Goal: Information Seeking & Learning: Learn about a topic

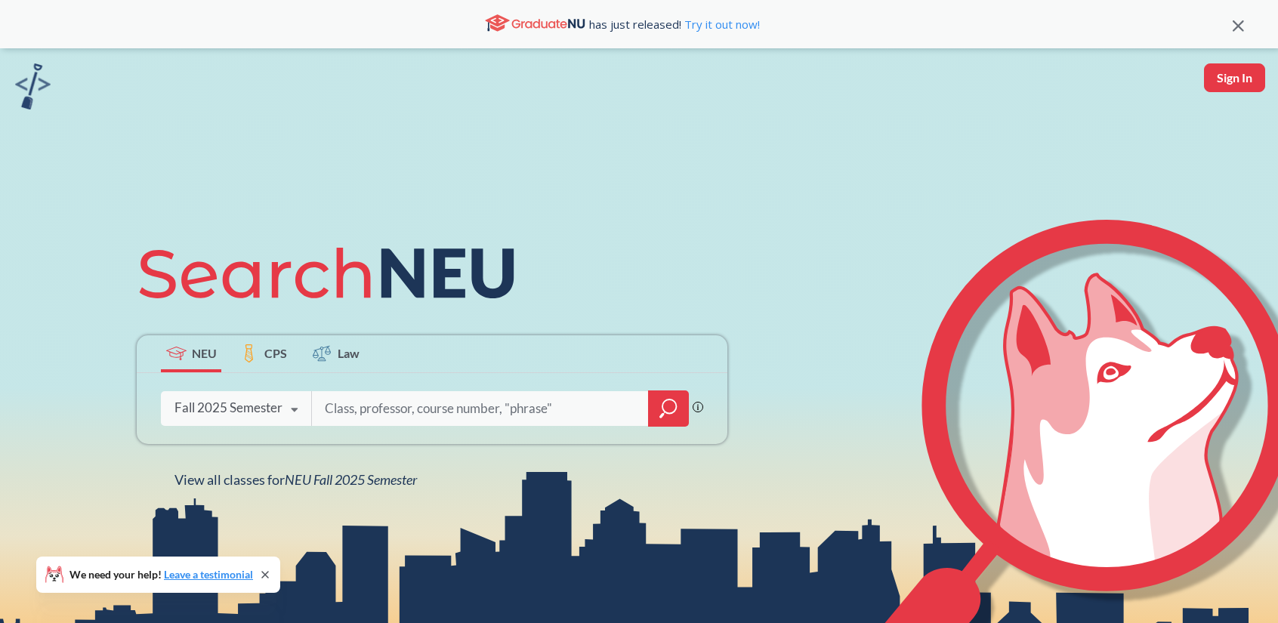
click at [335, 410] on input "search" at bounding box center [480, 409] width 314 height 32
type input "CS1200"
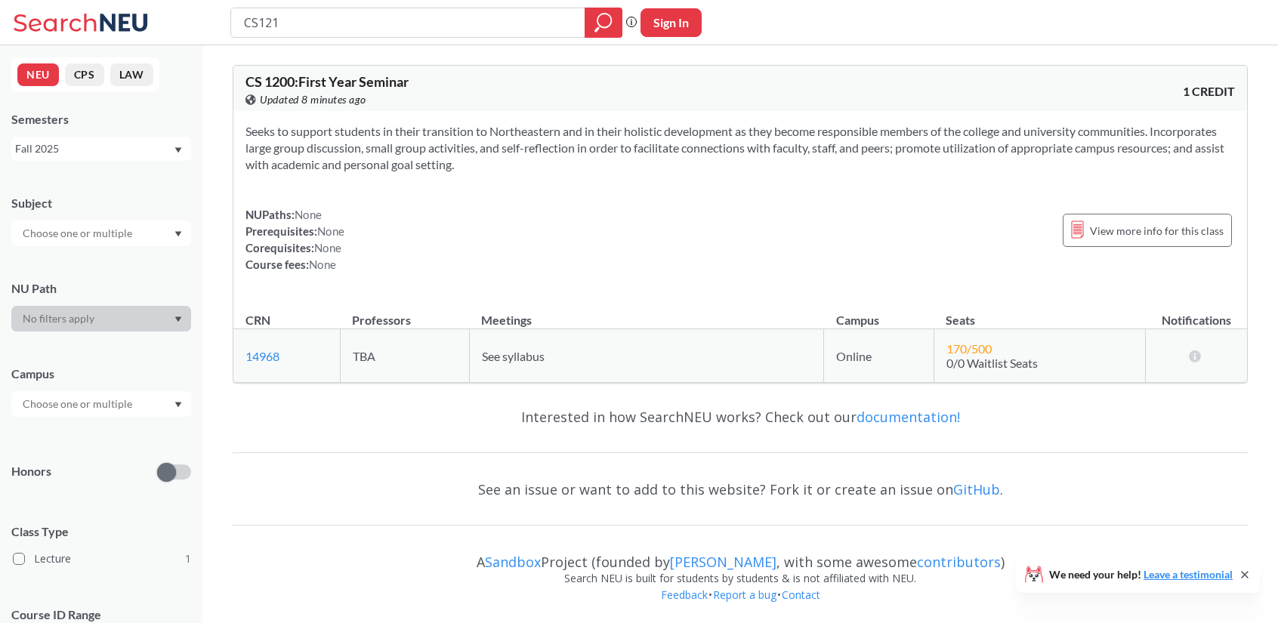
type input "CS1210"
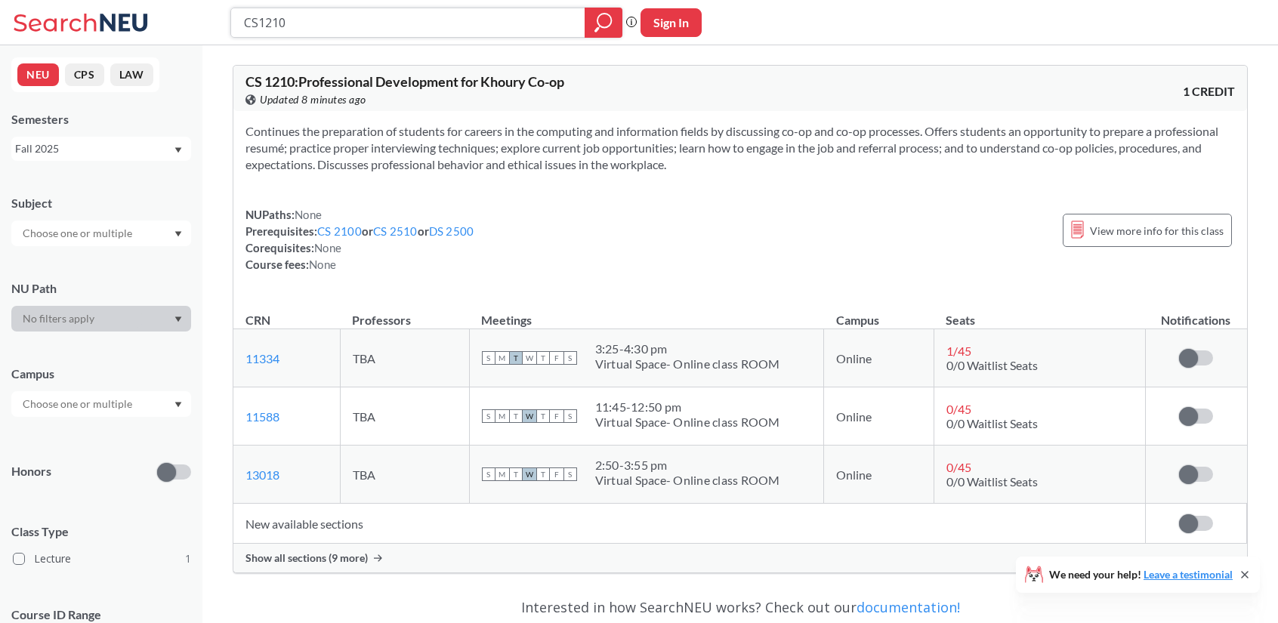
click at [342, 27] on input "CS1210" at bounding box center [409, 23] width 332 height 26
type input "CS1800"
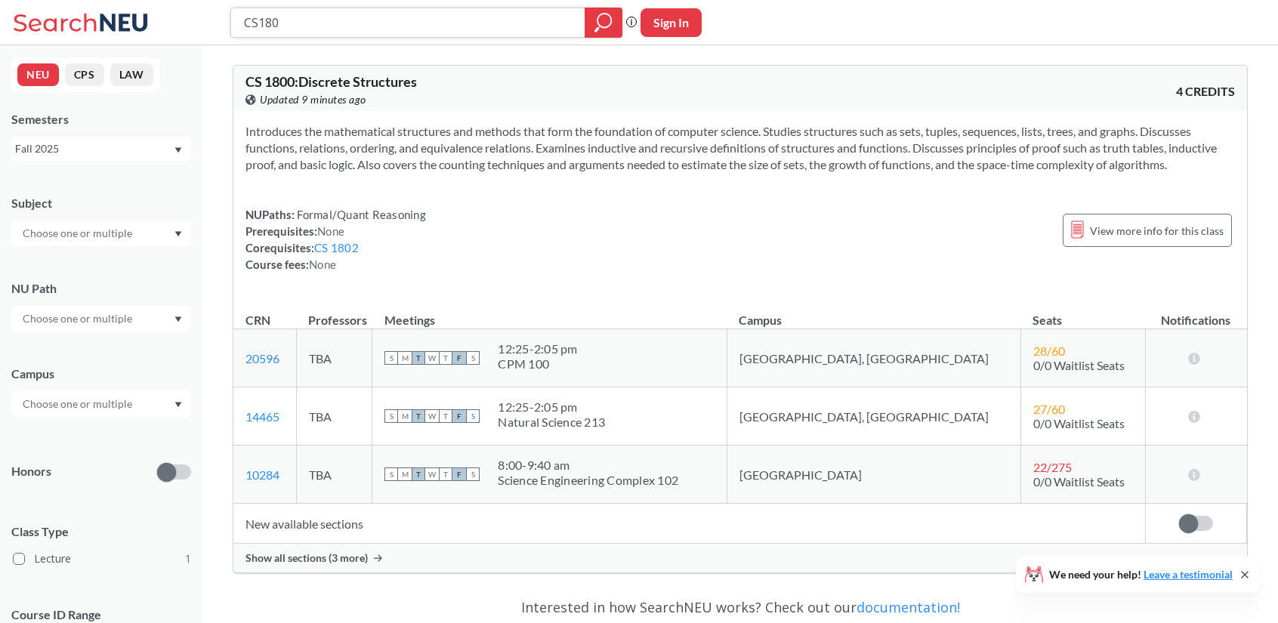
type input "CS1802"
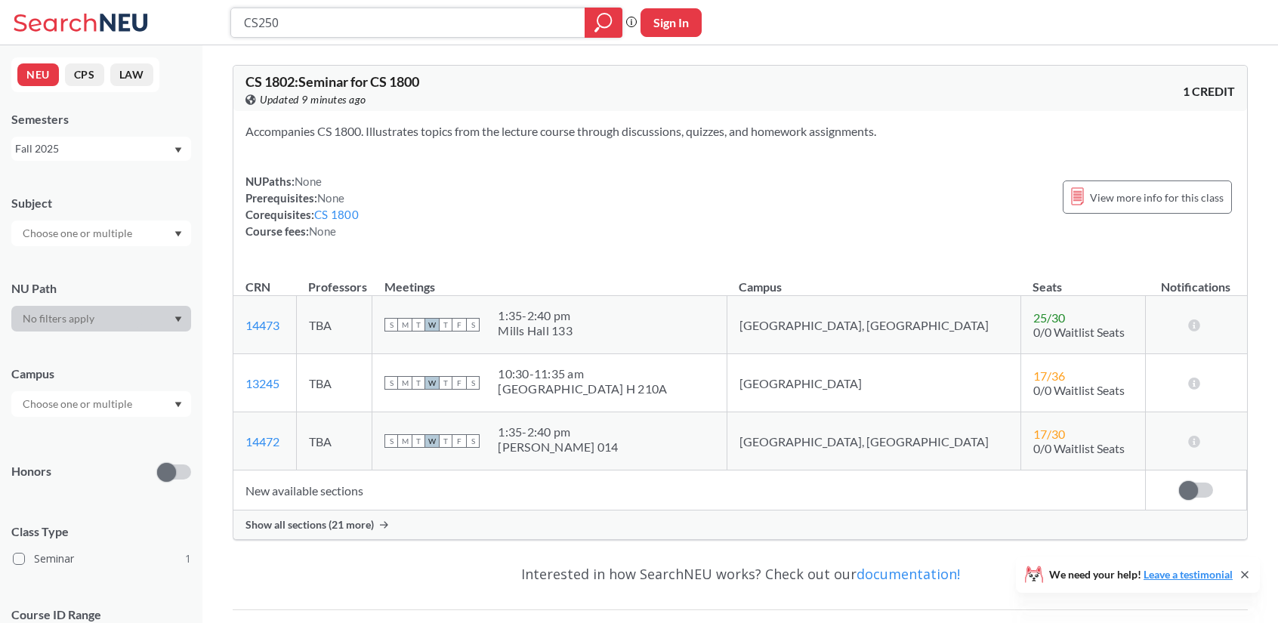
type input "CS2500"
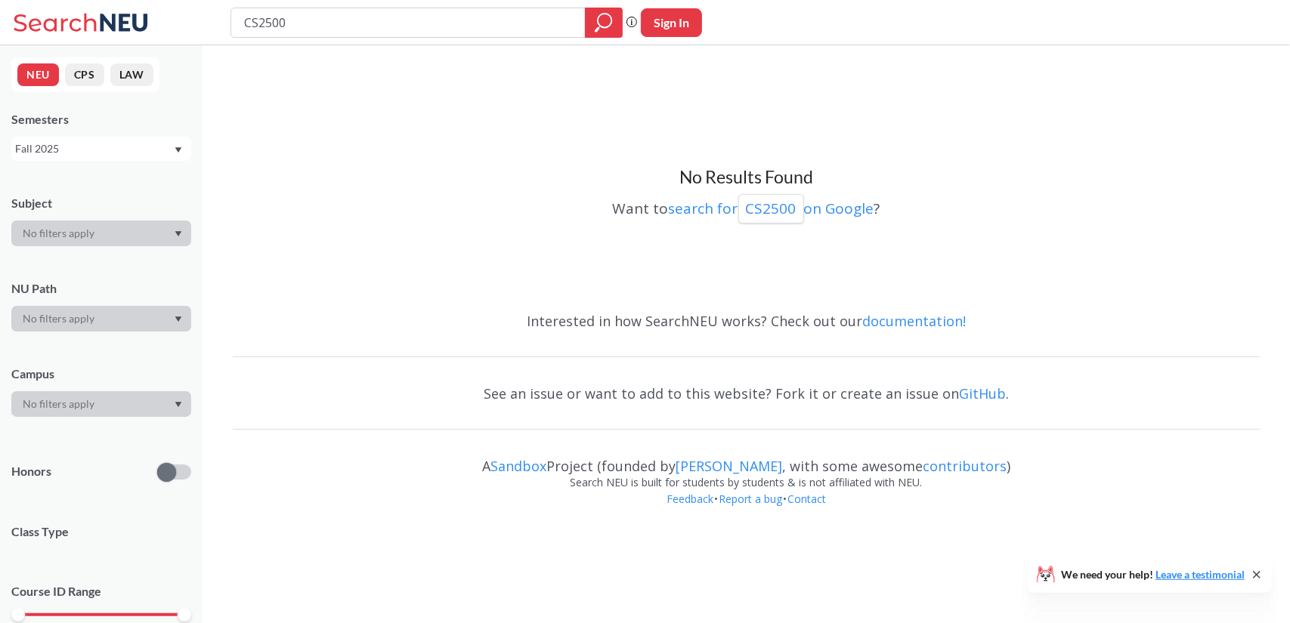
click at [118, 153] on div "Fall 2025" at bounding box center [94, 149] width 158 height 17
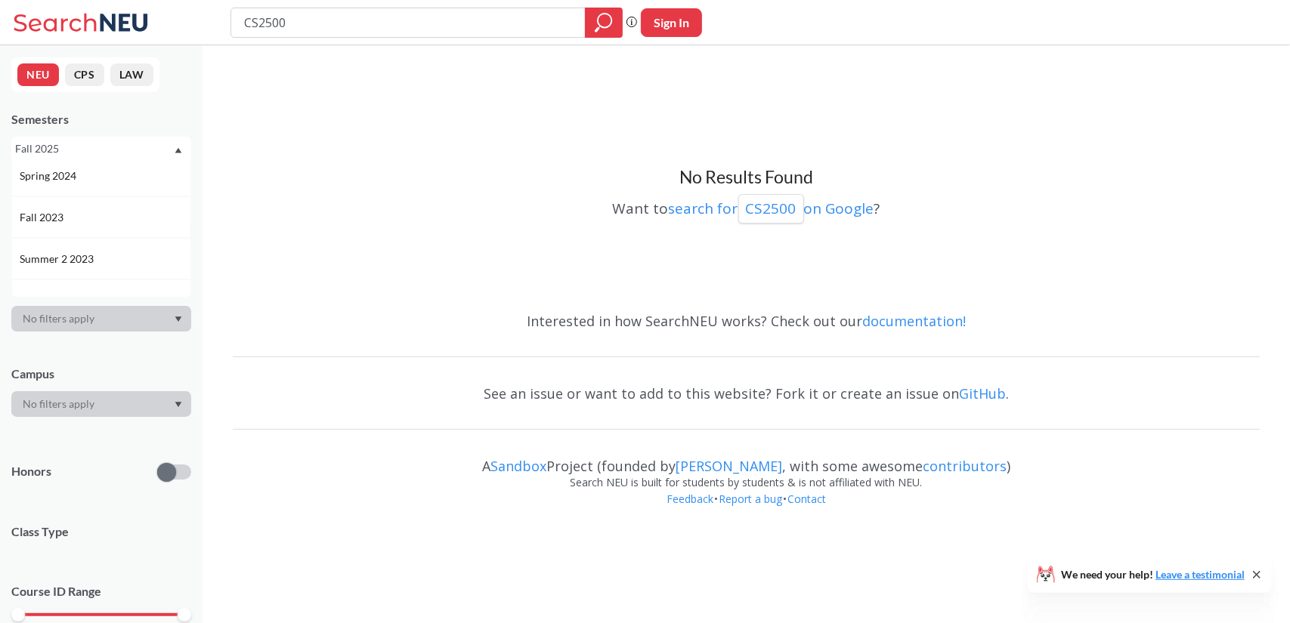
scroll to position [376, 0]
click at [120, 227] on div "Fall 2023" at bounding box center [105, 221] width 171 height 17
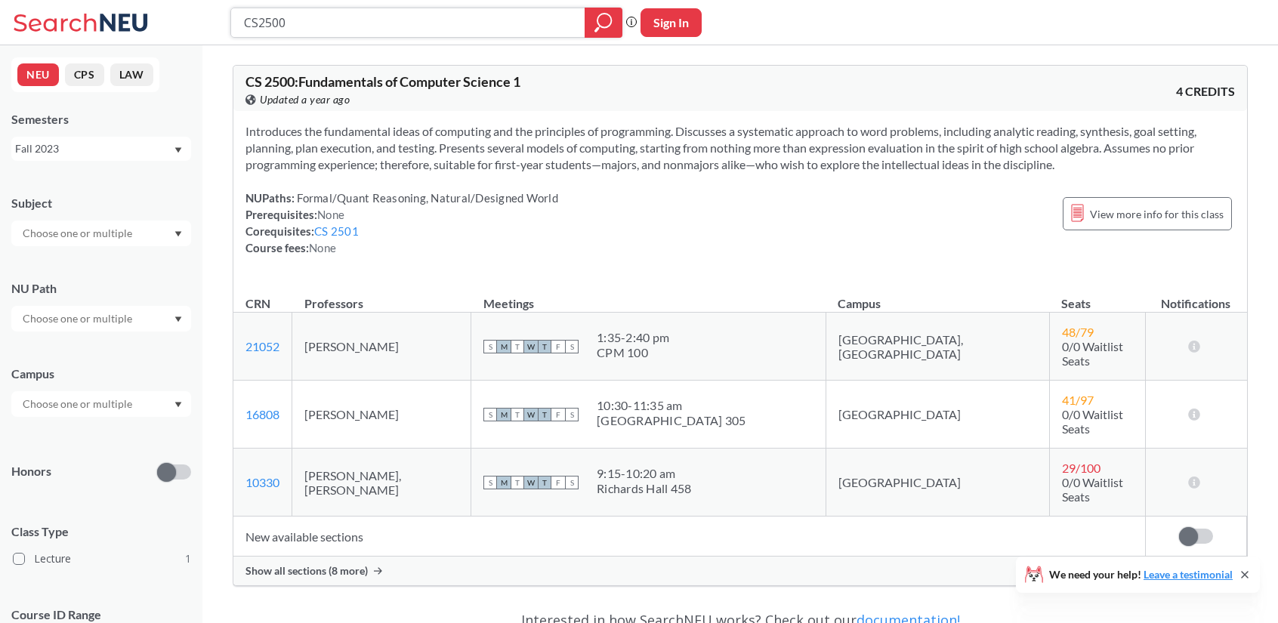
drag, startPoint x: 317, startPoint y: 19, endPoint x: 226, endPoint y: 1, distance: 92.5
click at [226, 1] on div "CS2500 Phrase search guarantees the exact search appears in the results. Ex. If…" at bounding box center [639, 22] width 1278 height 45
type input "ENGW111"
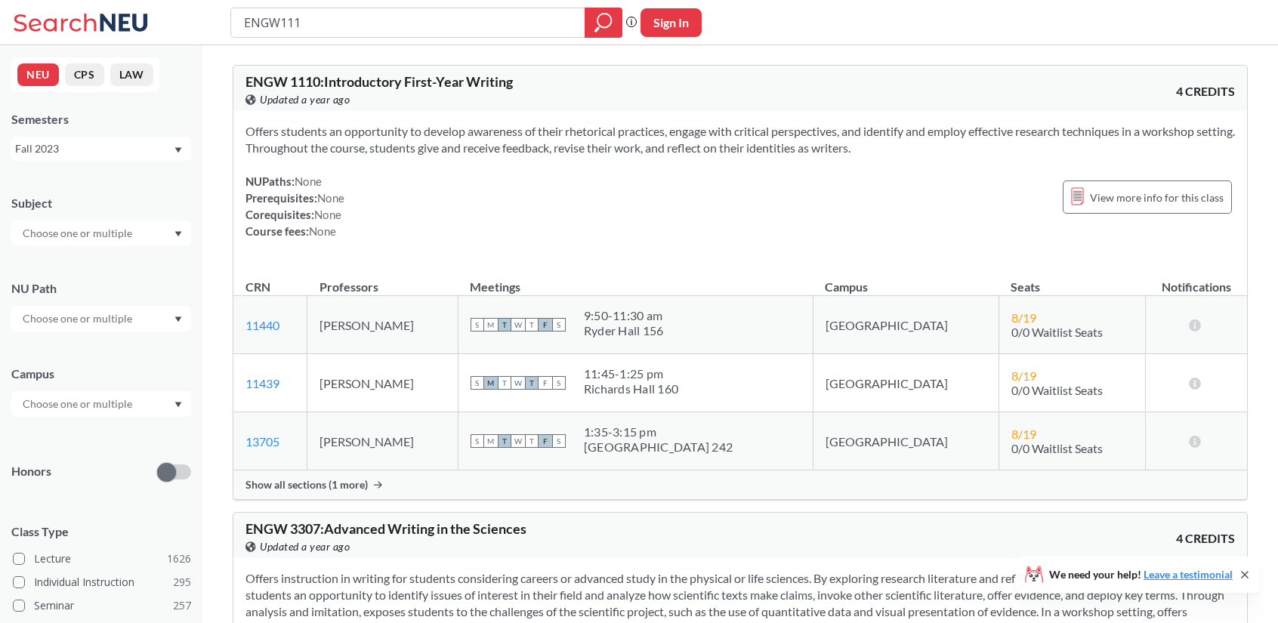
scroll to position [1, 0]
type input "ENGW1111"
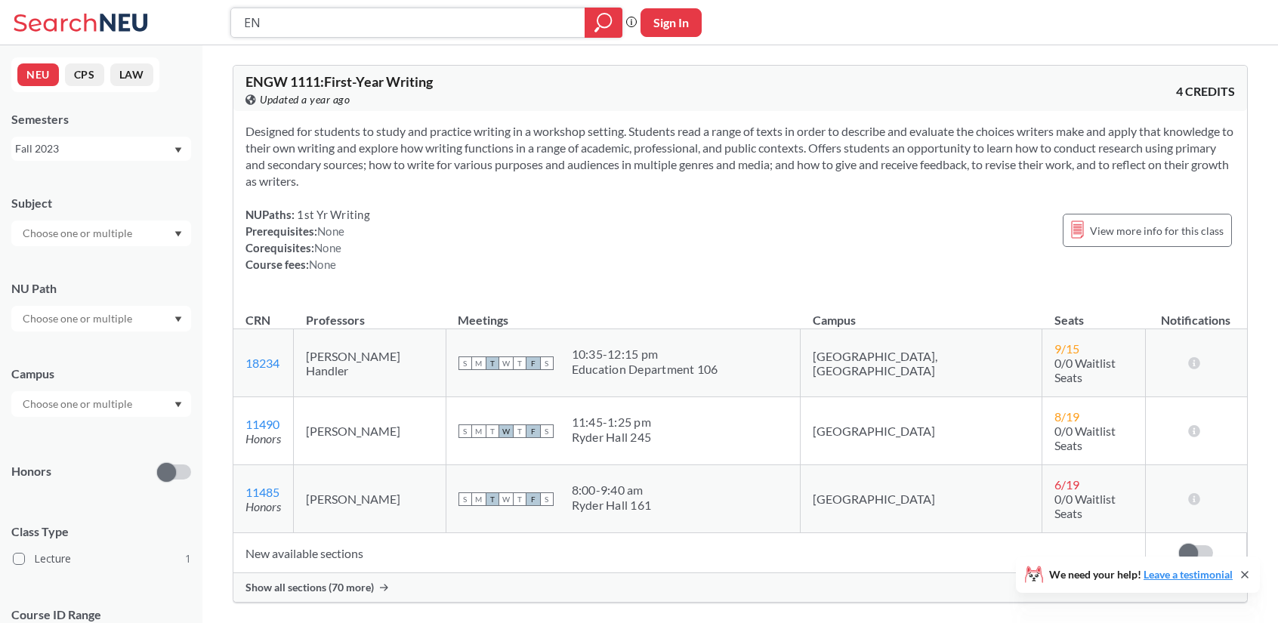
type input "E"
type input "COMM1113"
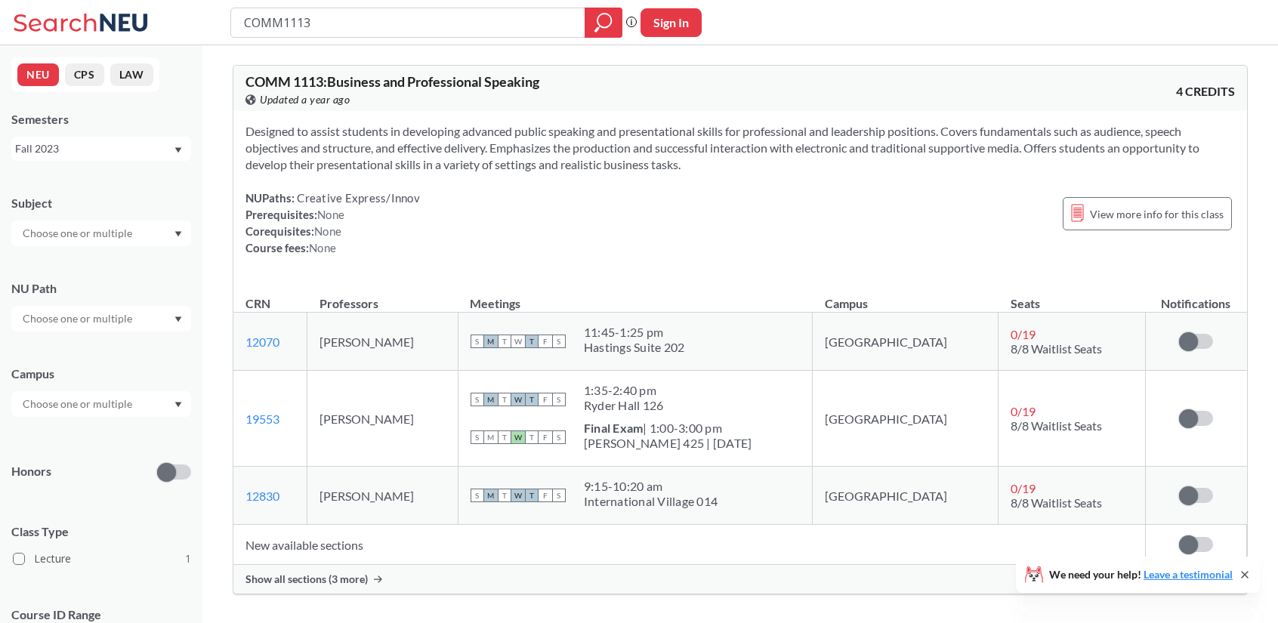
click at [163, 152] on div "Fall 2023" at bounding box center [94, 149] width 158 height 17
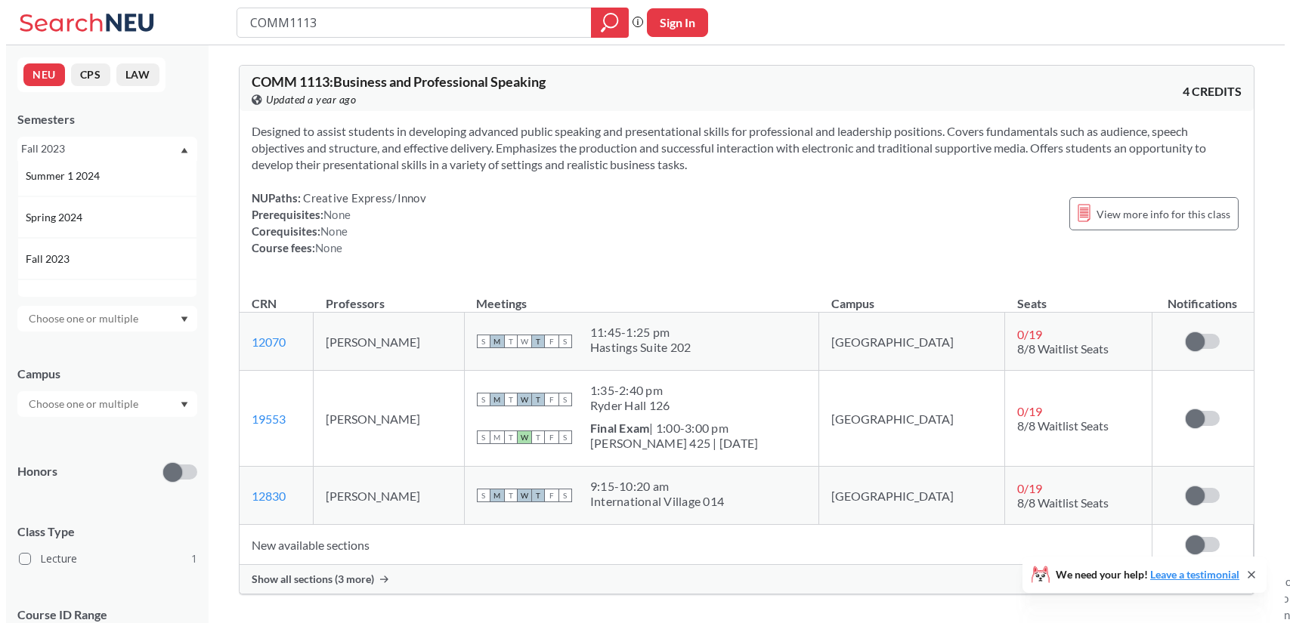
scroll to position [339, 0]
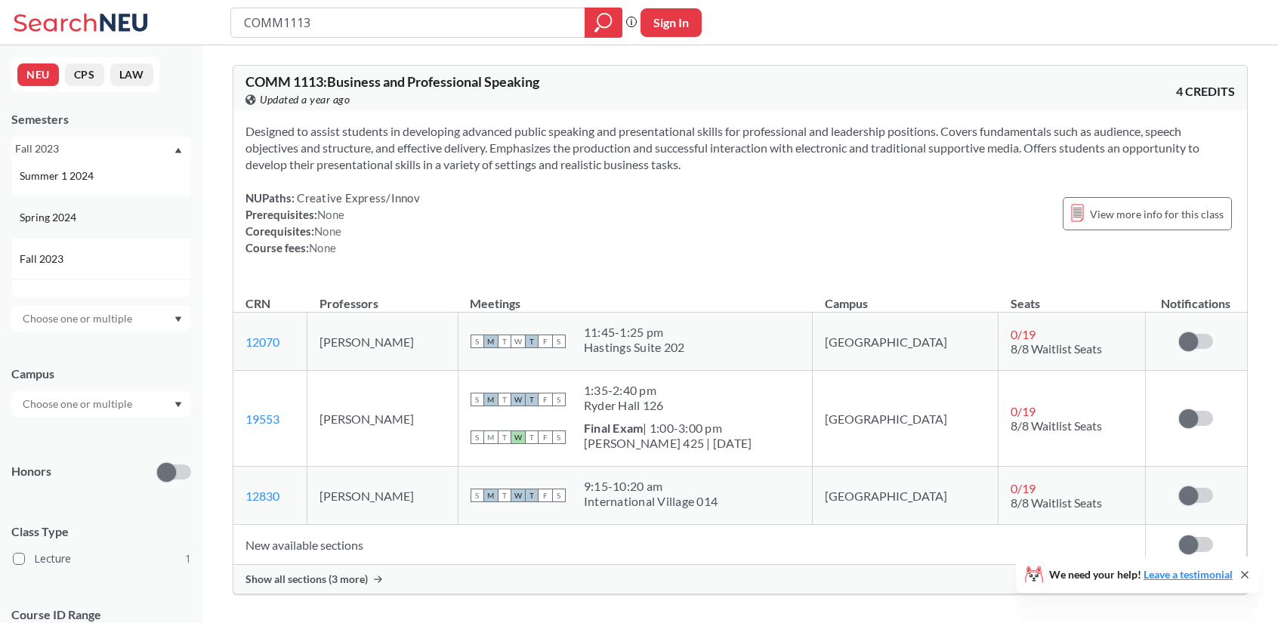
click at [110, 209] on div "Spring 2024" at bounding box center [105, 217] width 171 height 17
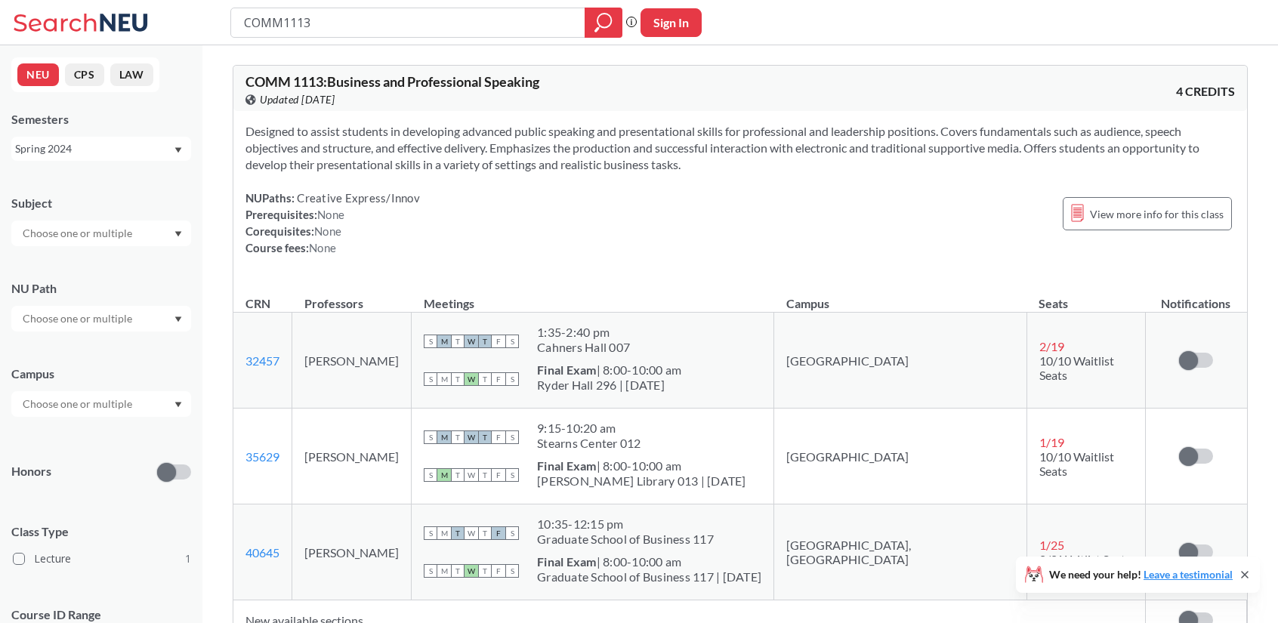
drag, startPoint x: 370, startPoint y: 29, endPoint x: 168, endPoint y: 11, distance: 203.3
click at [168, 11] on div "COMM1113 Phrase search guarantees the exact search appears in the results. Ex. …" at bounding box center [639, 22] width 1278 height 45
type input "CS2800"
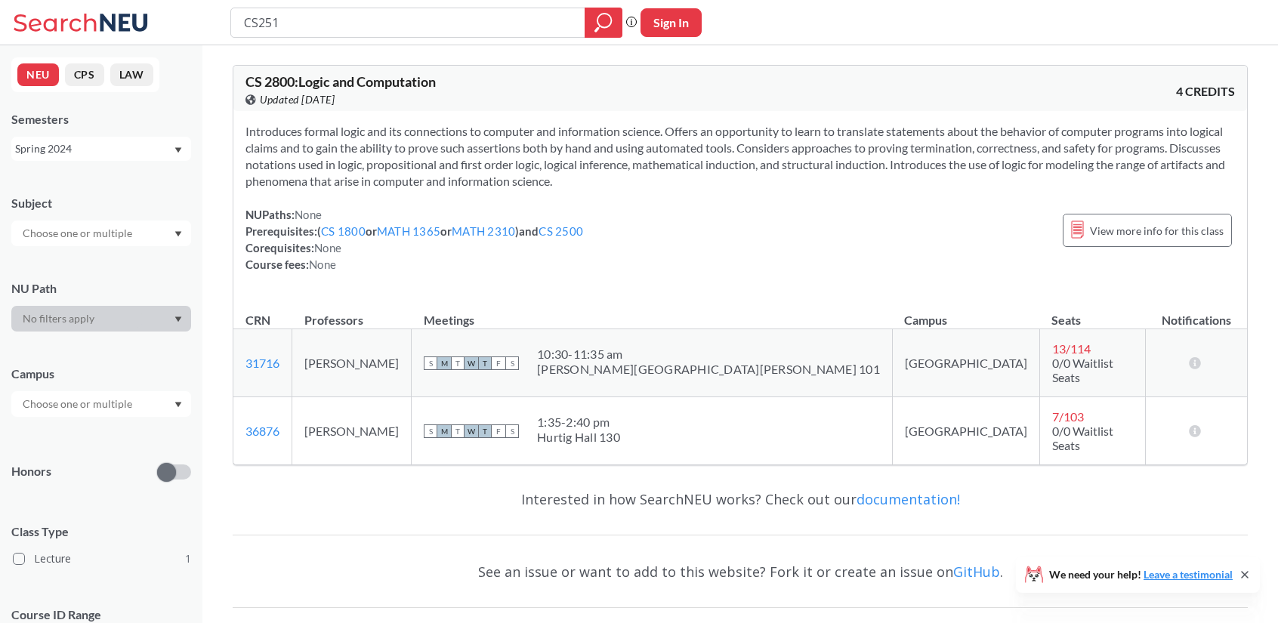
type input "CS2510"
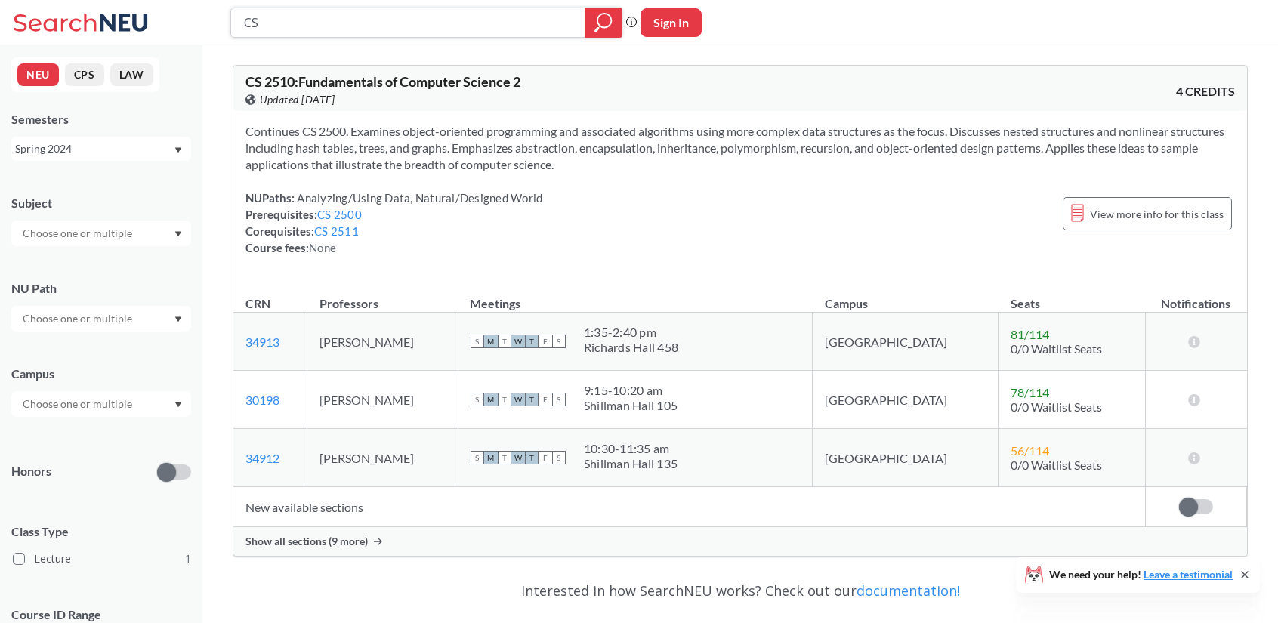
type input "C"
type input "IS2000"
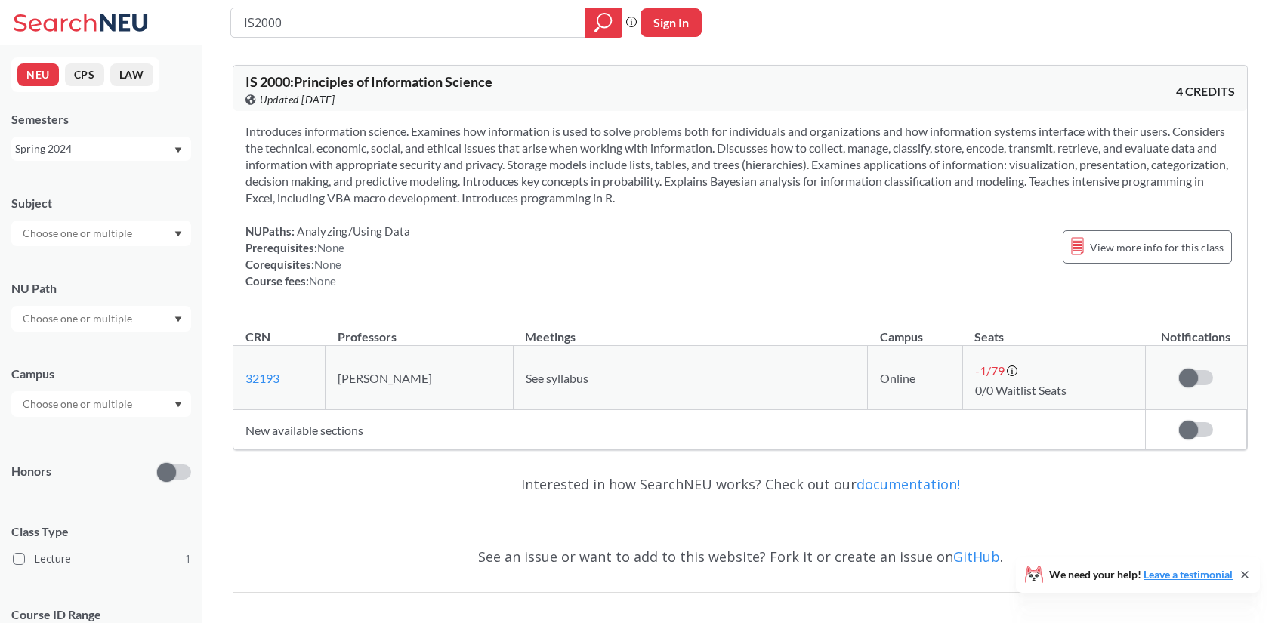
click at [408, 237] on div "NUPaths: Analyzing/Using Data Prerequisites: None Corequisites: None Course fee…" at bounding box center [741, 256] width 990 height 66
drag, startPoint x: 283, startPoint y: 26, endPoint x: 107, endPoint y: 20, distance: 175.4
click at [107, 20] on div "IS2000 Phrase search guarantees the exact search appears in the results. Ex. If…" at bounding box center [639, 22] width 1278 height 45
type input "ECON1115"
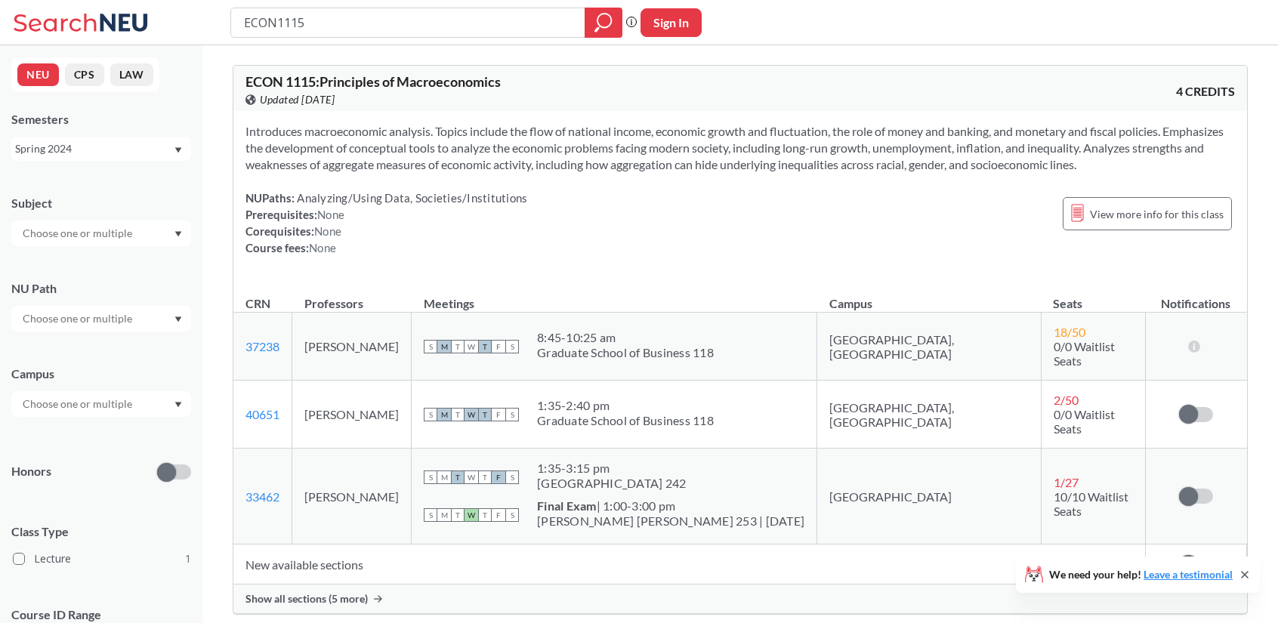
click at [58, 150] on div "Spring 2024" at bounding box center [94, 149] width 158 height 17
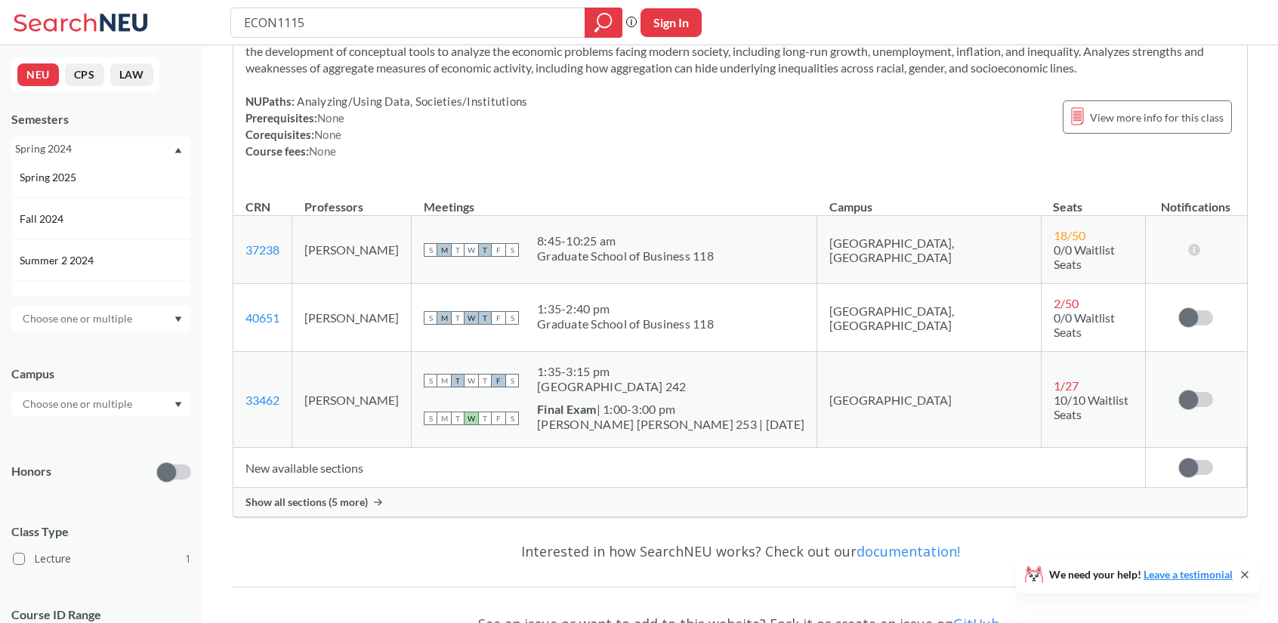
scroll to position [181, 0]
click at [133, 208] on div "Fall 2024" at bounding box center [105, 208] width 171 height 17
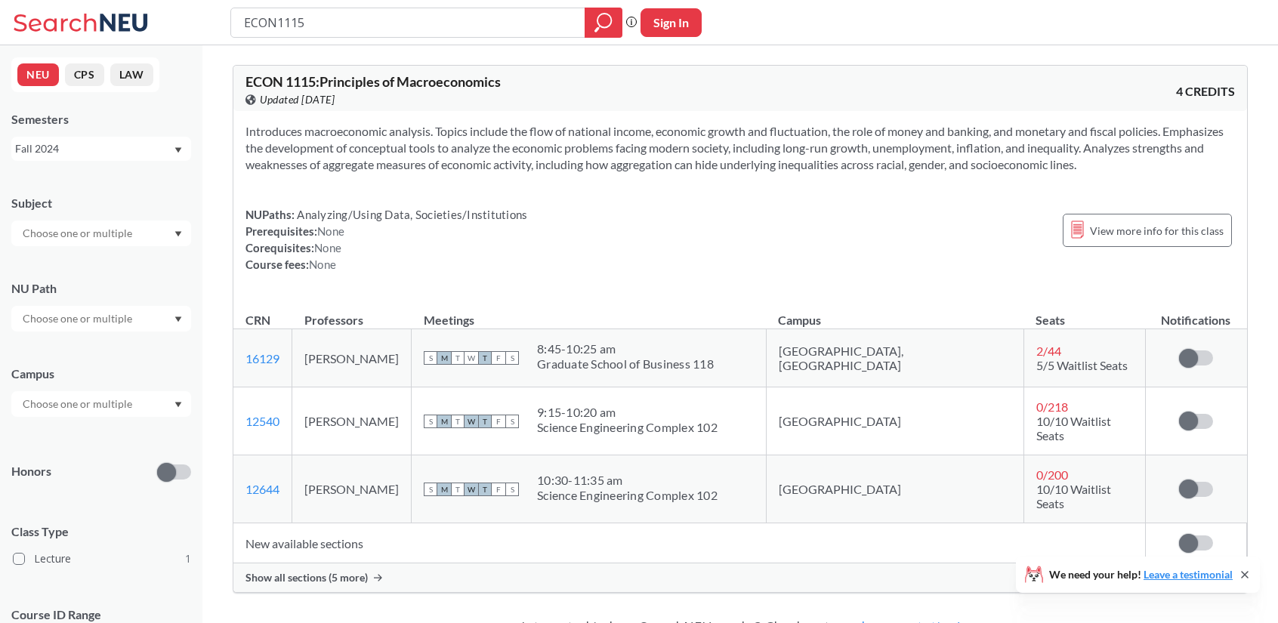
drag, startPoint x: 351, startPoint y: 14, endPoint x: 0, endPoint y: 16, distance: 350.6
click at [70, 0] on html "ECON1115 Phrase search guarantees the exact search appears in the results. Ex. …" at bounding box center [639, 311] width 1278 height 623
type input "ECON1260"
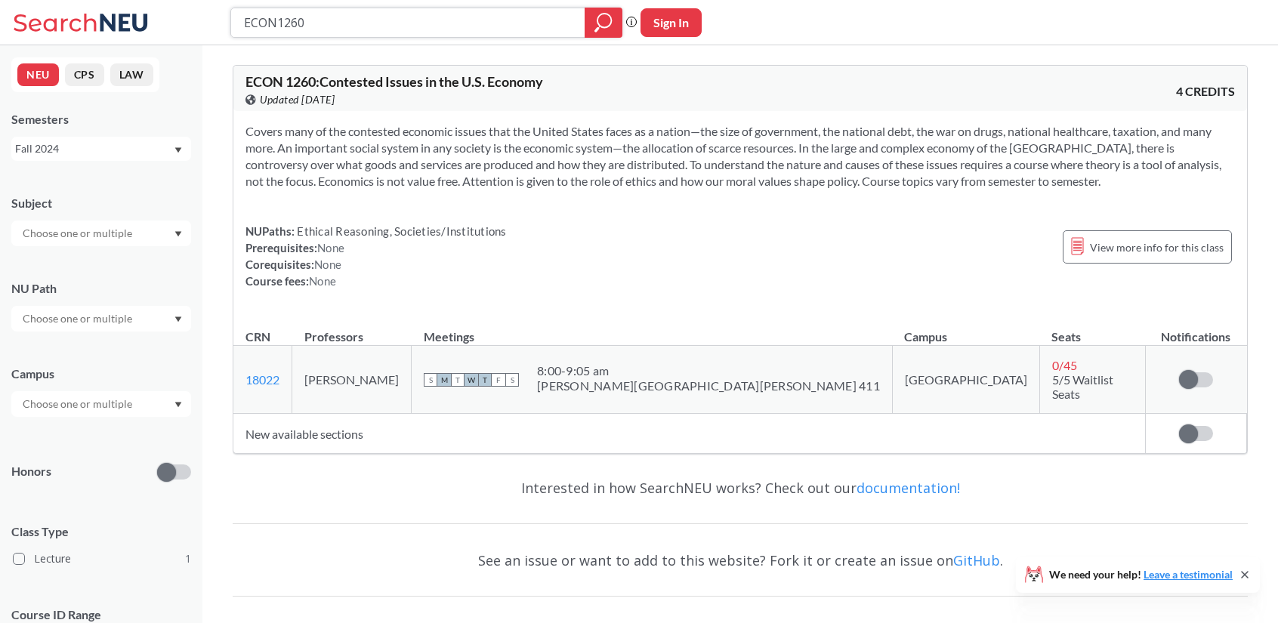
drag, startPoint x: 337, startPoint y: 29, endPoint x: 151, endPoint y: 28, distance: 185.9
click at [151, 28] on div "ECON1260 Phrase search guarantees the exact search appears in the results. Ex. …" at bounding box center [639, 22] width 1278 height 45
type input "PHIL1300"
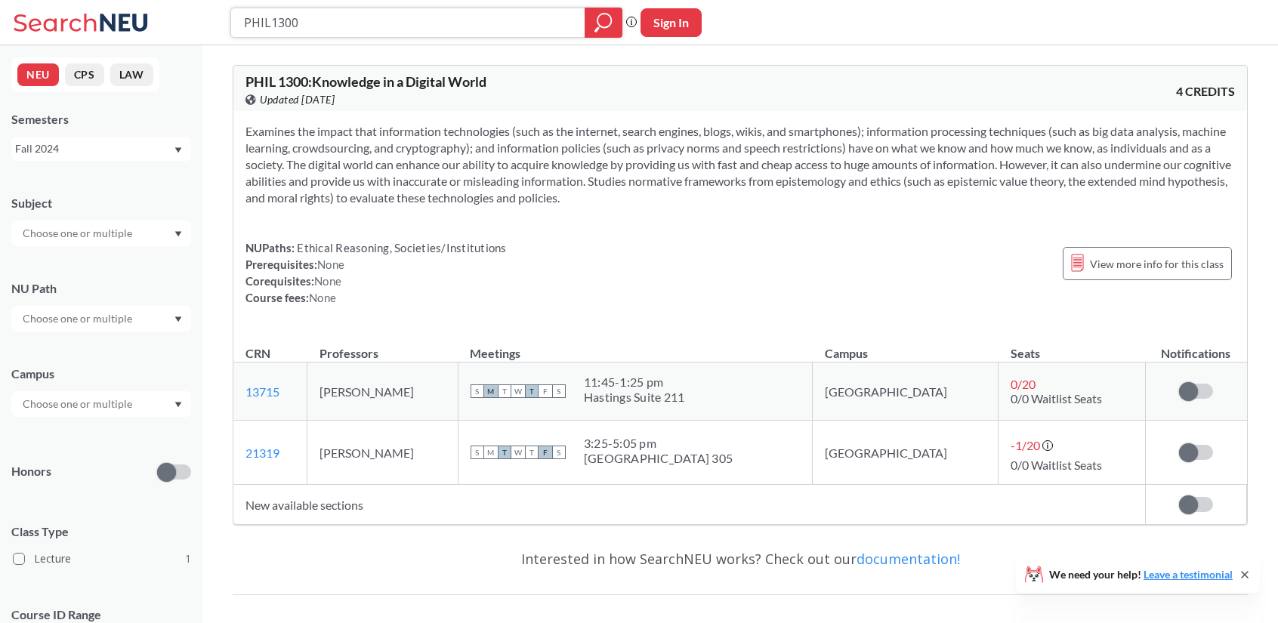
drag, startPoint x: 372, startPoint y: 39, endPoint x: 125, endPoint y: 33, distance: 247.1
click at [153, 33] on div "PHIL1300 Phrase search guarantees the exact search appears in the results. Ex. …" at bounding box center [639, 22] width 1278 height 45
type input "ECON1116"
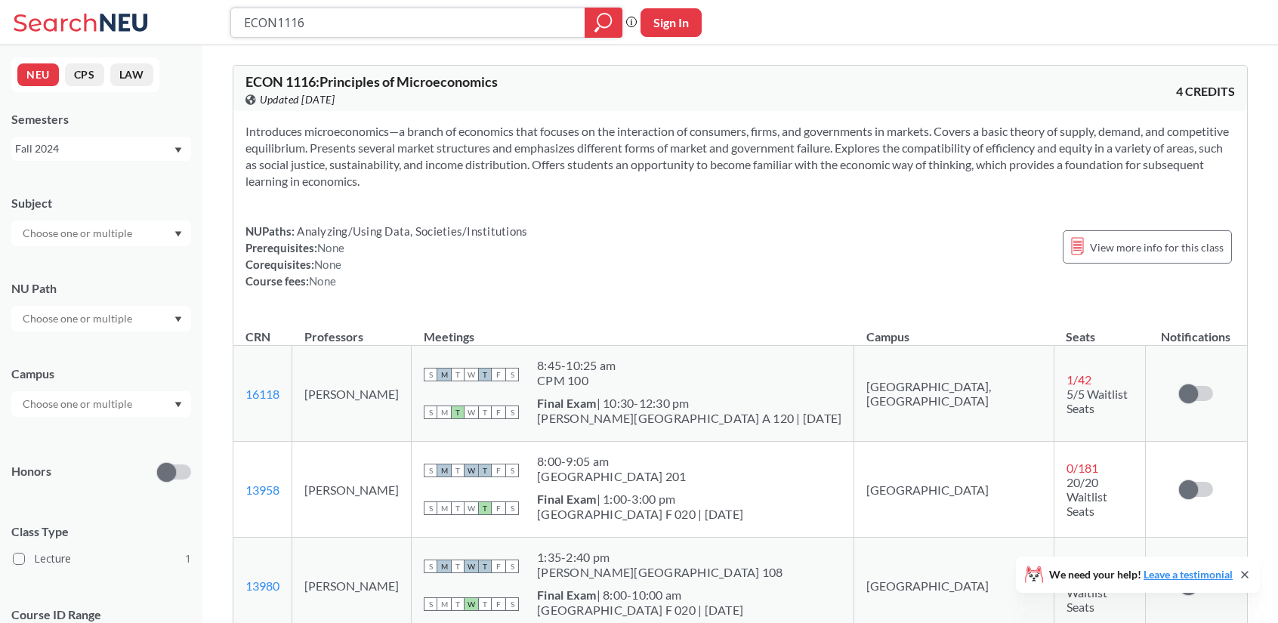
drag, startPoint x: 302, startPoint y: 20, endPoint x: 112, endPoint y: 38, distance: 191.3
click at [145, 13] on div "ECON1116 Phrase search guarantees the exact search appears in the results. Ex. …" at bounding box center [639, 22] width 1278 height 45
type input "CS3500"
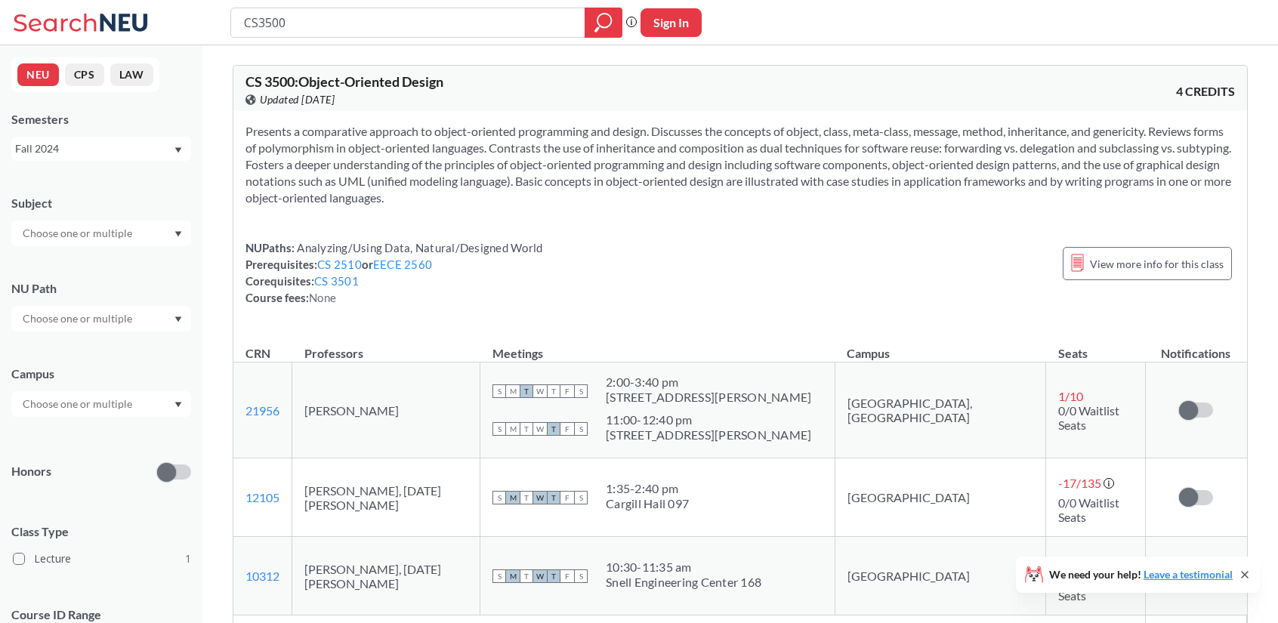
click at [82, 161] on div "NEU CPS LAW Semesters Fall 2024 Subject NU Path Campus Honors Class Type Lectur…" at bounding box center [101, 334] width 203 height 578
drag, startPoint x: 334, startPoint y: 25, endPoint x: 265, endPoint y: 25, distance: 68.8
click at [265, 25] on input "CS3500" at bounding box center [409, 23] width 332 height 26
type input "CS3200"
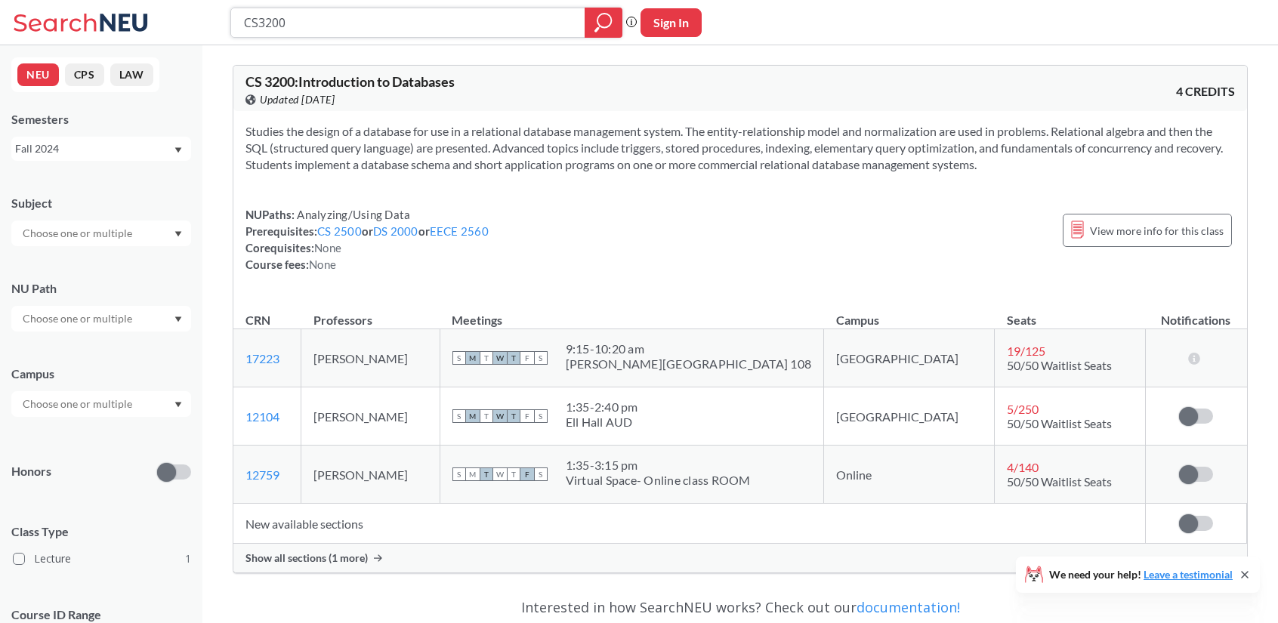
drag, startPoint x: 350, startPoint y: 17, endPoint x: 65, endPoint y: 2, distance: 285.2
click at [86, 2] on div "CS3200 Phrase search guarantees the exact search appears in the results. Ex. If…" at bounding box center [639, 22] width 1278 height 45
type input "MATH1365"
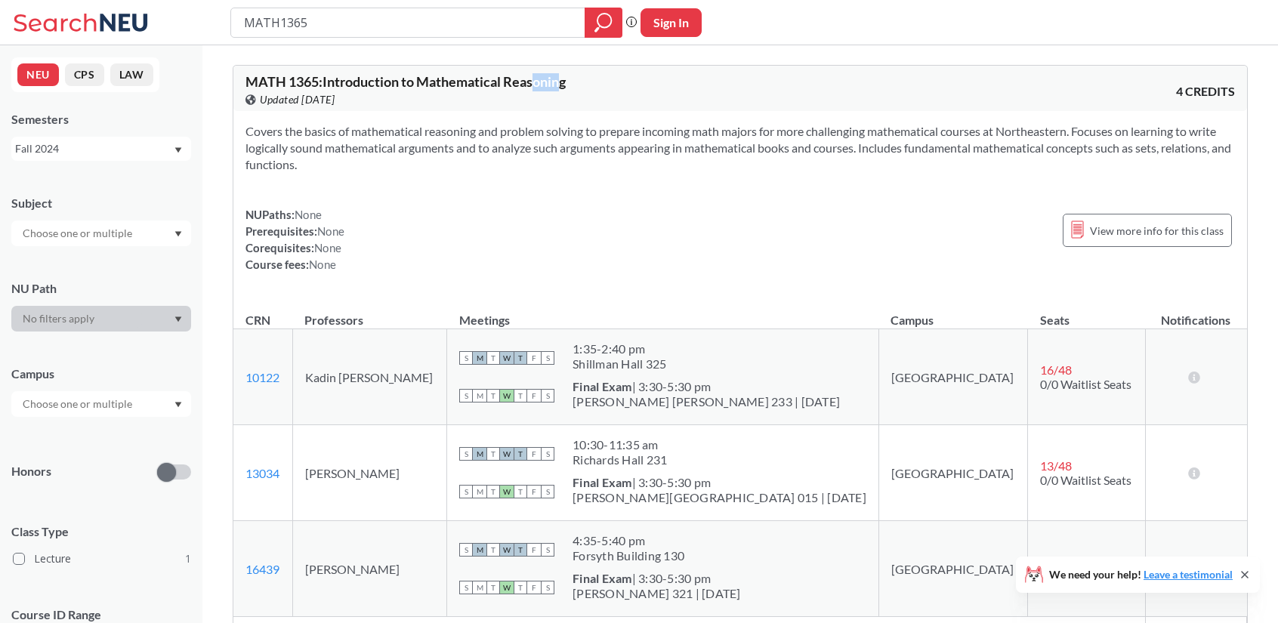
drag, startPoint x: 567, startPoint y: 85, endPoint x: 537, endPoint y: 85, distance: 30.2
click at [537, 85] on span "MATH 1365 : Introduction to Mathematical Reasoning" at bounding box center [406, 81] width 320 height 17
drag, startPoint x: 570, startPoint y: 81, endPoint x: 326, endPoint y: 70, distance: 244.3
click at [326, 70] on div "MATH 1365 : Introduction to Mathematical Reasoning View this course on Banner. …" at bounding box center [740, 88] width 1014 height 45
copy span "Introduction to Mathematical Reasoning"
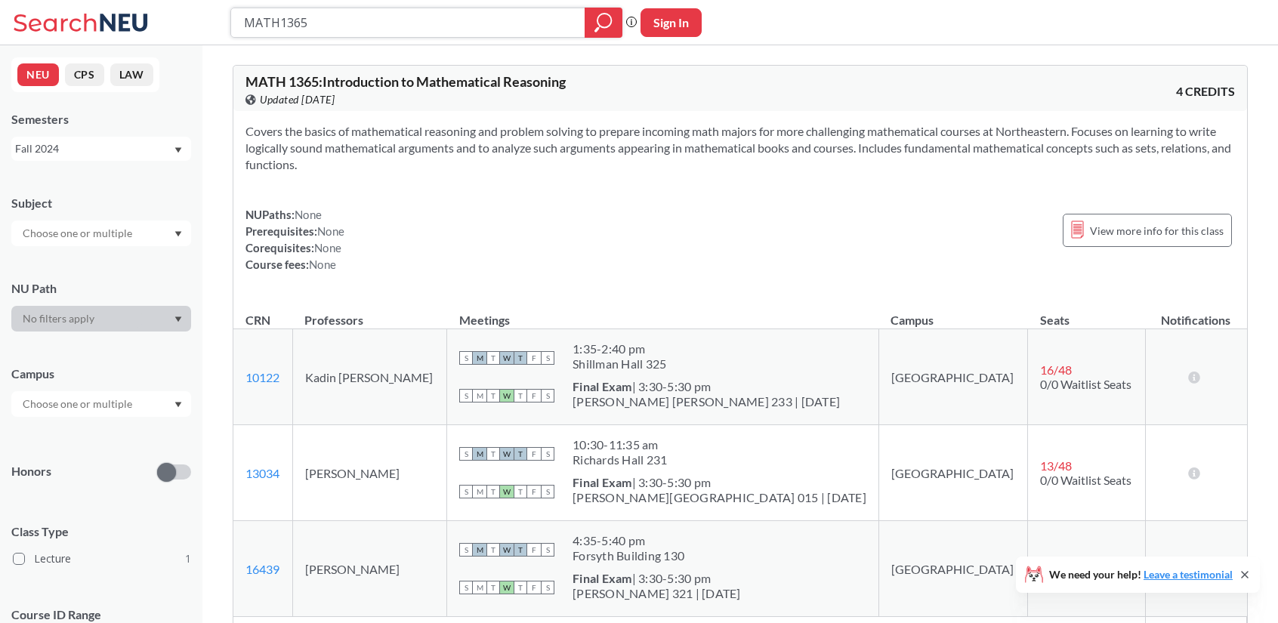
drag, startPoint x: 314, startPoint y: 23, endPoint x: 148, endPoint y: -4, distance: 168.3
click at [148, 0] on html "MATH1365 Phrase search guarantees the exact search appears in the results. Ex. …" at bounding box center [639, 311] width 1278 height 623
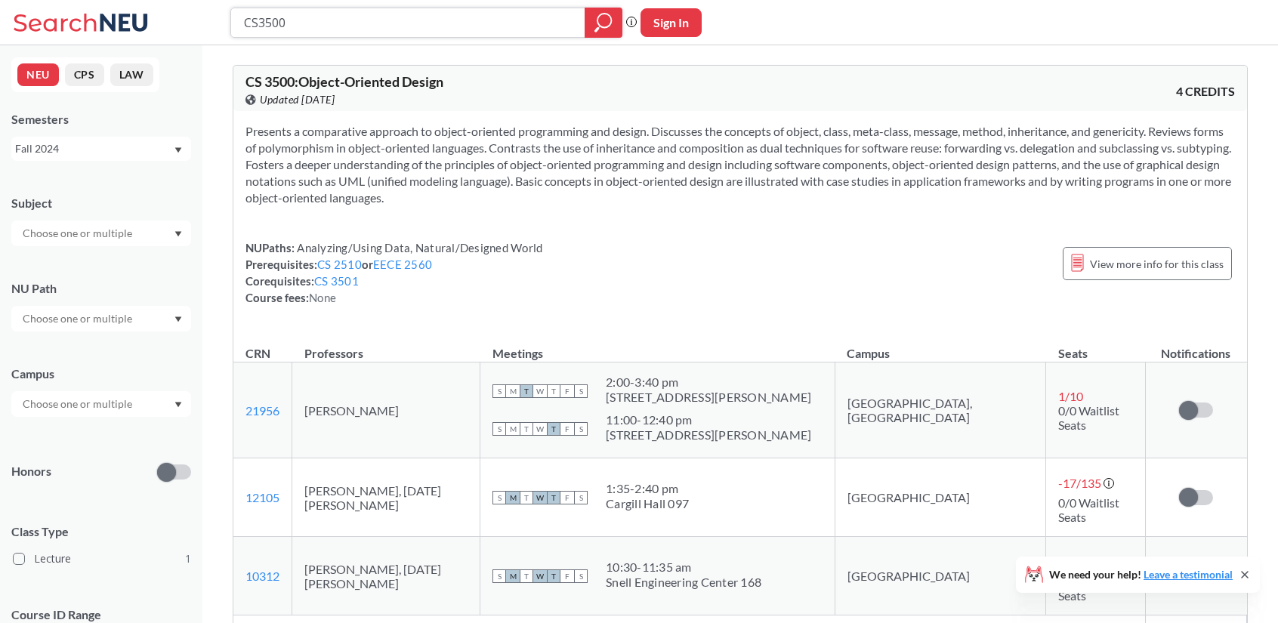
drag, startPoint x: 316, startPoint y: 19, endPoint x: 199, endPoint y: 14, distance: 117.2
click at [199, 14] on div "CS3500 Phrase search guarantees the exact search appears in the results. Ex. If…" at bounding box center [639, 22] width 1278 height 45
type input "ECON 1916"
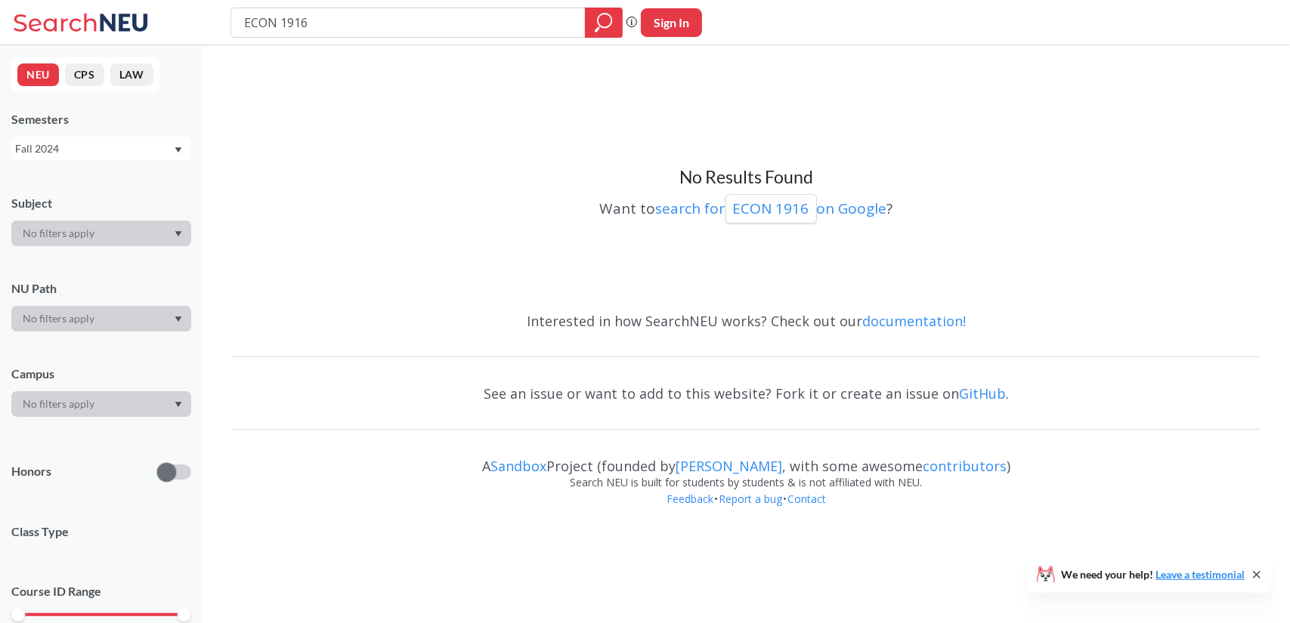
click at [143, 147] on div "Fall 2024" at bounding box center [94, 149] width 158 height 17
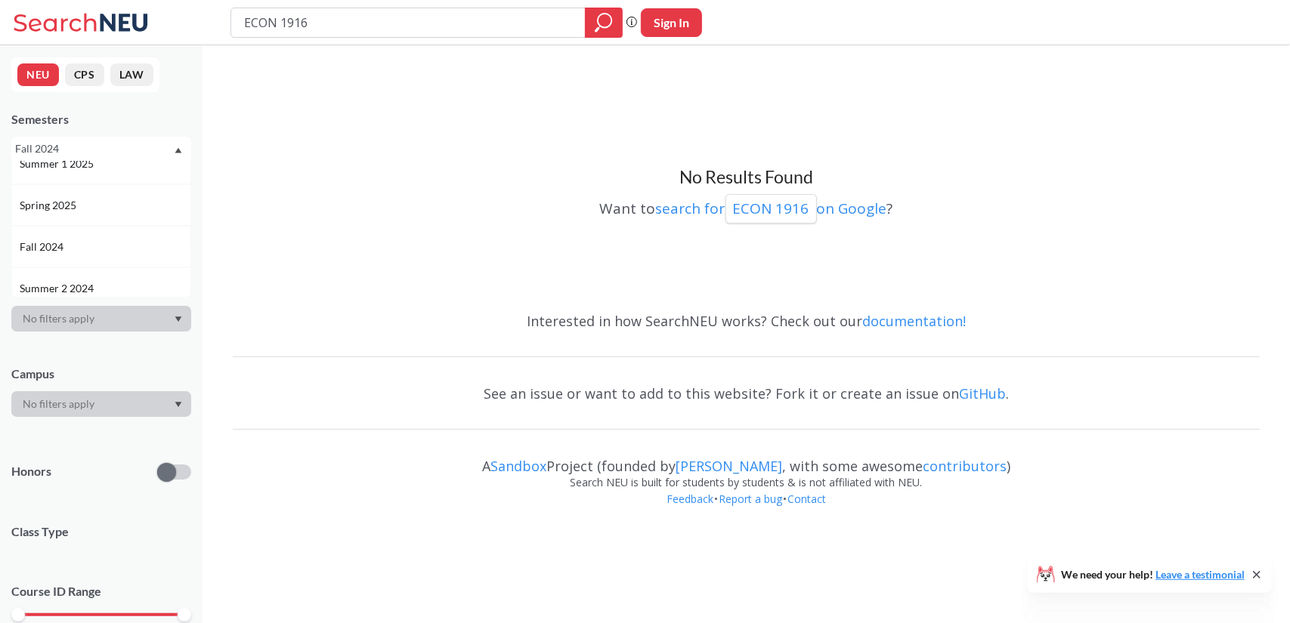
scroll to position [147, 0]
click at [95, 206] on div "Spring 2025" at bounding box center [105, 201] width 171 height 17
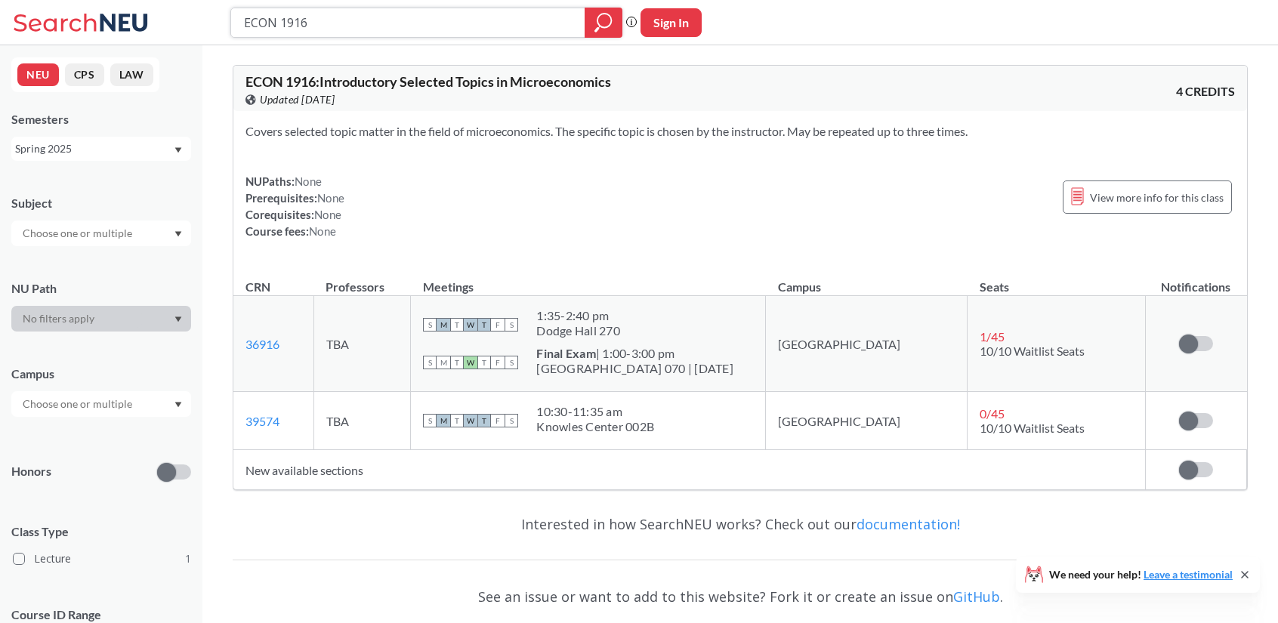
drag, startPoint x: 354, startPoint y: 32, endPoint x: 5, endPoint y: 78, distance: 352.0
click at [5, 78] on div "ECON 1916 Phrase search guarantees the exact search appears in the results. Ex.…" at bounding box center [639, 367] width 1278 height 734
type input "ECON 2315"
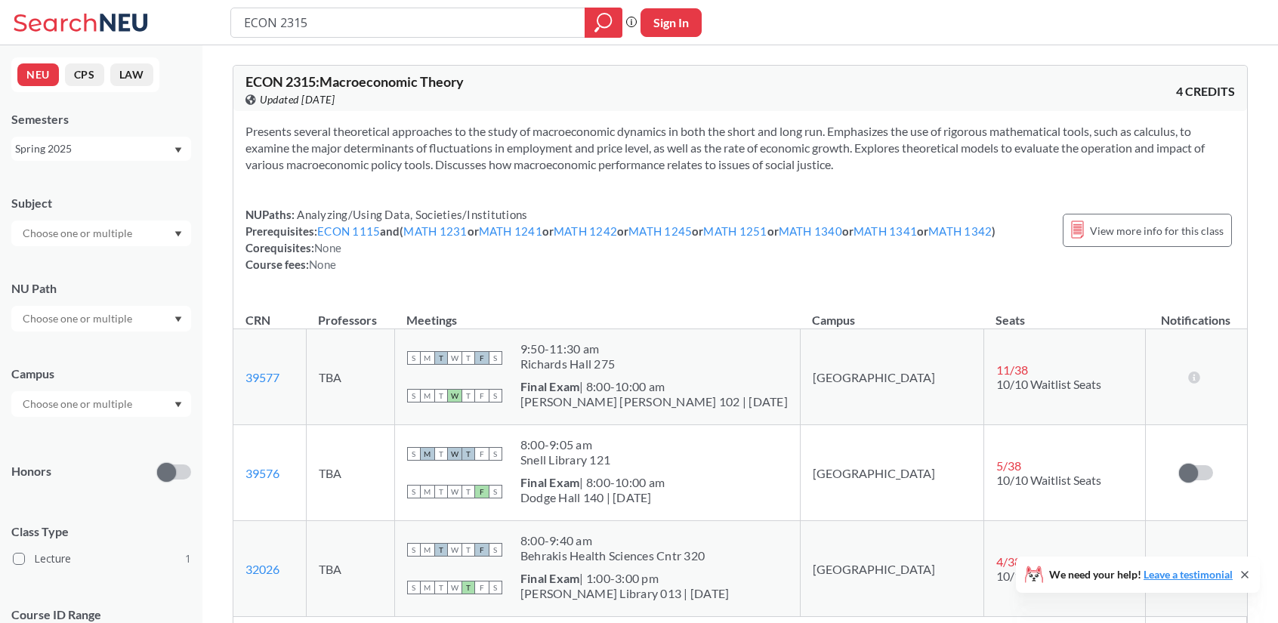
click at [103, 141] on div "Spring 2025" at bounding box center [94, 149] width 158 height 17
click at [112, 187] on div "Fall 2025" at bounding box center [105, 182] width 171 height 17
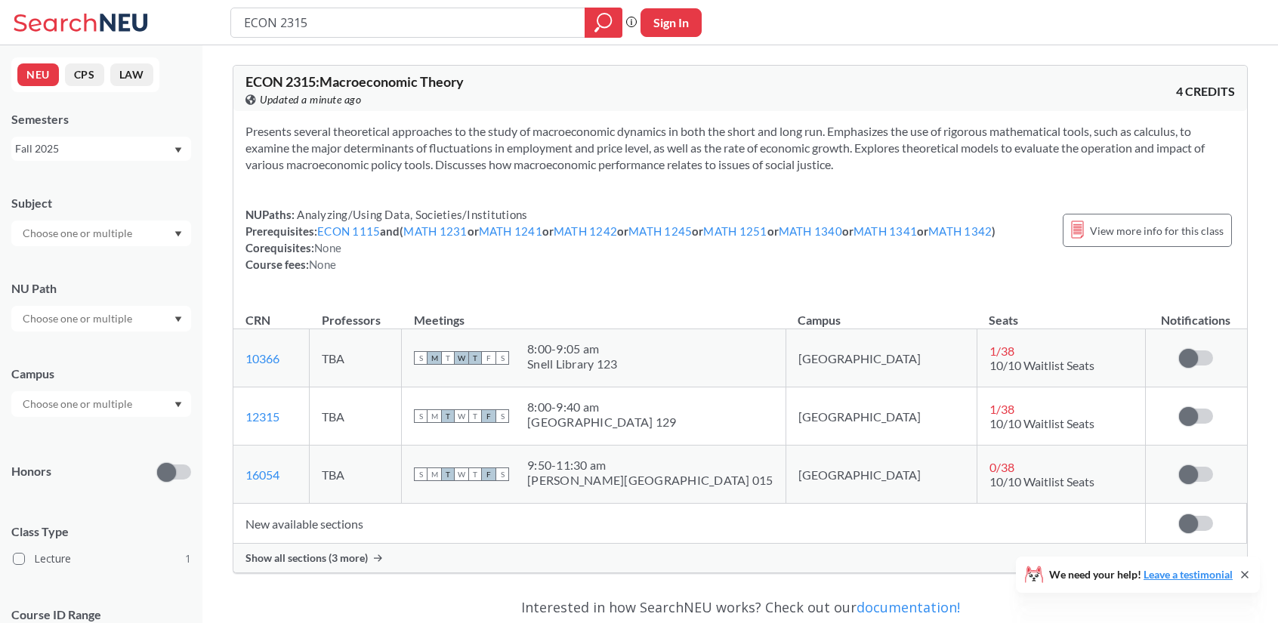
drag, startPoint x: 337, startPoint y: 23, endPoint x: 215, endPoint y: 17, distance: 121.8
click at [215, 17] on div "ECON 2315 Phrase search guarantees the exact search appears in the results. Ex.…" at bounding box center [639, 22] width 1278 height 45
type input "CS3650"
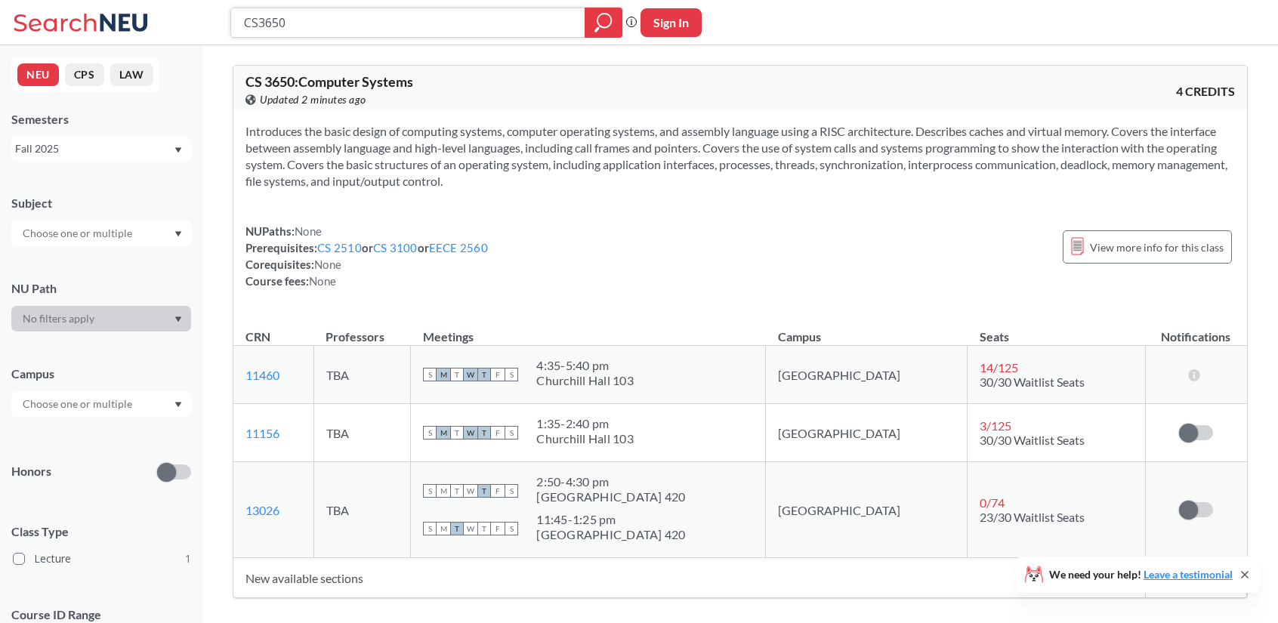
drag, startPoint x: 341, startPoint y: 25, endPoint x: 197, endPoint y: 23, distance: 143.6
click at [203, 22] on div "CS3650 Phrase search guarantees the exact search appears in the results. Ex. If…" at bounding box center [639, 22] width 1278 height 45
type input "DS3000"
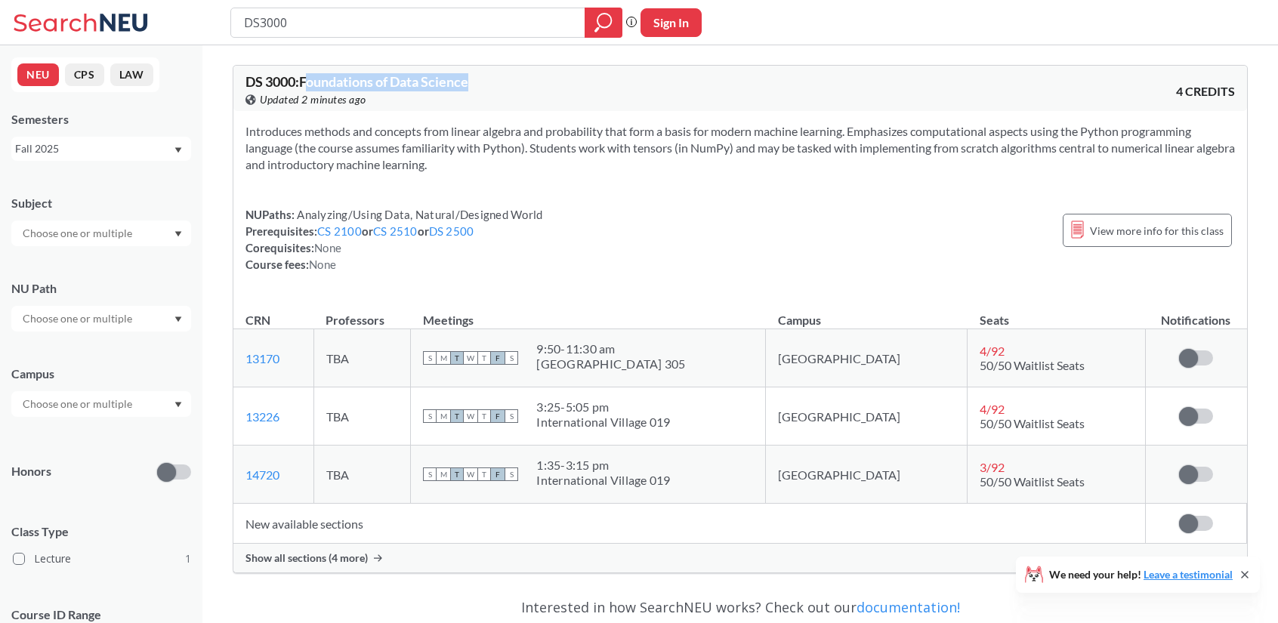
drag, startPoint x: 490, startPoint y: 78, endPoint x: 307, endPoint y: 81, distance: 182.9
click at [307, 81] on div "DS 3000 : Foundations of Data Science View this course on Banner. Updated 2 min…" at bounding box center [493, 91] width 495 height 33
copy span "Foundations of Data Science"
click at [427, 21] on input "DS3000" at bounding box center [409, 23] width 332 height 26
type input "D"
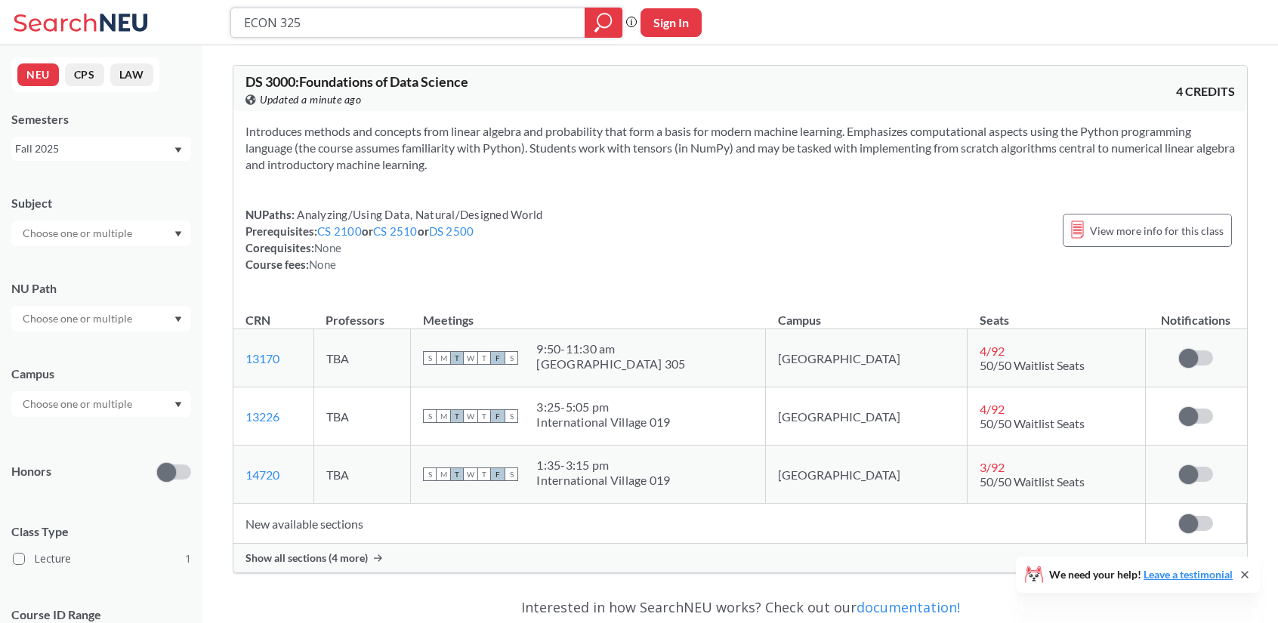
type input "ECON 3255"
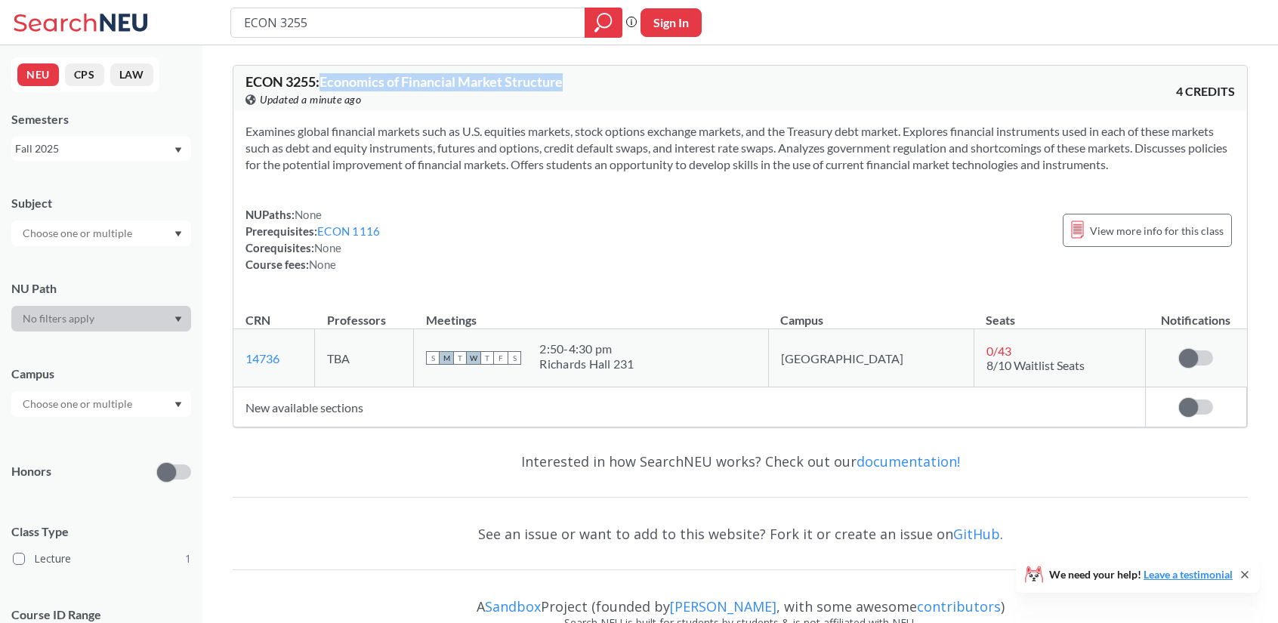
drag, startPoint x: 592, startPoint y: 87, endPoint x: 326, endPoint y: 76, distance: 265.4
click at [326, 76] on div "ECON 3255 : Economics of Financial Market Structure View this course on Banner.…" at bounding box center [493, 91] width 495 height 33
copy span "Economics of Financial Market Structure"
drag, startPoint x: 373, startPoint y: 17, endPoint x: 0, endPoint y: 97, distance: 381.9
click at [0, 97] on div "ECON 3255 Phrase search guarantees the exact search appears in the results. Ex.…" at bounding box center [639, 335] width 1278 height 671
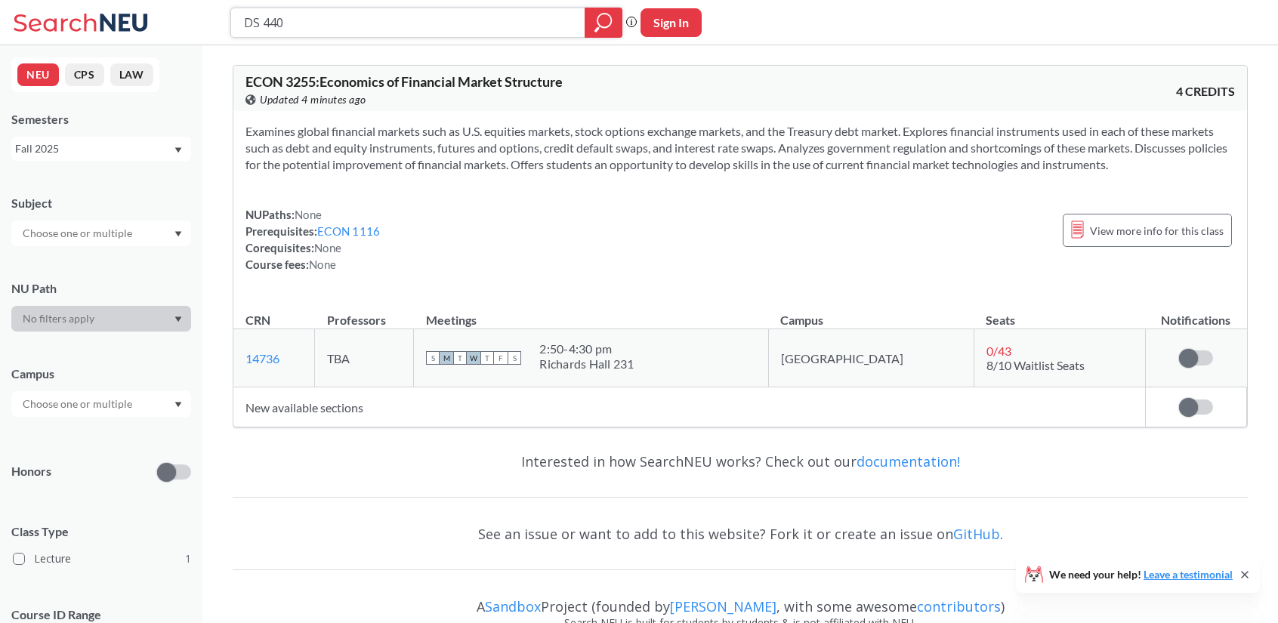
type input "DS 4400"
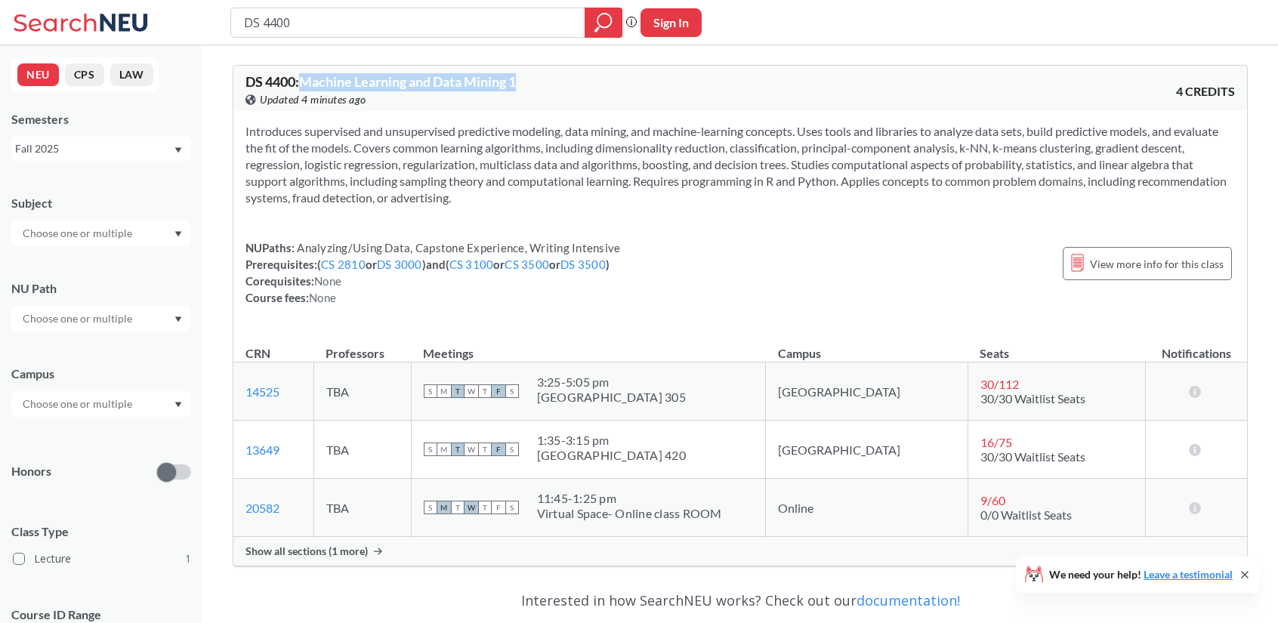
drag, startPoint x: 527, startPoint y: 84, endPoint x: 305, endPoint y: 83, distance: 222.9
click at [305, 83] on div "DS 4400 : Machine Learning and Data Mining 1 View this course on Banner. Update…" at bounding box center [493, 91] width 495 height 33
copy span "Machine Learning and Data Mining 1"
drag, startPoint x: 301, startPoint y: 23, endPoint x: 162, endPoint y: 16, distance: 139.2
click at [172, 14] on div "DS 4400 Phrase search guarantees the exact search appears in the results. Ex. I…" at bounding box center [639, 22] width 1278 height 45
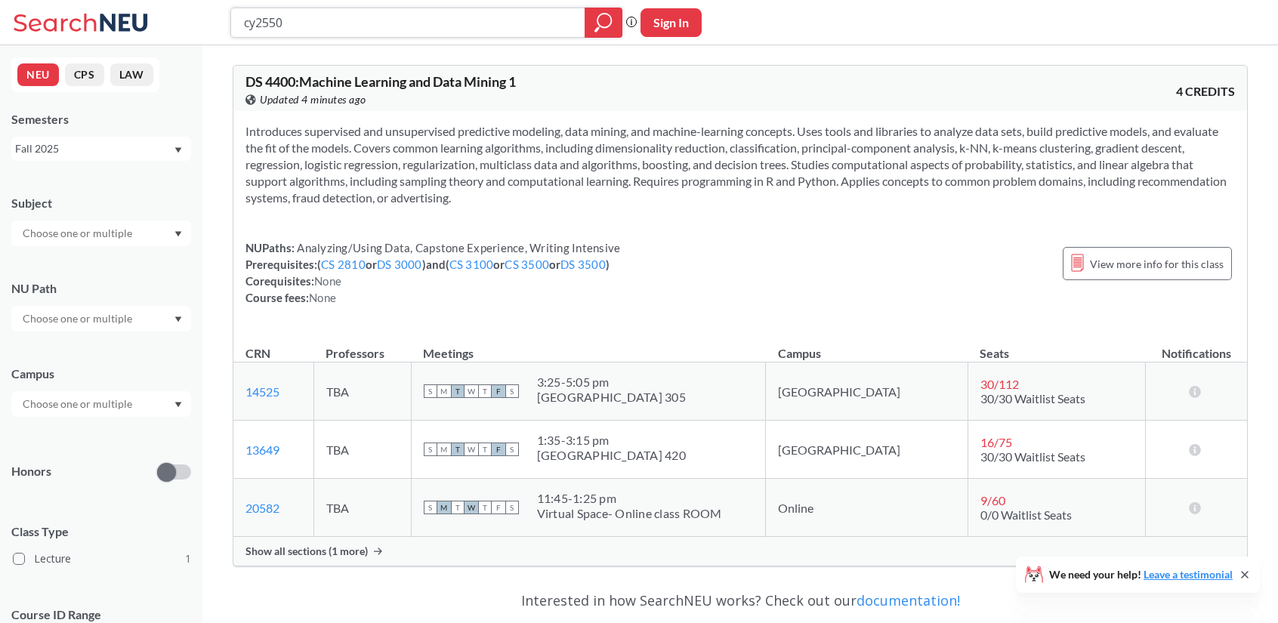
type input "cy2550]"
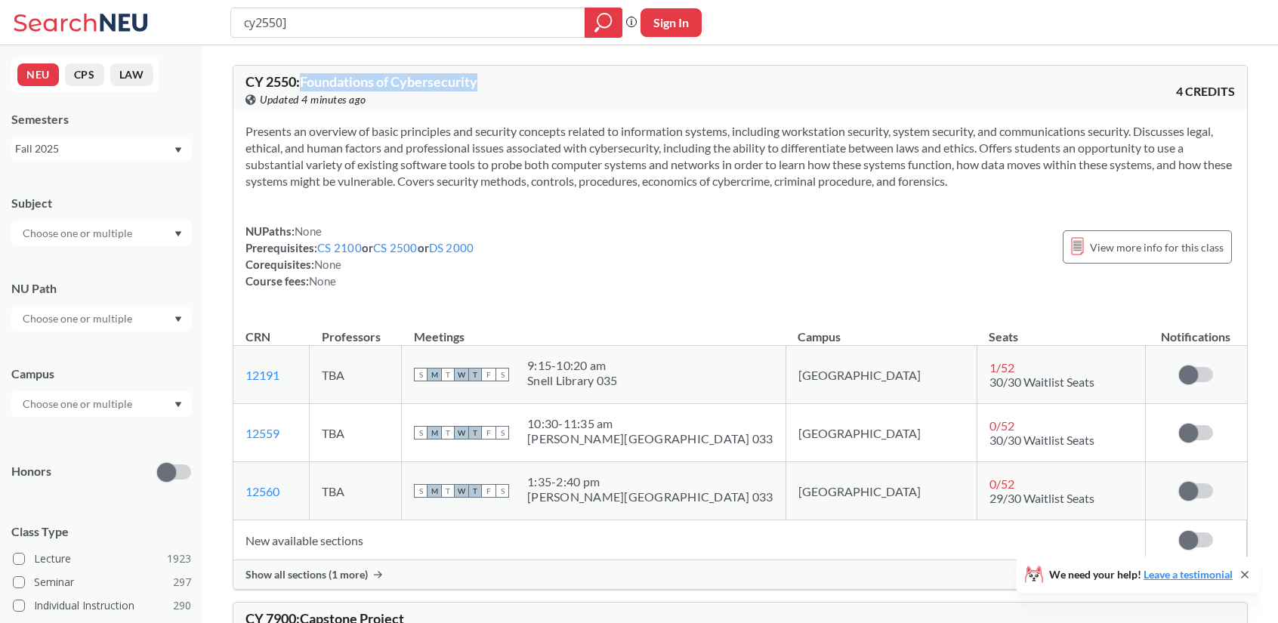
drag, startPoint x: 510, startPoint y: 77, endPoint x: 302, endPoint y: 79, distance: 207.8
click at [302, 79] on div "CY 2550 : Foundations of Cybersecurity View this course on Banner. Updated 4 mi…" at bounding box center [493, 91] width 495 height 33
copy span "Foundations of Cybersecurity"
drag, startPoint x: 335, startPoint y: 27, endPoint x: 90, endPoint y: 26, distance: 244.8
click at [103, 25] on div "cy2550] Phrase search guarantees the exact search appears in the results. Ex. I…" at bounding box center [639, 22] width 1278 height 45
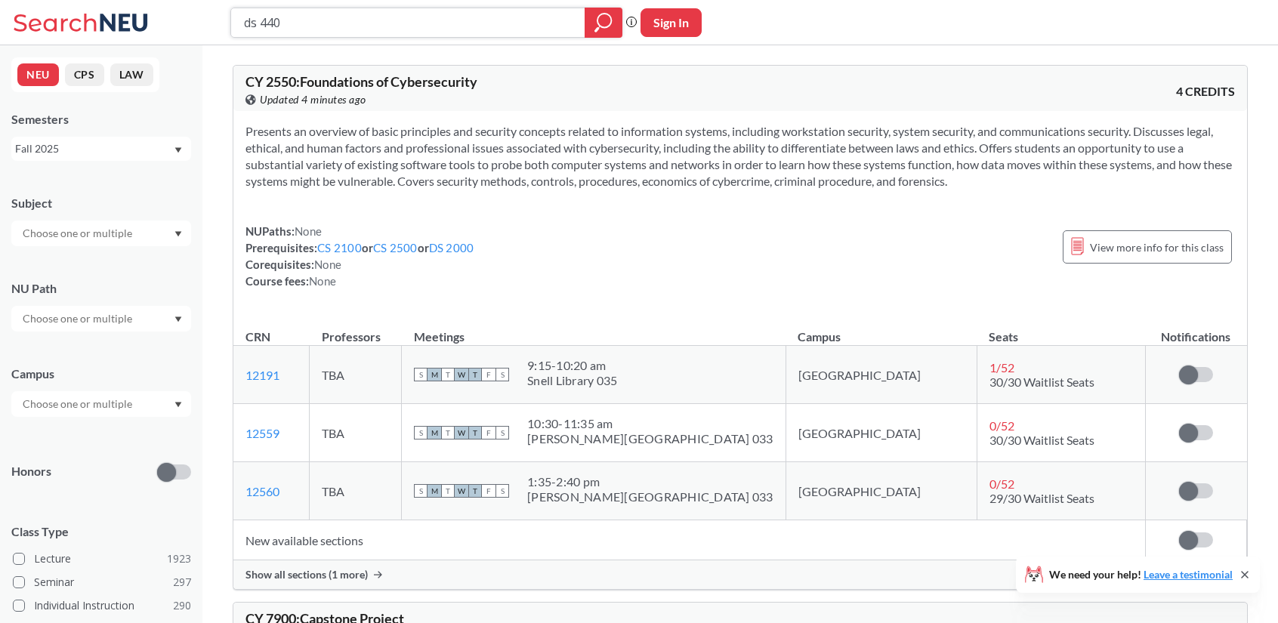
type input "ds 4400"
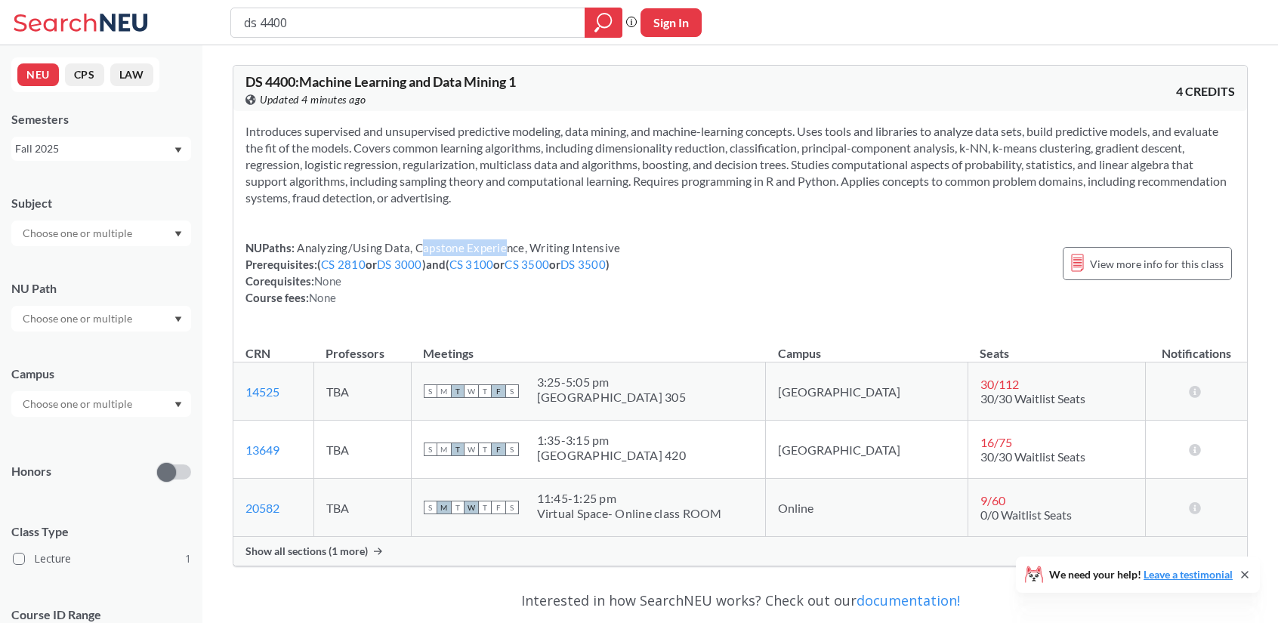
drag, startPoint x: 419, startPoint y: 246, endPoint x: 502, endPoint y: 250, distance: 82.5
click at [502, 250] on span "Analyzing/Using Data, Capstone Experience, Writing Intensive" at bounding box center [458, 248] width 326 height 14
click at [517, 245] on span "Analyzing/Using Data, Capstone Experience, Writing Intensive" at bounding box center [458, 248] width 326 height 14
click at [436, 246] on span "Analyzing/Using Data, Capstone Experience, Writing Intensive" at bounding box center [458, 248] width 326 height 14
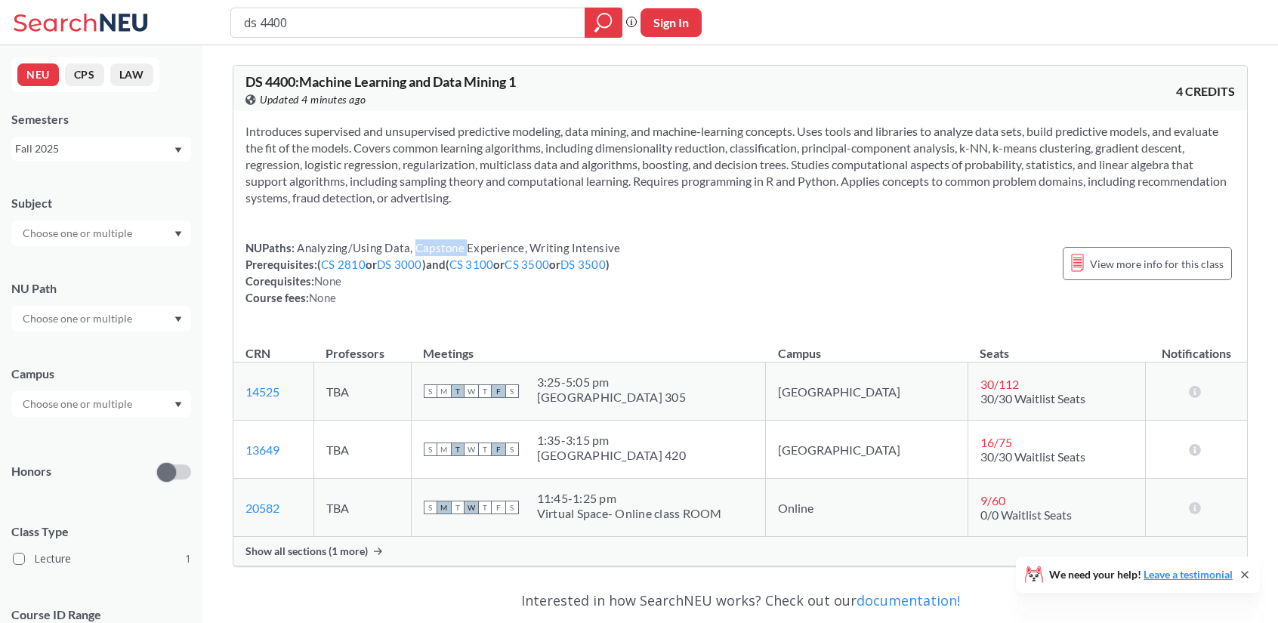
click at [436, 246] on span "Analyzing/Using Data, Capstone Experience, Writing Intensive" at bounding box center [458, 248] width 326 height 14
click at [527, 238] on div "Introduces supervised and unsupervised predictive modeling, data mining, and ma…" at bounding box center [740, 220] width 1014 height 219
drag, startPoint x: 339, startPoint y: 23, endPoint x: 172, endPoint y: -20, distance: 172.5
click at [172, 0] on html "ds 4400 Phrase search guarantees the exact search appears in the results. Ex. I…" at bounding box center [639, 311] width 1278 height 623
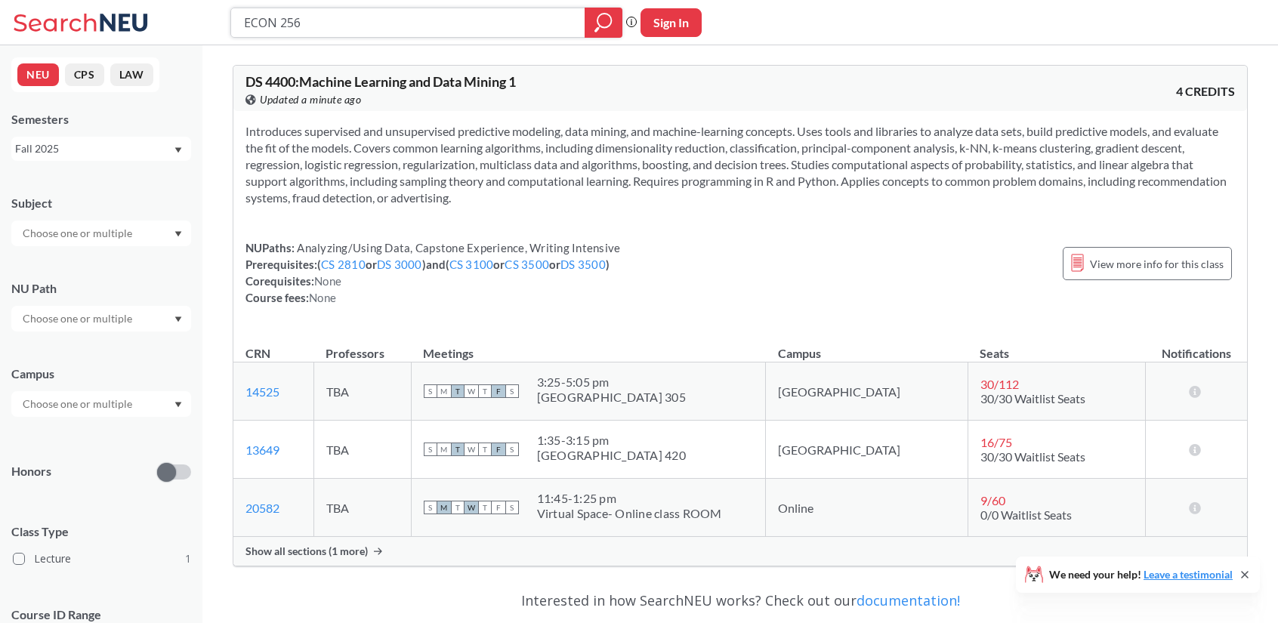
type input "ECON 2560"
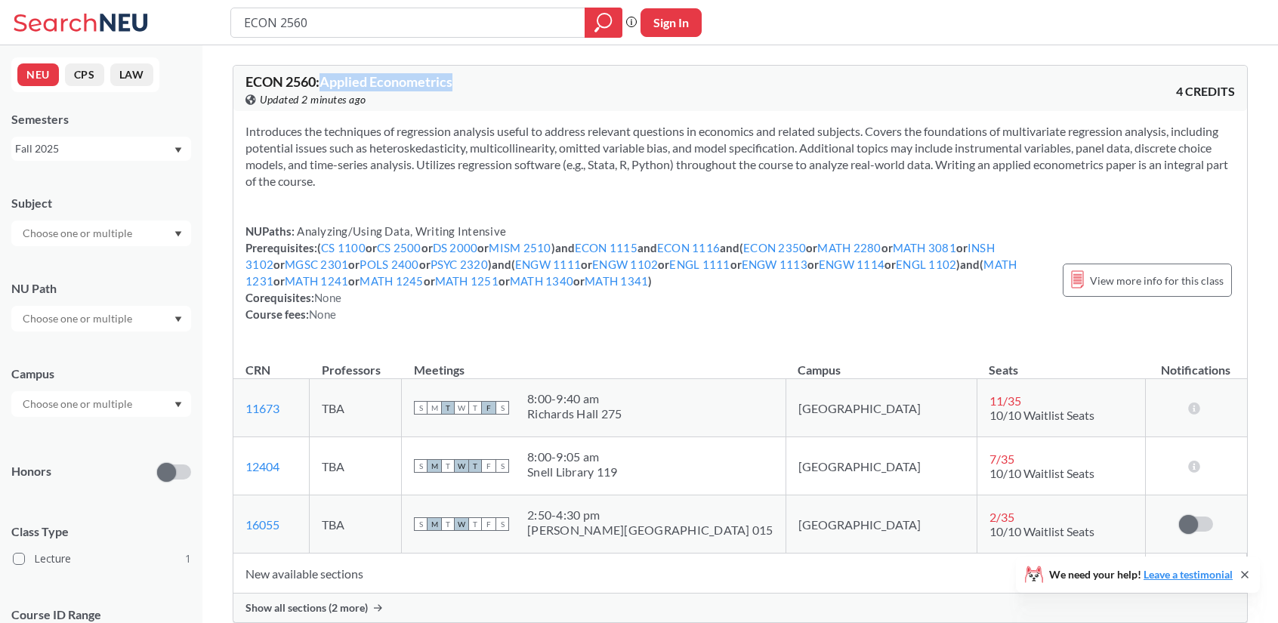
drag, startPoint x: 458, startPoint y: 78, endPoint x: 325, endPoint y: 75, distance: 133.0
click at [325, 75] on div "ECON 2560 : Applied Econometrics View this course on Banner. Updated 2 minutes …" at bounding box center [493, 91] width 495 height 33
copy span "Applied Econometrics"
drag, startPoint x: 313, startPoint y: 24, endPoint x: 281, endPoint y: 23, distance: 31.8
click at [281, 23] on input "ECON 2560" at bounding box center [409, 23] width 332 height 26
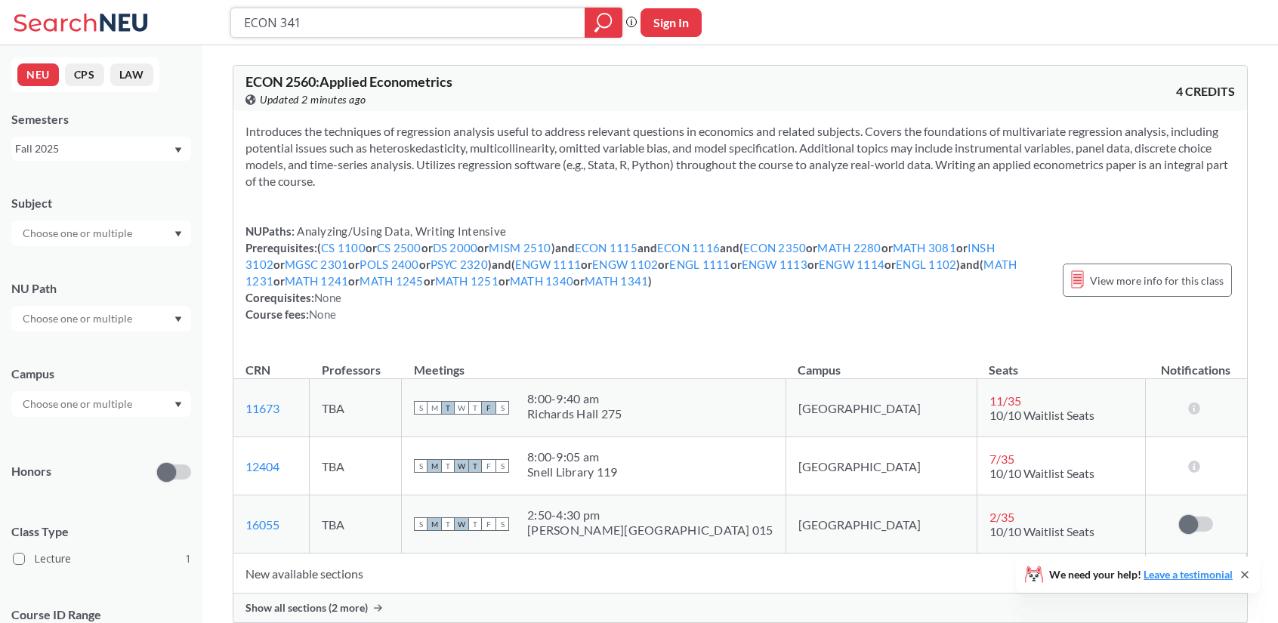
type input "ECON 3410"
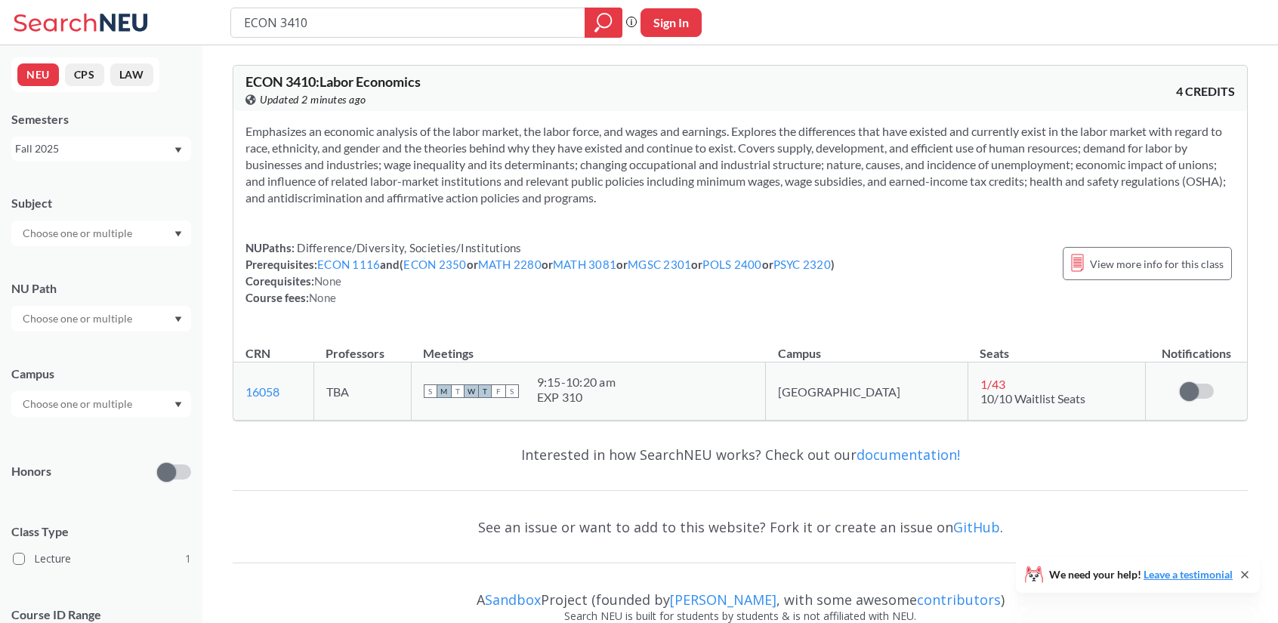
click at [425, 69] on div "ECON 3410 : Labor Economics View this course on Banner. Updated 2 minutes ago 4…" at bounding box center [740, 88] width 1014 height 45
drag, startPoint x: 429, startPoint y: 90, endPoint x: 320, endPoint y: 78, distance: 109.5
click at [320, 78] on div "ECON 3410 : Labor Economics View this course on Banner. Updated 2 minutes ago" at bounding box center [493, 91] width 495 height 33
copy span "Labor Economics"
drag, startPoint x: 447, startPoint y: 14, endPoint x: 167, endPoint y: 25, distance: 279.8
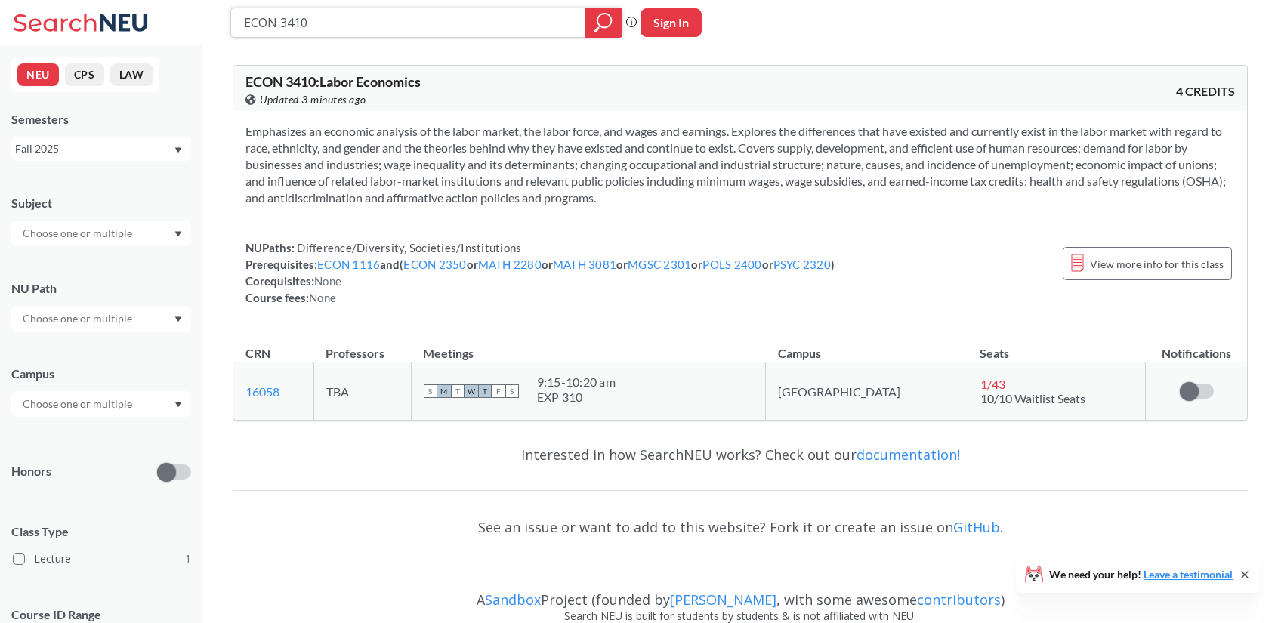
click at [167, 25] on div "ECON 3410 Phrase search guarantees the exact search appears in the results. Ex.…" at bounding box center [639, 22] width 1278 height 45
type input "CS 3650"
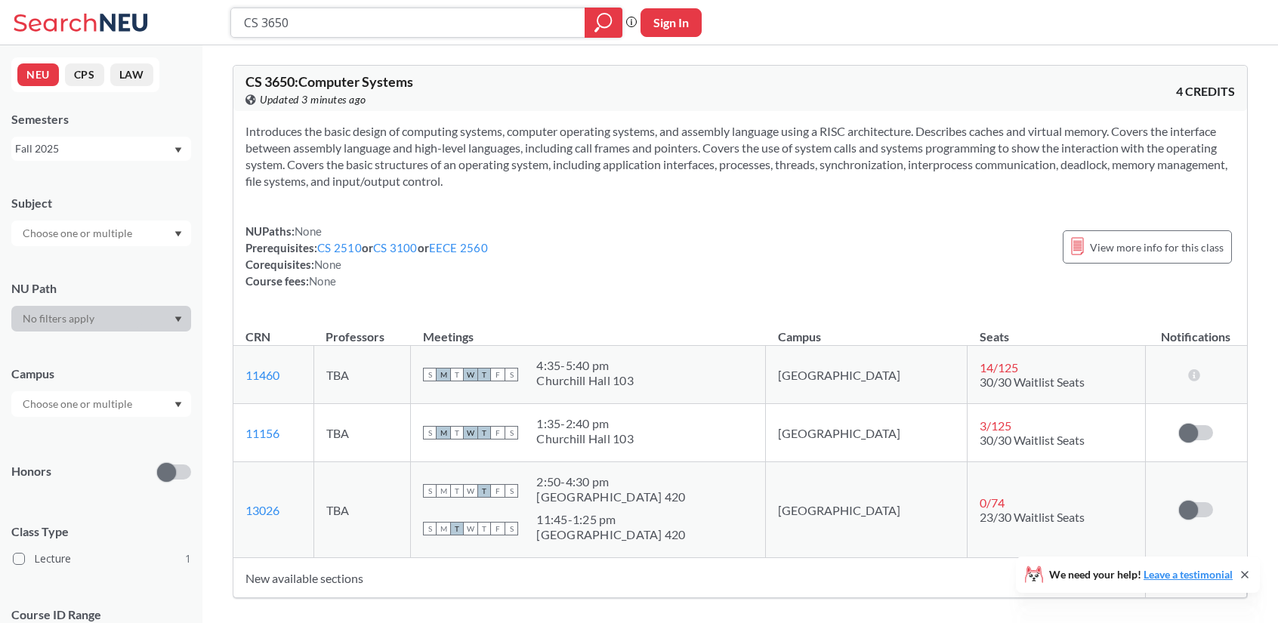
drag, startPoint x: 388, startPoint y: 23, endPoint x: 173, endPoint y: -61, distance: 230.7
click at [173, 0] on html "CS 3650 Phrase search guarantees the exact search appears in the results. Ex. I…" at bounding box center [639, 311] width 1278 height 623
type input "ECON 2350"
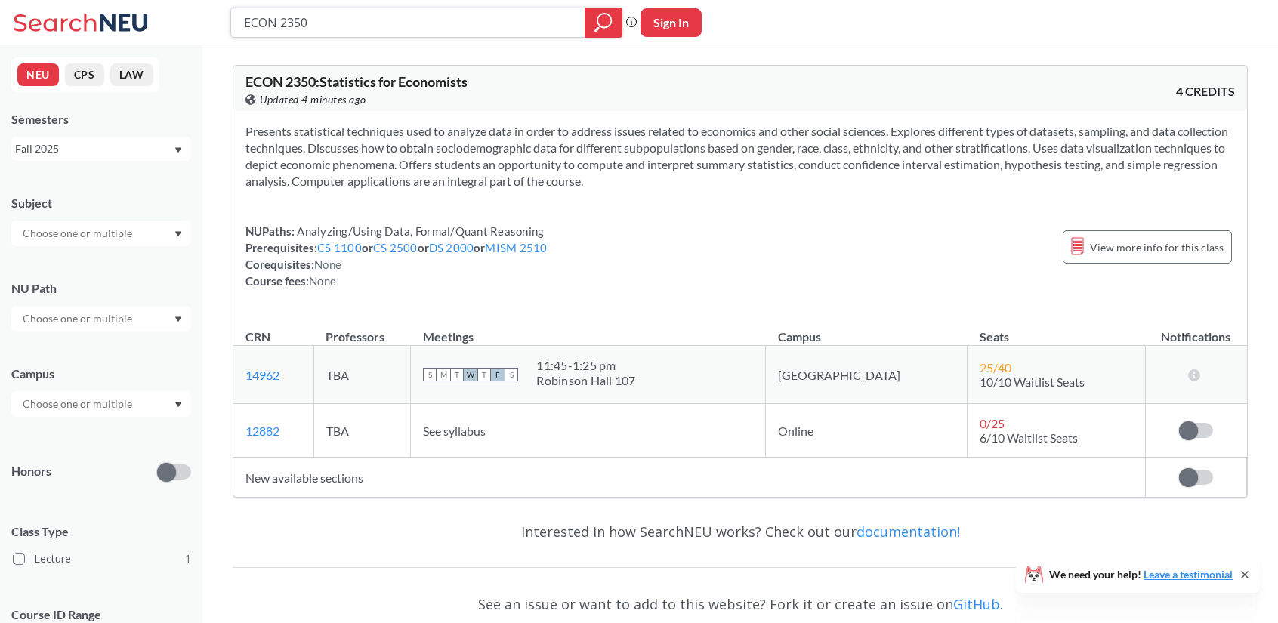
drag, startPoint x: 365, startPoint y: 20, endPoint x: 283, endPoint y: 17, distance: 82.4
click at [283, 17] on input "ECON 2350" at bounding box center [409, 23] width 332 height 26
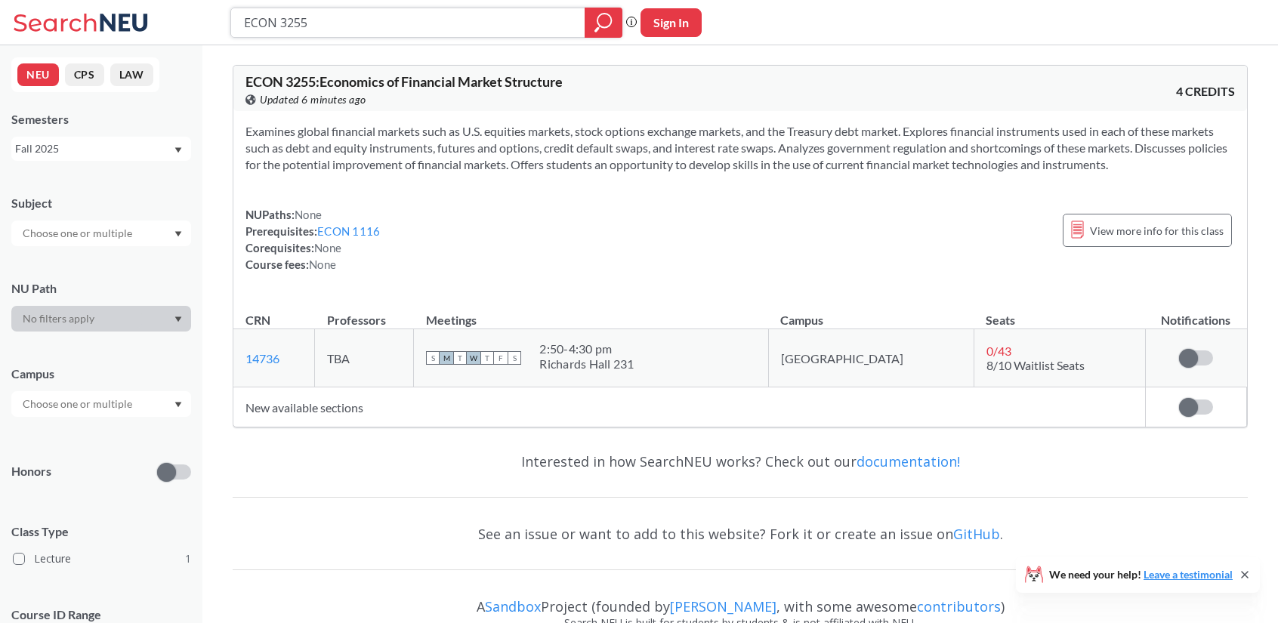
drag, startPoint x: 488, startPoint y: 36, endPoint x: 0, endPoint y: -20, distance: 491.3
click at [0, 0] on html "ECON 3255 Phrase search guarantees the exact search appears in the results. Ex.…" at bounding box center [639, 311] width 1278 height 623
type input "musc 1001"
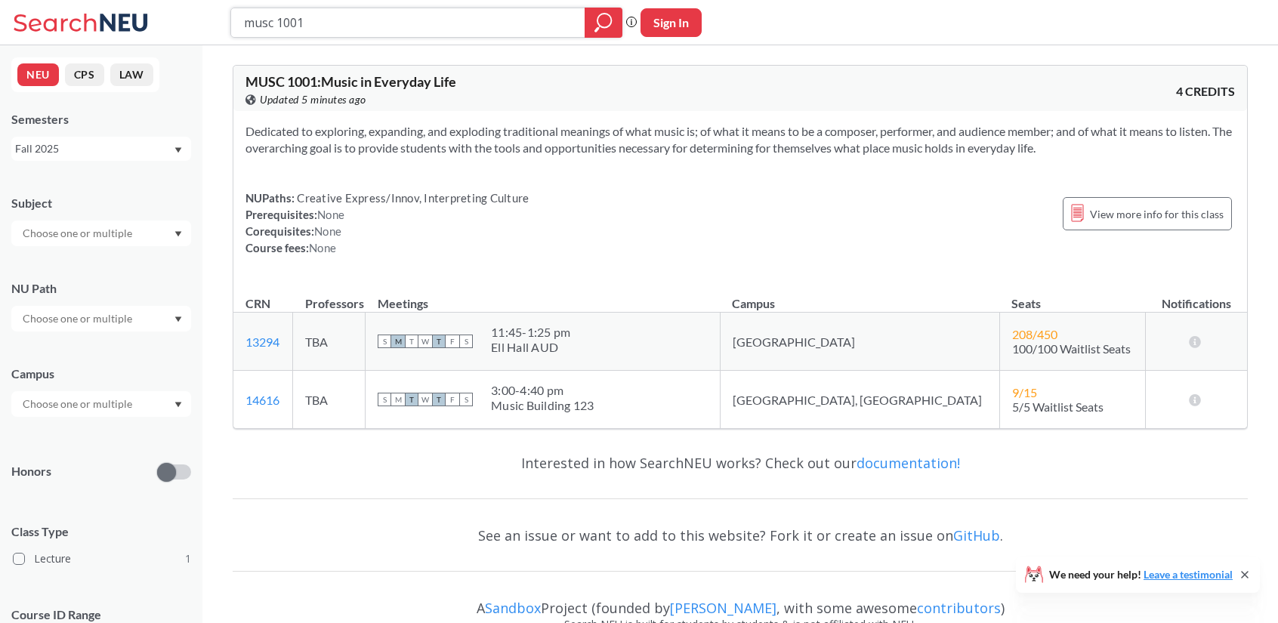
drag, startPoint x: 370, startPoint y: 32, endPoint x: 47, endPoint y: 66, distance: 325.2
click at [83, 63] on div "musc 1001 Phrase search guarantees the exact search appears in the results. Ex.…" at bounding box center [639, 336] width 1278 height 672
type input "CS4100"
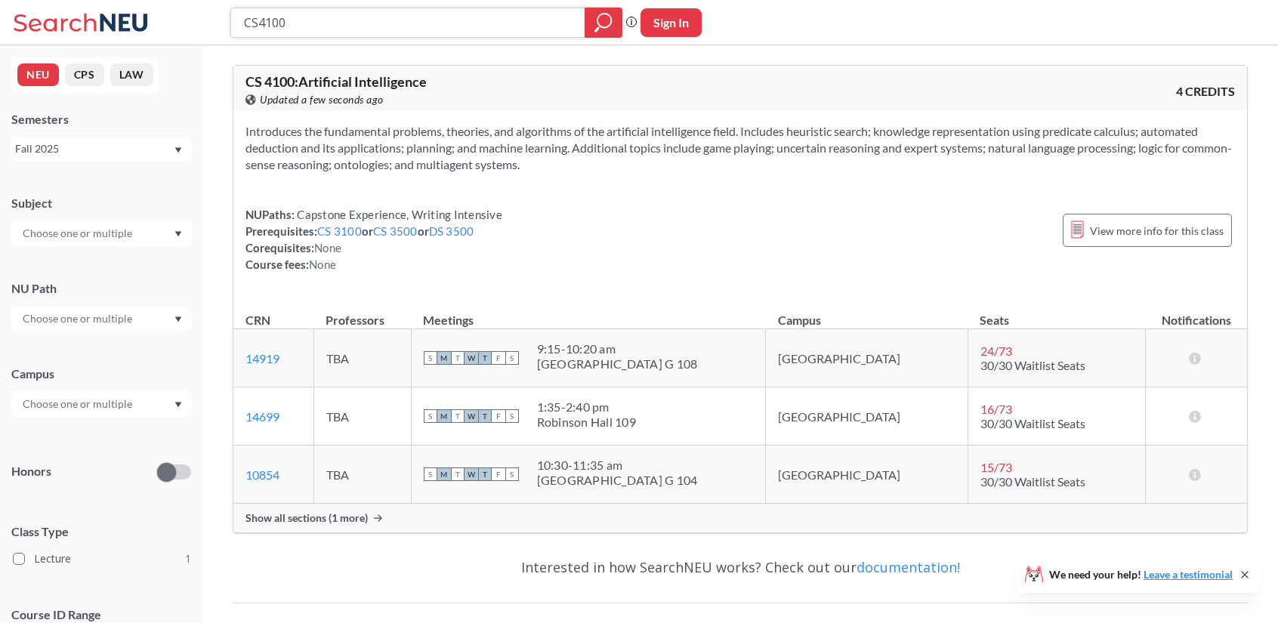
drag, startPoint x: 369, startPoint y: 17, endPoint x: 109, endPoint y: -23, distance: 263.9
click at [109, 0] on html "CS4100 Phrase search guarantees the exact search appears in the results. Ex. If…" at bounding box center [639, 311] width 1278 height 623
type input "DS4420"
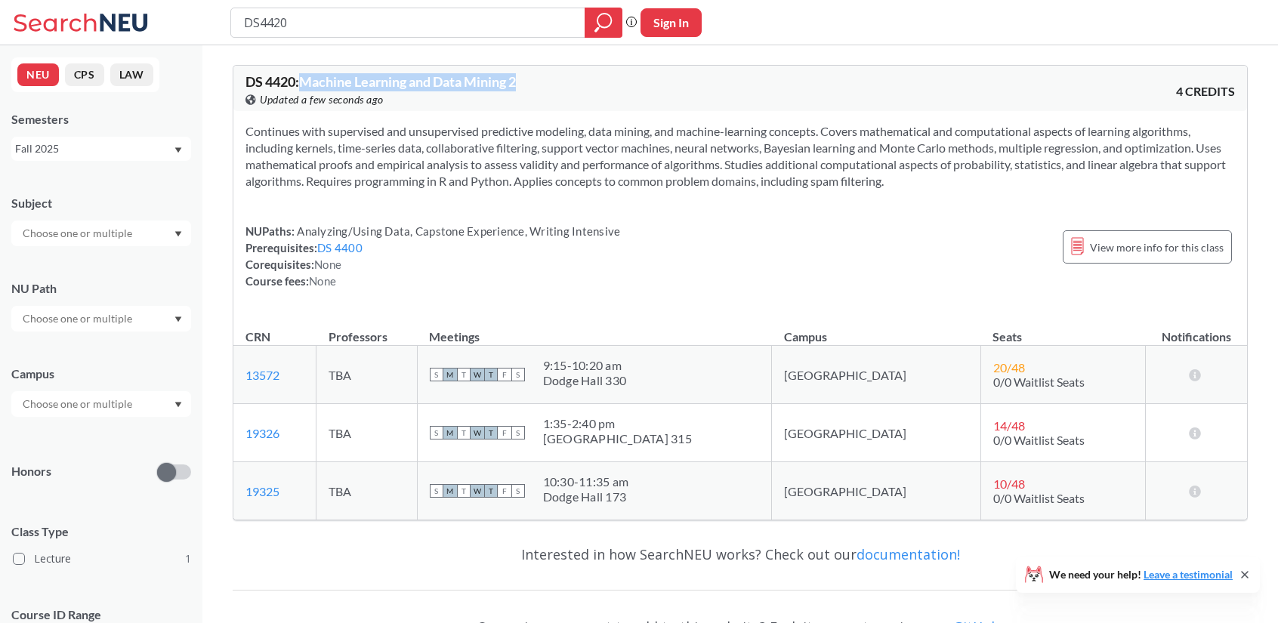
drag, startPoint x: 532, startPoint y: 72, endPoint x: 308, endPoint y: 77, distance: 224.5
click at [308, 77] on div "DS 4420 : Machine Learning and Data Mining 2 View this course on Banner. Update…" at bounding box center [740, 88] width 1014 height 45
drag, startPoint x: 335, startPoint y: 22, endPoint x: 65, endPoint y: -31, distance: 275.6
click at [65, 0] on html "DS4420 Phrase search guarantees the exact search appears in the results. Ex. If…" at bounding box center [639, 311] width 1278 height 623
type input "ECON 3442"
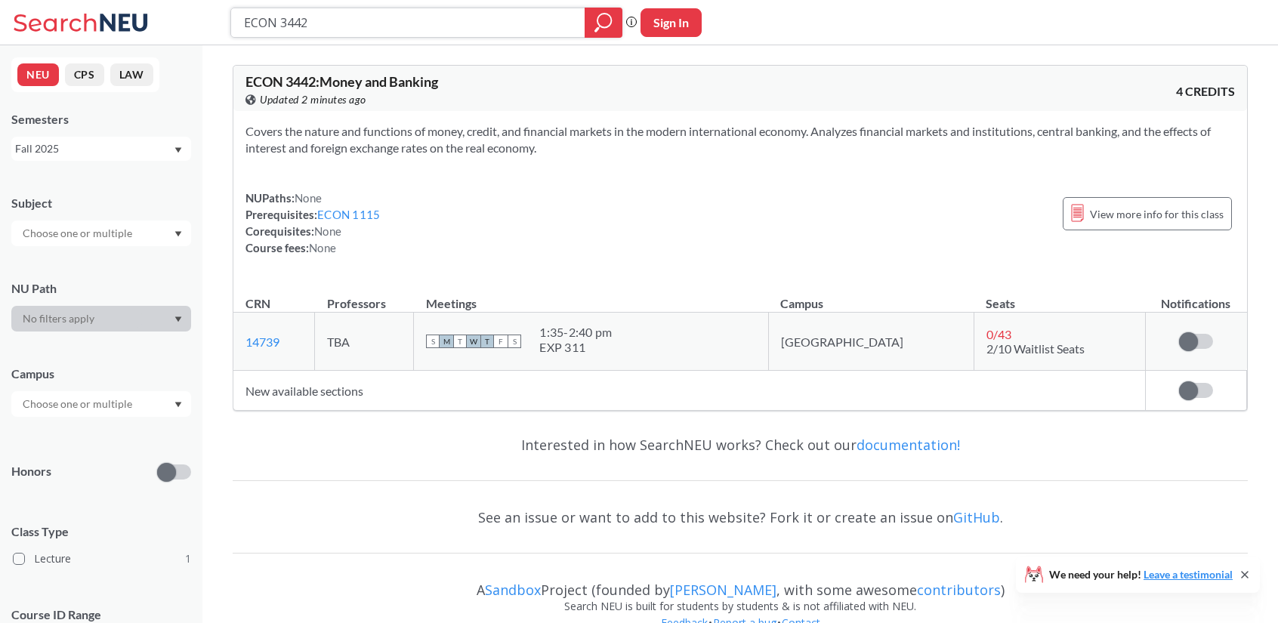
drag, startPoint x: 363, startPoint y: 30, endPoint x: 267, endPoint y: 20, distance: 95.7
click at [275, 20] on input "ECON 3442" at bounding box center [409, 23] width 332 height 26
type input "E"
type input "C"
type input "S"
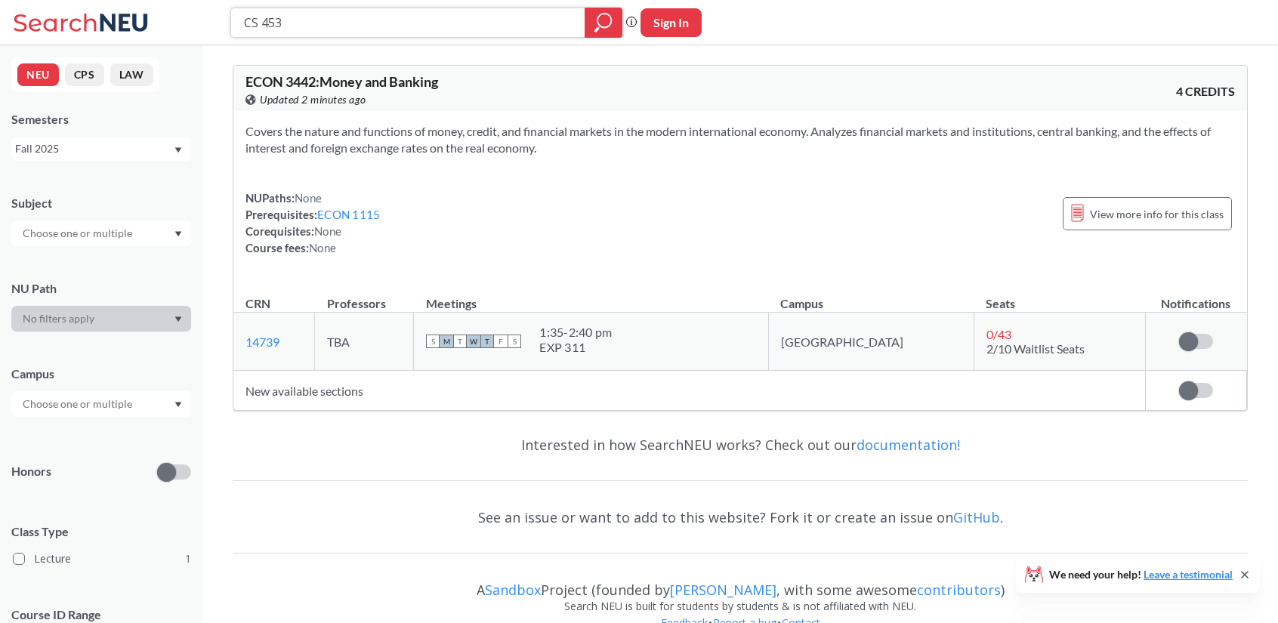
type input "CS 4530"
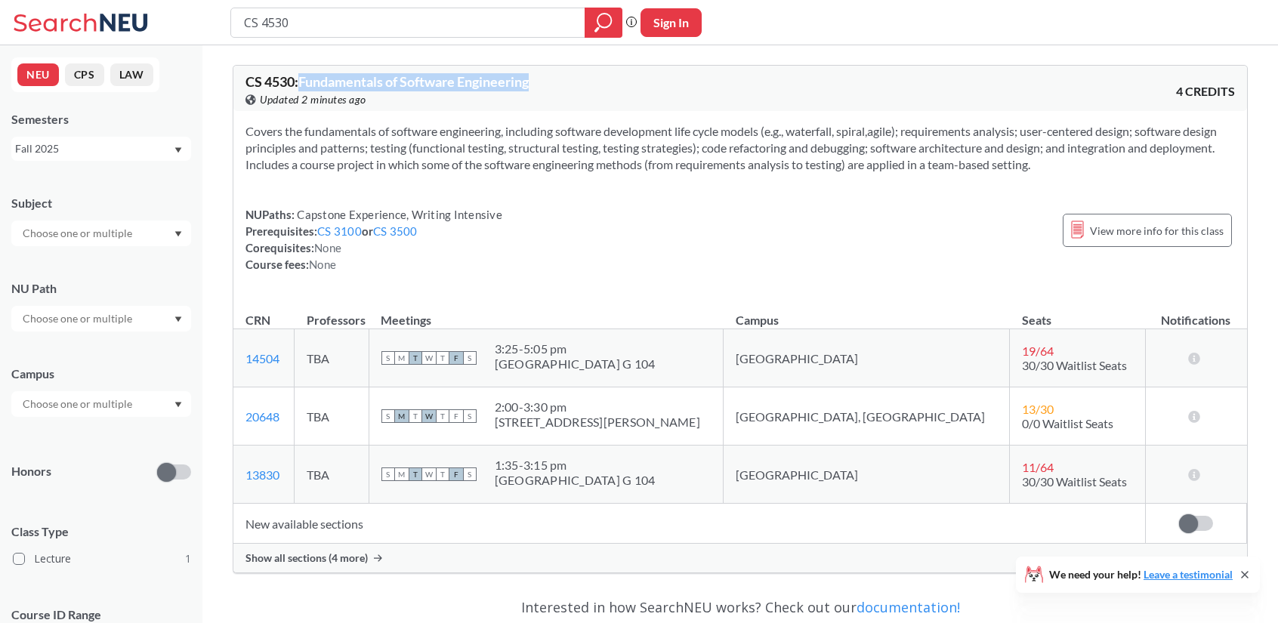
drag, startPoint x: 543, startPoint y: 83, endPoint x: 304, endPoint y: 83, distance: 239.5
click at [304, 83] on div "CS 4530 : Fundamentals of Software Engineering View this course on Banner. Upda…" at bounding box center [493, 91] width 495 height 33
copy span "Fundamentals of Software Engineering"
drag, startPoint x: 420, startPoint y: 26, endPoint x: 137, endPoint y: 63, distance: 285.7
click at [137, 63] on div "CS 4530 Phrase search guarantees the exact search appears in the results. Ex. I…" at bounding box center [639, 408] width 1278 height 817
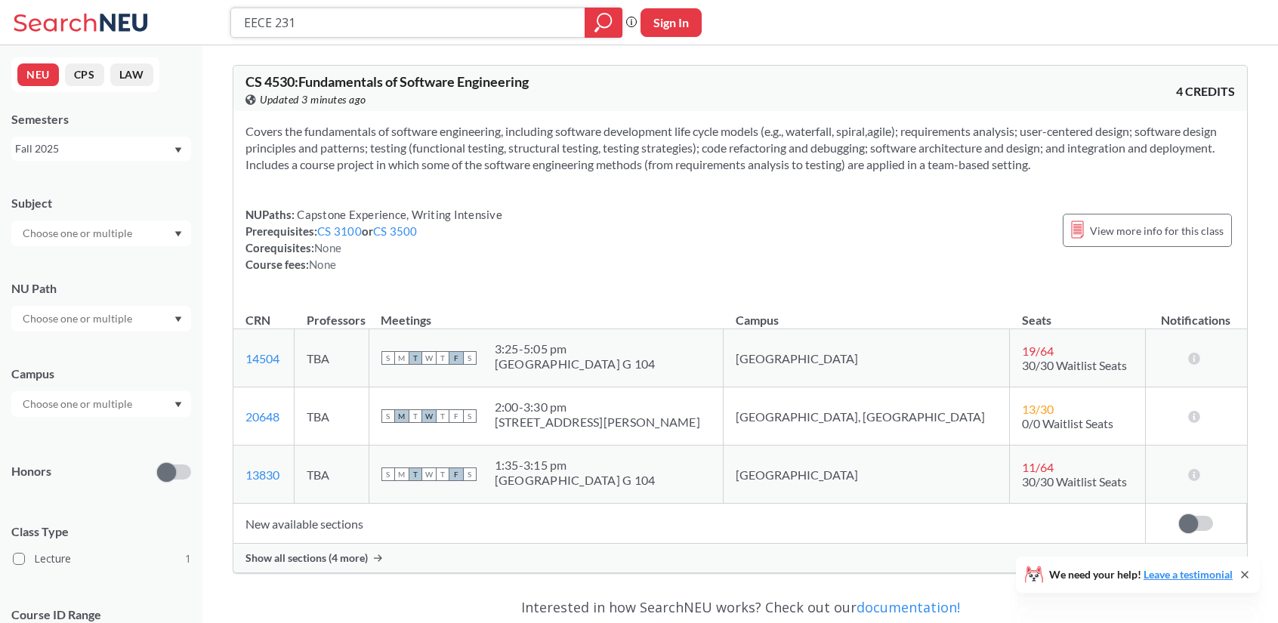
type input "EECE 2310"
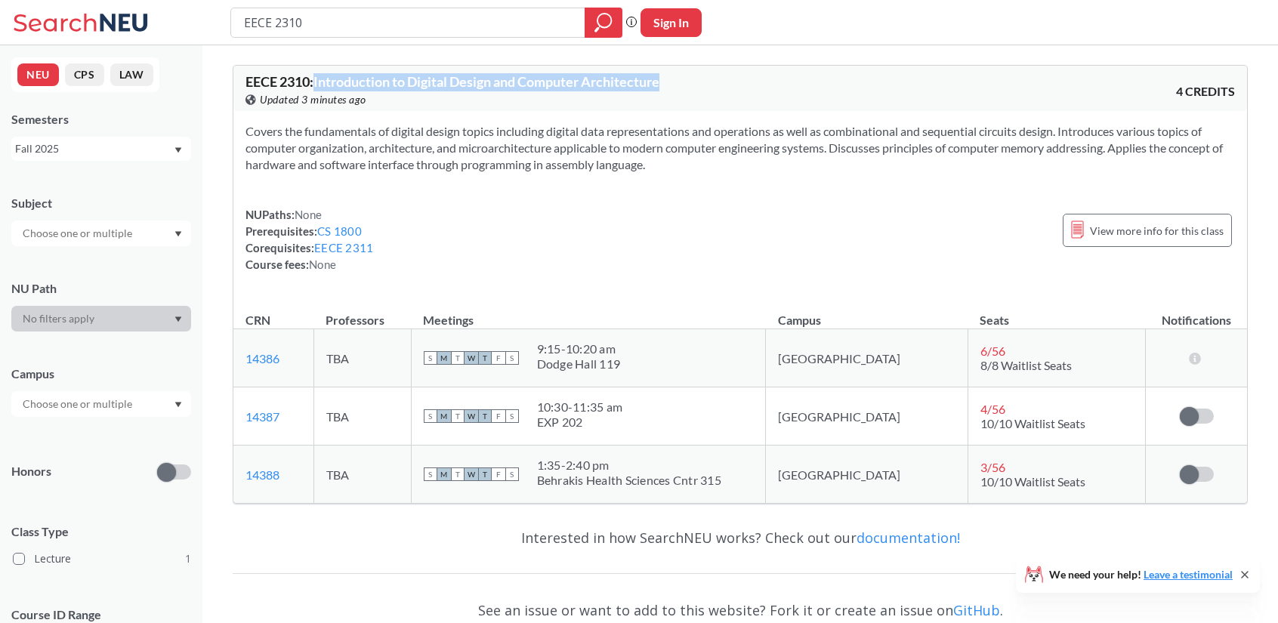
drag, startPoint x: 706, startPoint y: 84, endPoint x: 318, endPoint y: 86, distance: 387.6
click at [318, 86] on div "EECE 2310 : Introduction to Digital Design and Computer Architecture View this …" at bounding box center [493, 91] width 495 height 33
copy span "Introduction to Digital Design and Computer Architecture"
click at [380, 25] on input "EECE 2310" at bounding box center [409, 23] width 332 height 26
type input "EECE 2312"
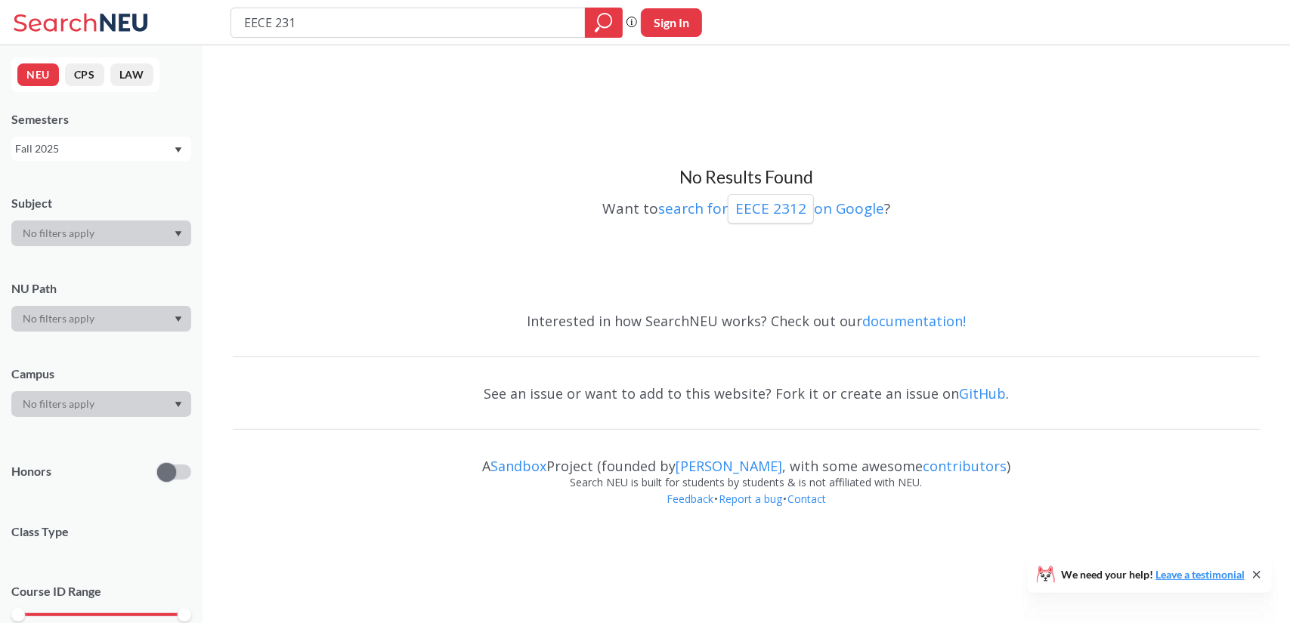
type input "EECE 2311"
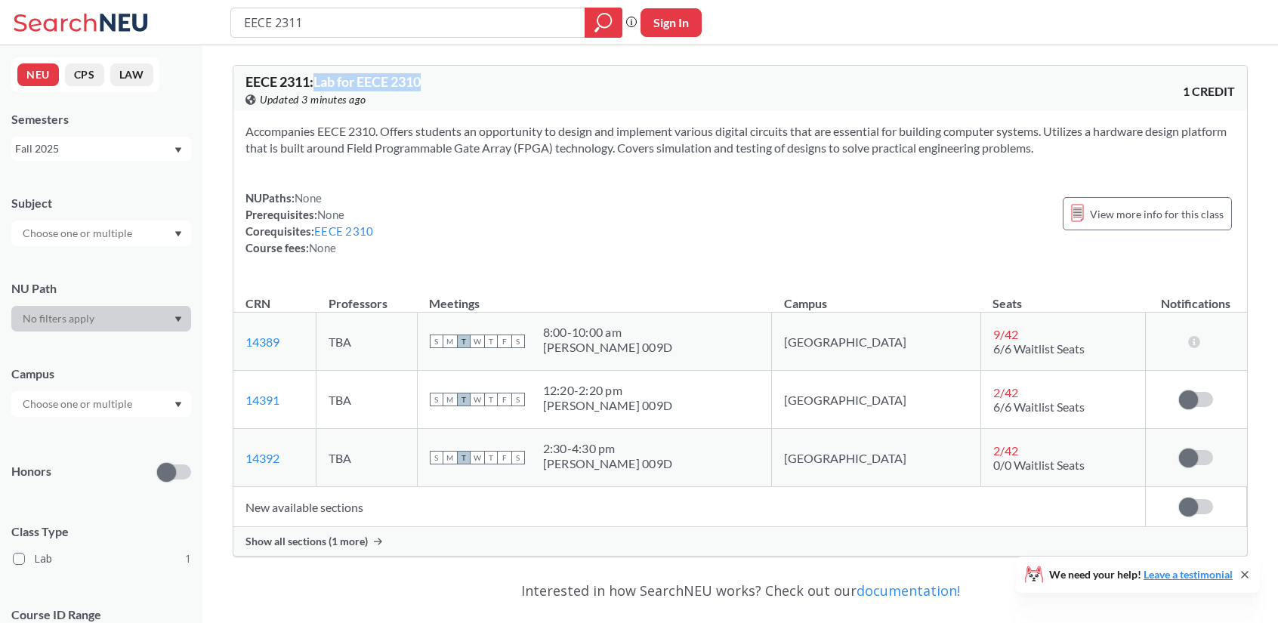
drag, startPoint x: 549, startPoint y: 82, endPoint x: 318, endPoint y: 78, distance: 231.3
click at [318, 78] on div "EECE 2311 : Lab for EECE 2310 View this course on Banner. Updated 3 minutes ago" at bounding box center [493, 91] width 495 height 33
copy span "Lab for EECE 2310"
drag, startPoint x: 376, startPoint y: 24, endPoint x: 115, endPoint y: 41, distance: 262.0
click at [144, 26] on div "EECE 2311 Phrase search guarantees the exact search appears in the results. Ex.…" at bounding box center [639, 22] width 1278 height 45
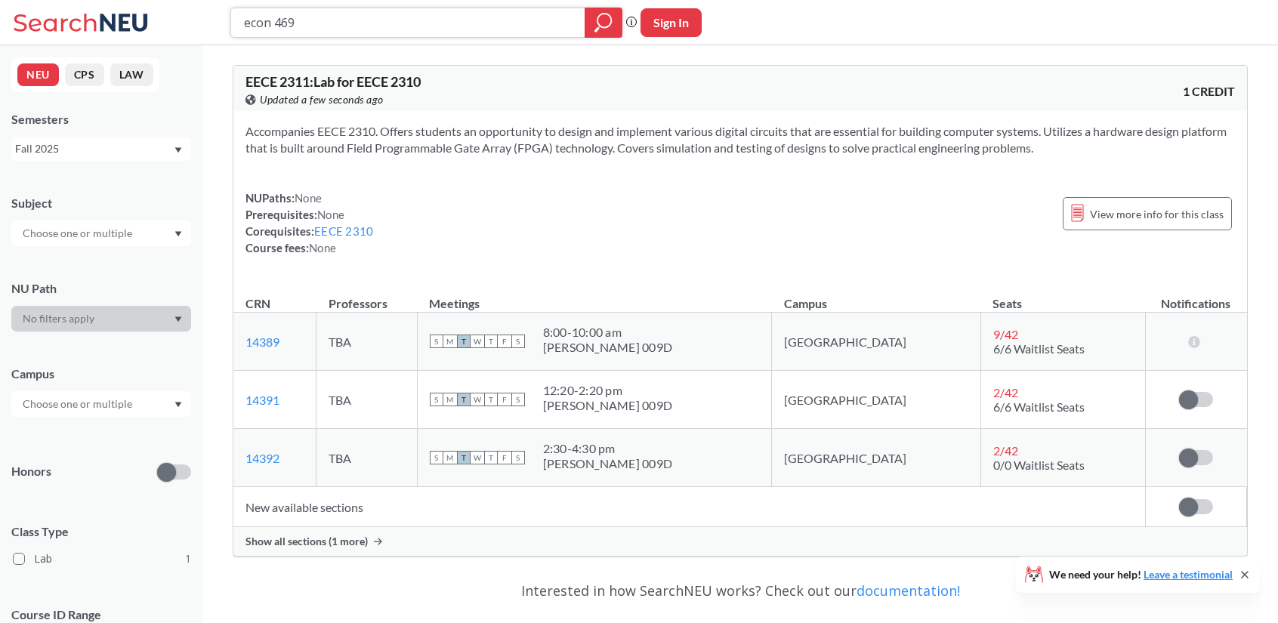
type input "econ 4692"
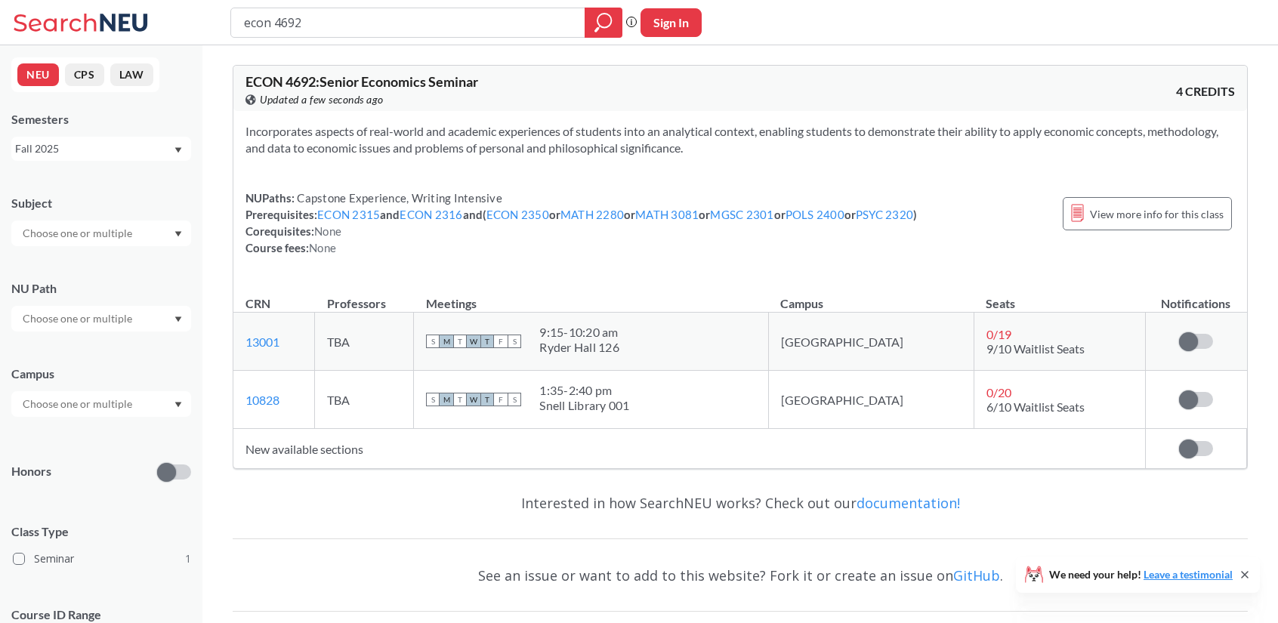
click at [473, 200] on span "Capstone Experience, Writing Intensive" at bounding box center [399, 198] width 208 height 14
drag, startPoint x: 348, startPoint y: 29, endPoint x: 0, endPoint y: -2, distance: 349.0
click at [0, 0] on html "econ 4692 Phrase search guarantees the exact search appears in the results. Ex.…" at bounding box center [639, 311] width 1278 height 623
type input "ECON 4640"
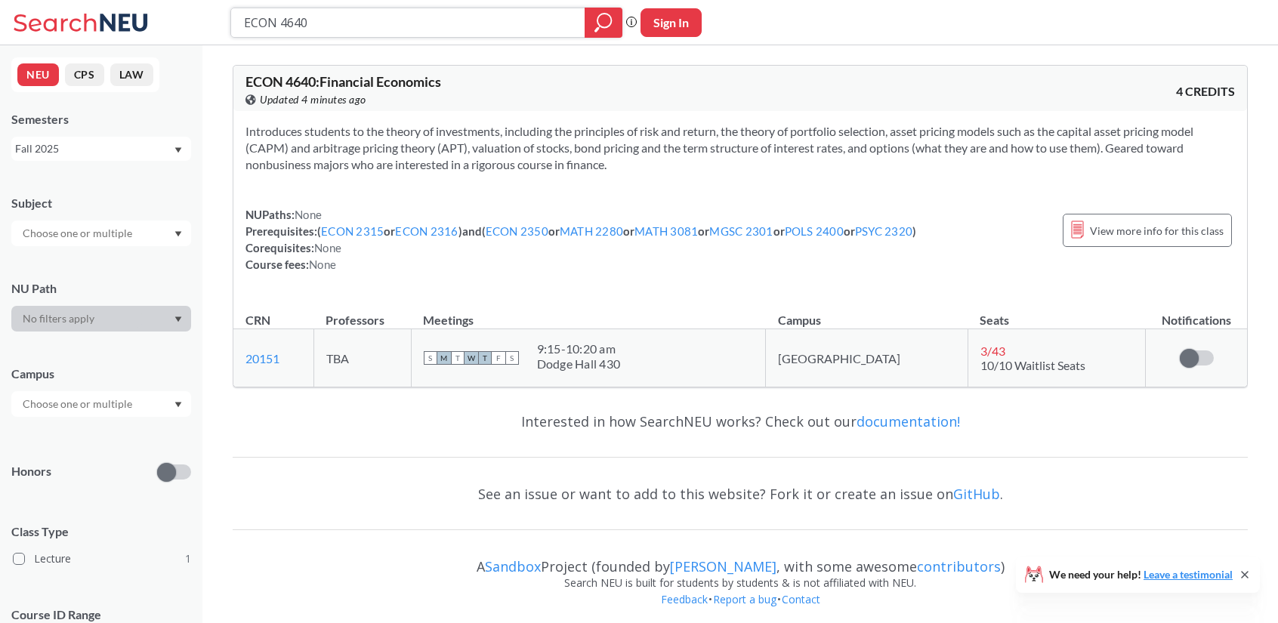
drag, startPoint x: 343, startPoint y: 24, endPoint x: 82, endPoint y: 30, distance: 261.5
click at [82, 30] on div "ECON 4640 Phrase search guarantees the exact search appears in the results. Ex.…" at bounding box center [639, 22] width 1278 height 45
type input "DS 4440"
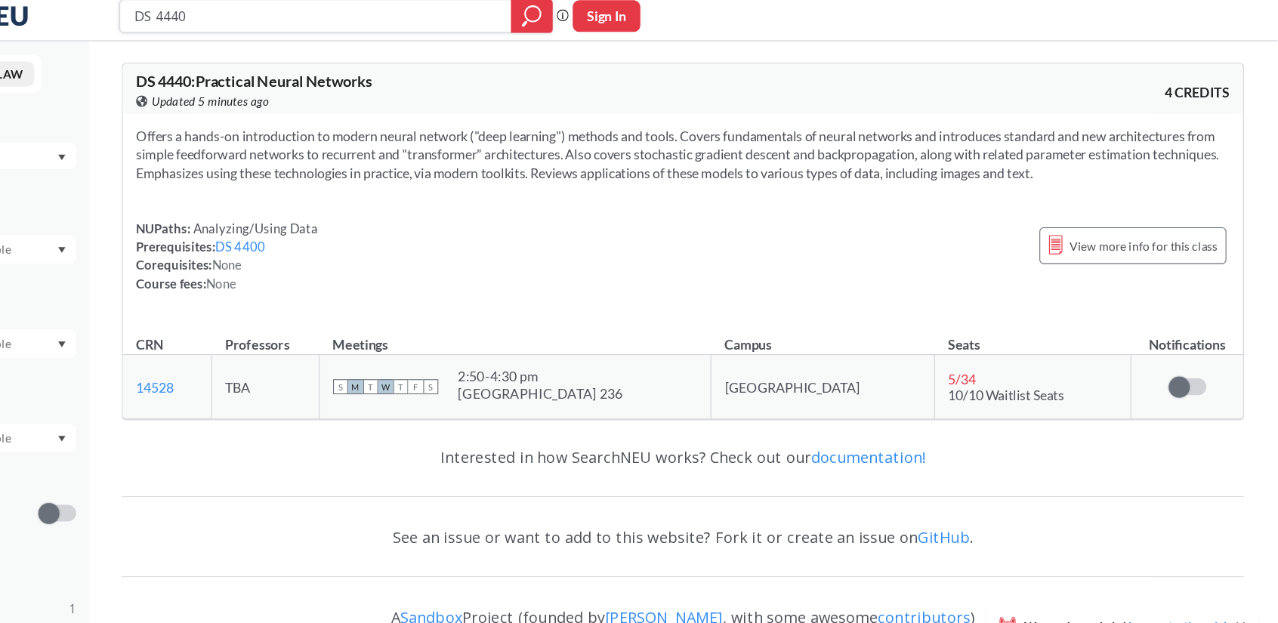
drag, startPoint x: 361, startPoint y: 14, endPoint x: 122, endPoint y: 9, distance: 238.8
click at [122, 9] on div "DS 4440 Phrase search guarantees the exact search appears in the results. Ex. I…" at bounding box center [639, 22] width 1278 height 45
type input "CS 4120"
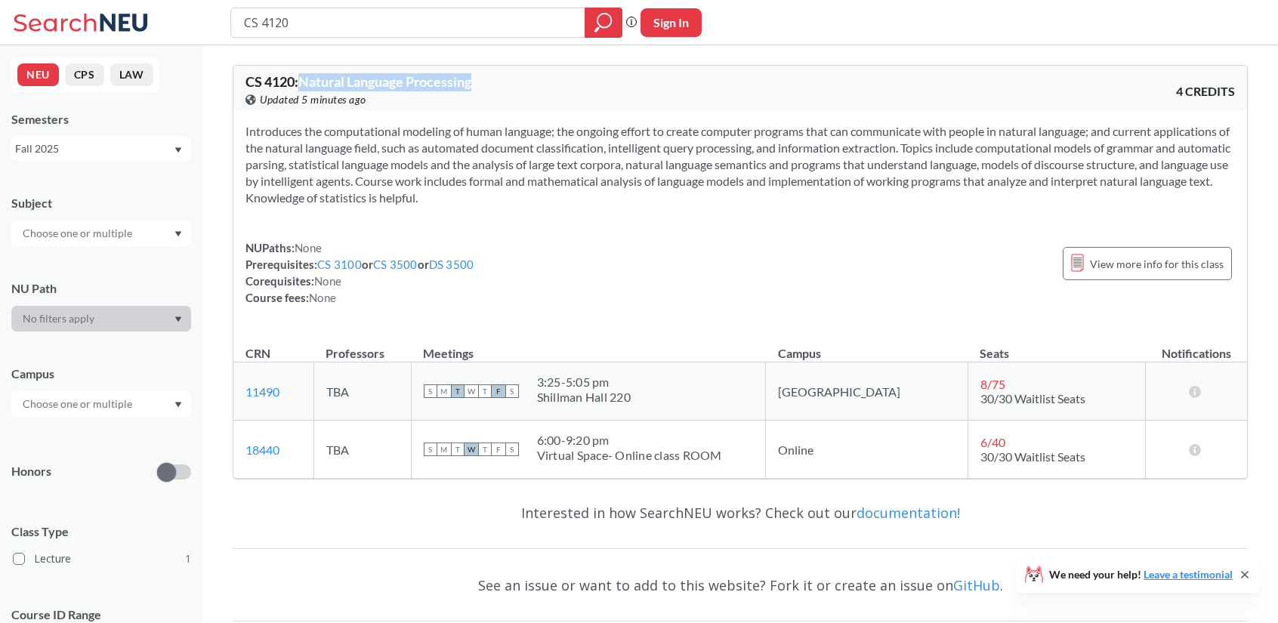
drag, startPoint x: 302, startPoint y: 81, endPoint x: 478, endPoint y: 69, distance: 176.5
click at [478, 69] on div "CS 4120 : Natural Language Processing View this course on Banner. Updated 5 min…" at bounding box center [740, 88] width 1014 height 45
drag, startPoint x: 407, startPoint y: 14, endPoint x: 51, endPoint y: 27, distance: 356.9
click at [51, 27] on div "CS 4120 Phrase search guarantees the exact search appears in the results. Ex. I…" at bounding box center [639, 22] width 1278 height 45
type input "ECON 3635"
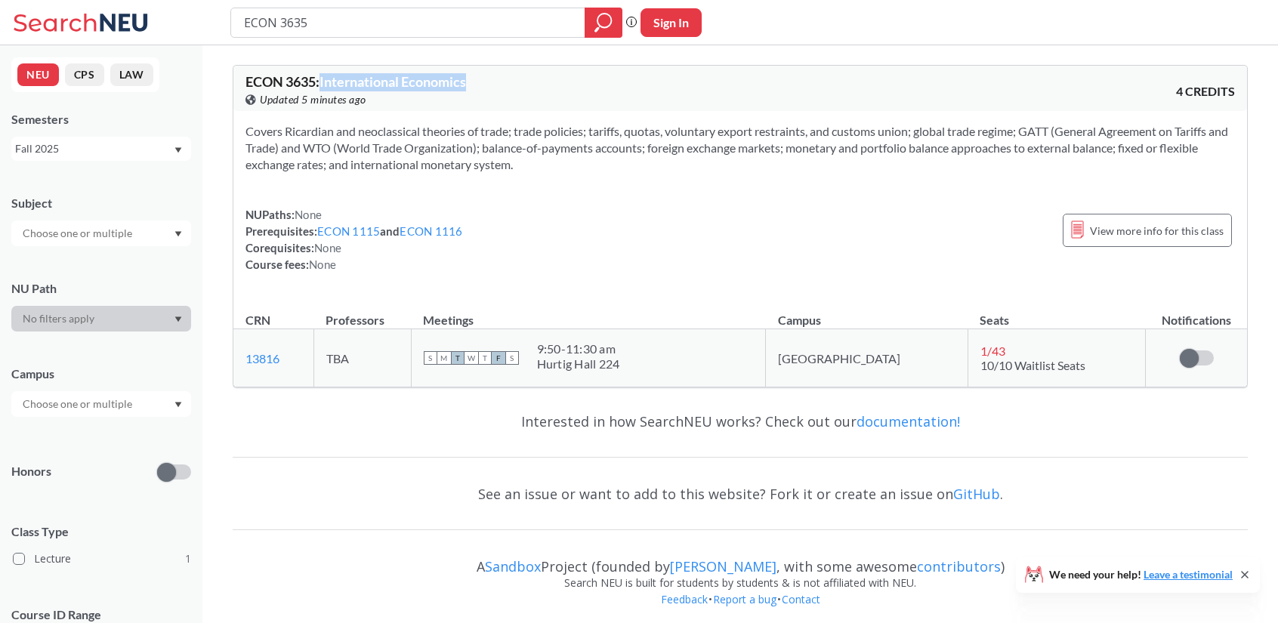
drag, startPoint x: 487, startPoint y: 79, endPoint x: 322, endPoint y: 79, distance: 165.5
click at [322, 79] on div "ECON 3635 : International Economics View this course on Banner. Updated 5 minut…" at bounding box center [493, 91] width 495 height 33
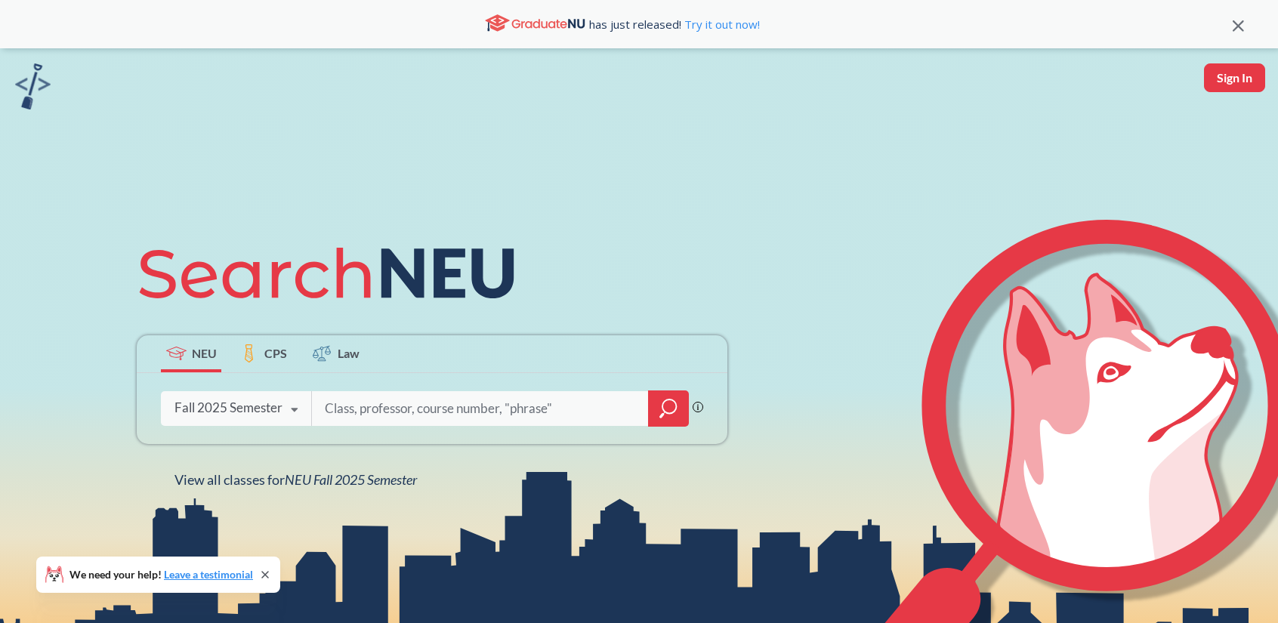
click at [389, 428] on div "Phrase search guarantees the exact search appears in the results. Ex. If you wa…" at bounding box center [432, 408] width 591 height 71
click at [365, 409] on input "search" at bounding box center [480, 409] width 314 height 32
type input "PHYS 1161"
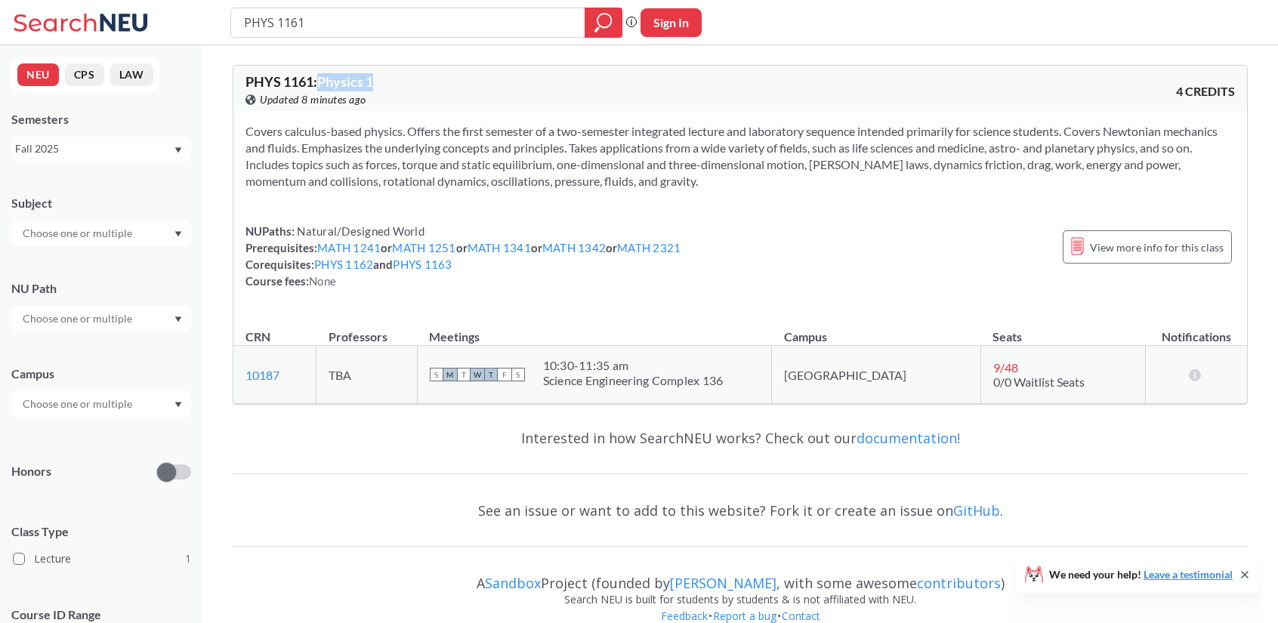
drag, startPoint x: 394, startPoint y: 81, endPoint x: 323, endPoint y: 75, distance: 71.3
click at [323, 75] on div "PHYS 1161 : Physics 1 View this course on Banner. Updated 8 minutes ago" at bounding box center [493, 91] width 495 height 33
copy span "Physics 1"
click at [437, 10] on input "PHYS 1161" at bounding box center [409, 23] width 332 height 26
type input "PHYS 1162"
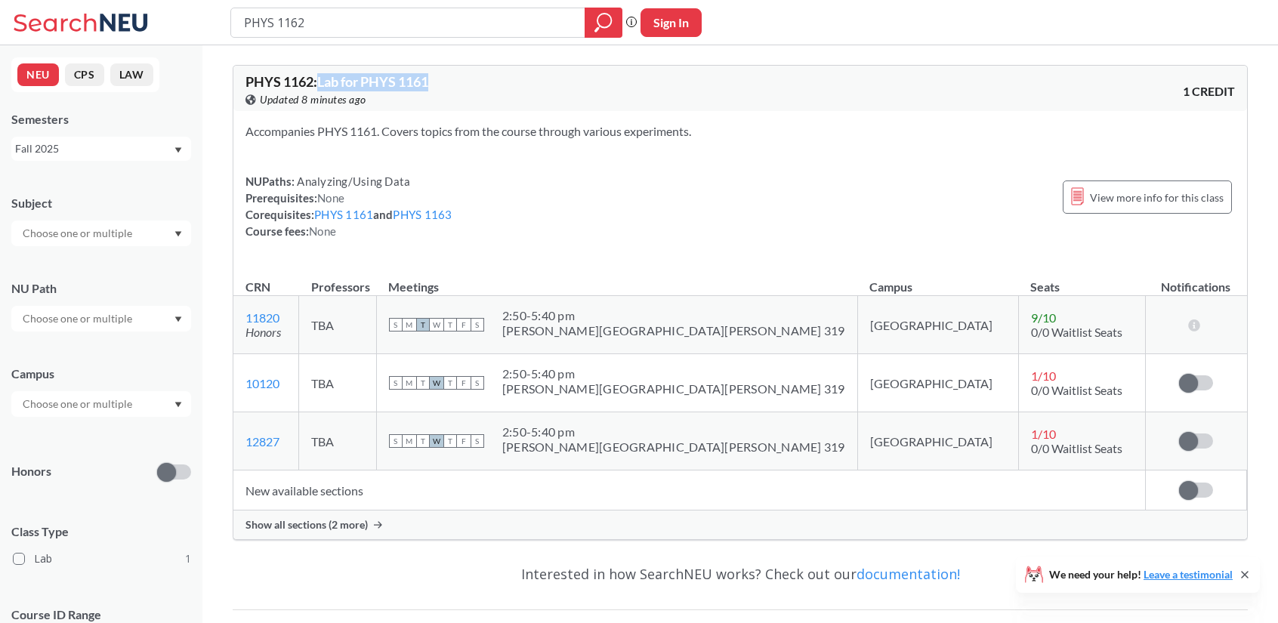
drag, startPoint x: 446, startPoint y: 79, endPoint x: 320, endPoint y: 82, distance: 125.5
click at [320, 82] on div "PHYS 1162 : Lab for PHYS 1161 View this course on Banner. Updated 8 minutes ago" at bounding box center [493, 91] width 495 height 33
copy span "Lab for PHYS 1161"
click at [372, 26] on input "PHYS 1162" at bounding box center [409, 23] width 332 height 26
type input "PHYS 1165"
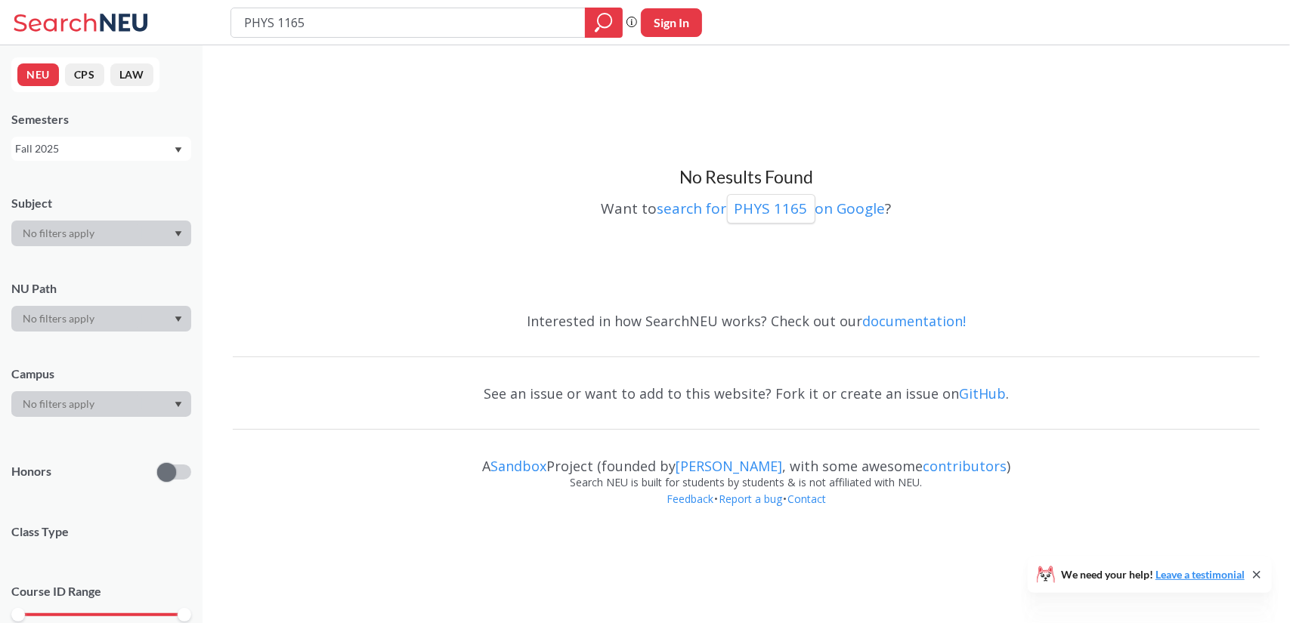
click at [134, 150] on div "Fall 2025" at bounding box center [94, 149] width 158 height 17
click at [112, 255] on div "Spring 2025" at bounding box center [101, 244] width 180 height 42
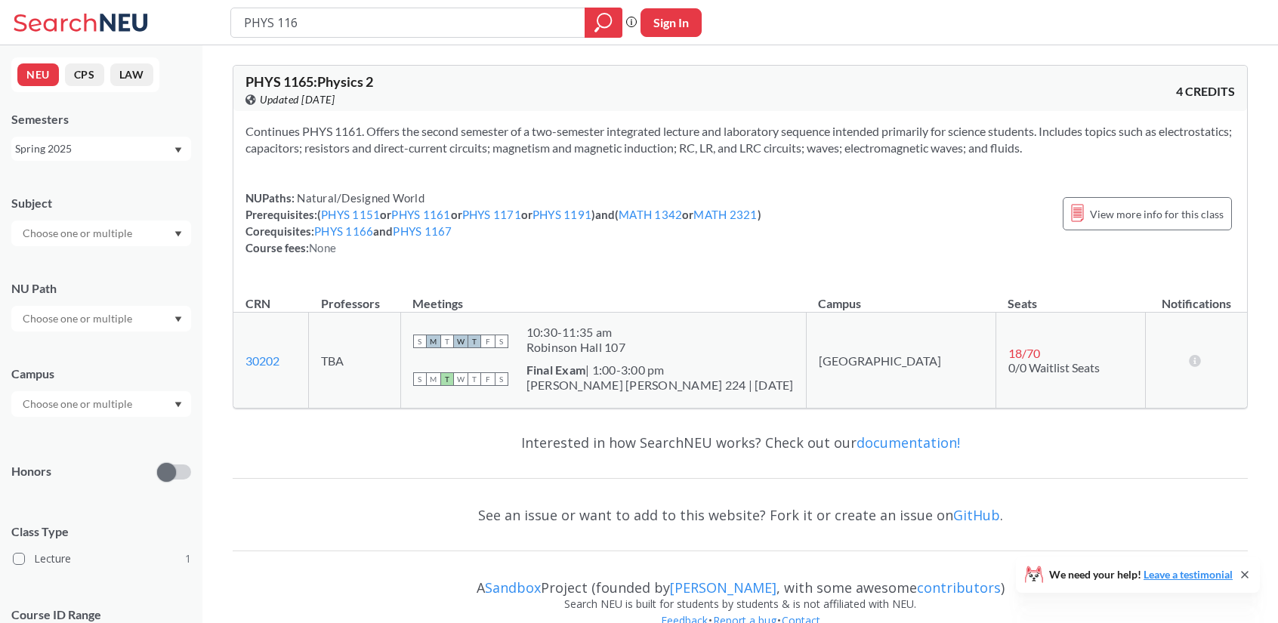
type input "PHYS 1166"
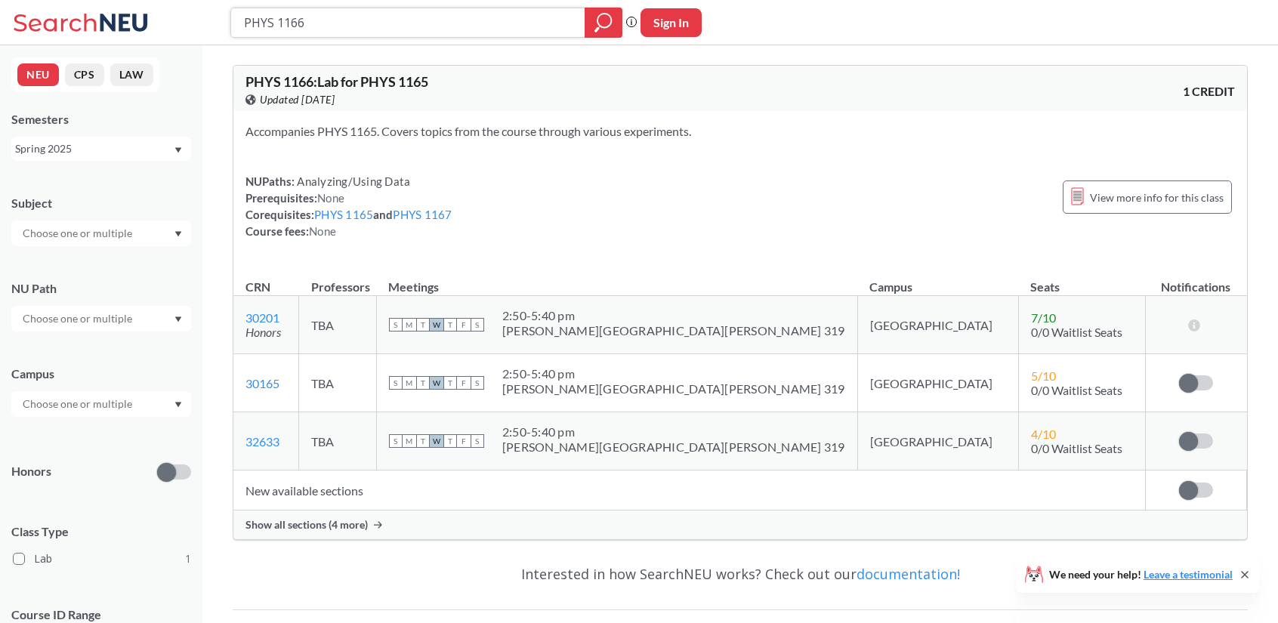
drag, startPoint x: 92, startPoint y: 3, endPoint x: 0, endPoint y: -7, distance: 92.7
click at [0, 0] on html "PHYS 1166 Phrase search guarantees the exact search appears in the results. Ex.…" at bounding box center [639, 311] width 1278 height 623
type input ","
type input "MATH 1342"
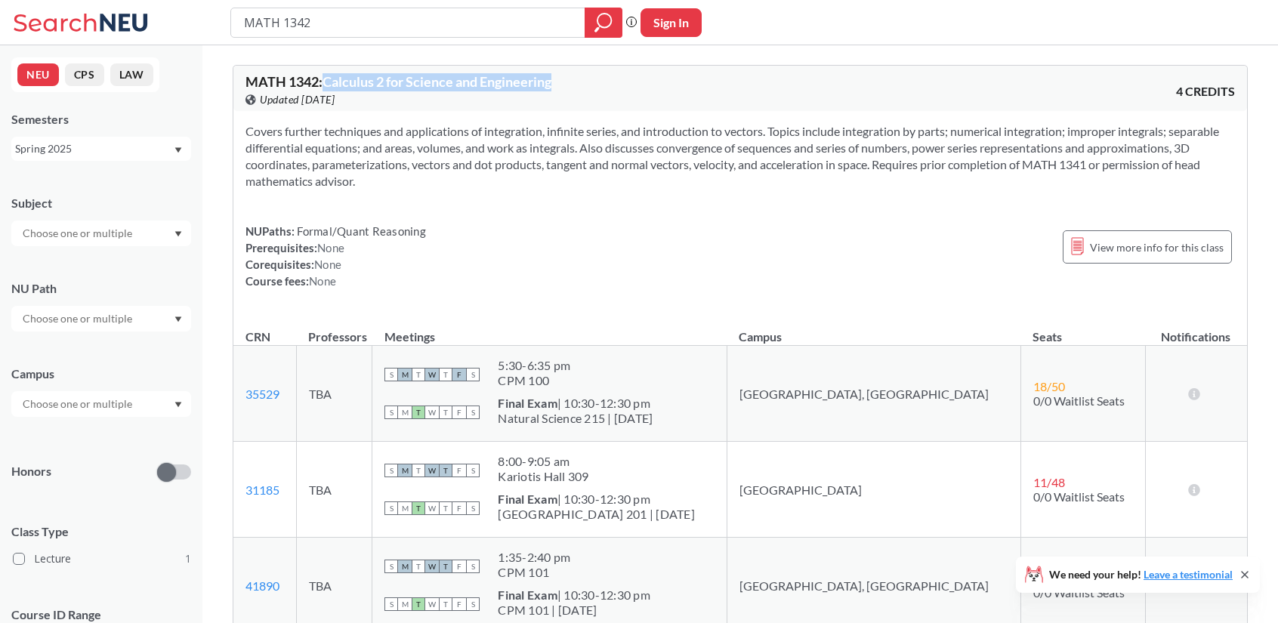
drag, startPoint x: 574, startPoint y: 85, endPoint x: 323, endPoint y: 78, distance: 250.2
click at [323, 78] on div "MATH 1342 : Calculus 2 for Science and Engineering View this course on Banner. …" at bounding box center [493, 91] width 495 height 33
copy span "Calculus 2 for Science and Engineering"
click at [339, 18] on input "MATH 1342" at bounding box center [409, 23] width 332 height 26
type input "MATH 1341"
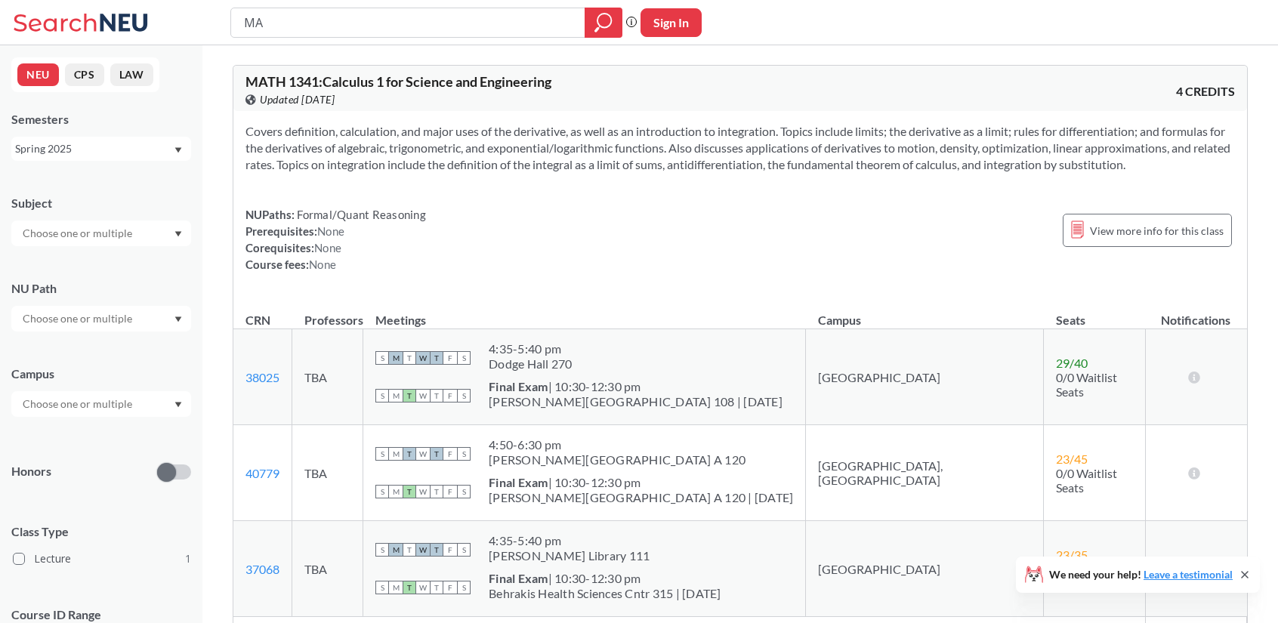
type input "M"
type input "PHYS 1161"
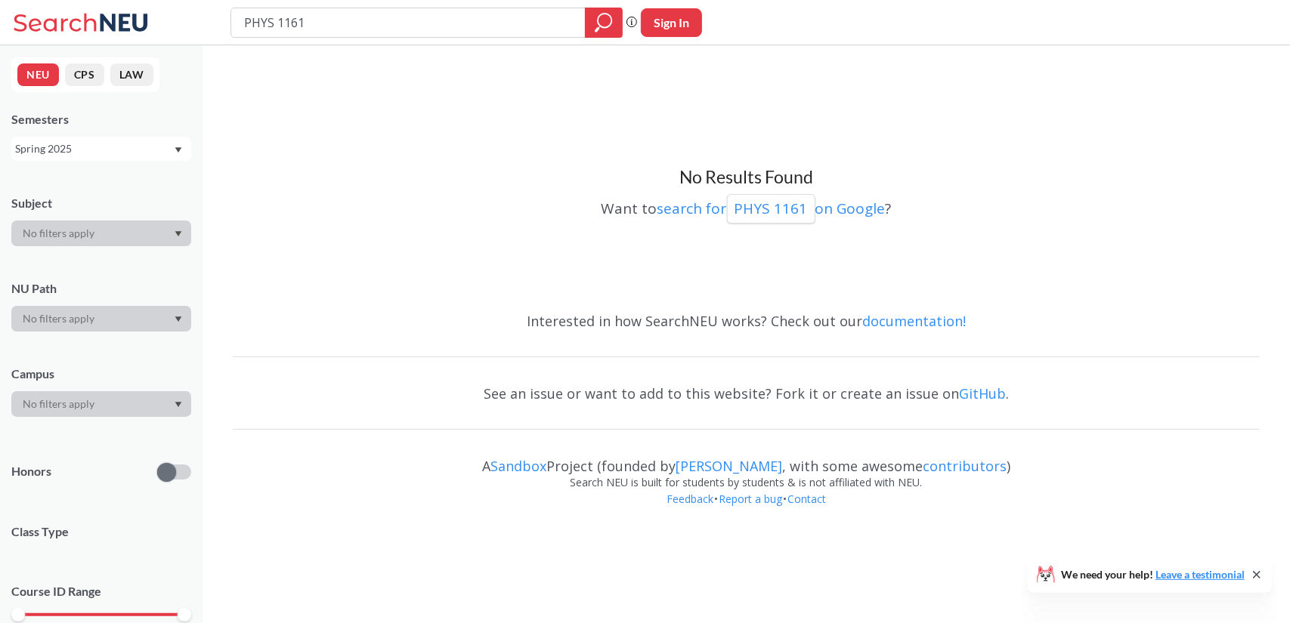
click at [317, 23] on input "PHYS 1161" at bounding box center [409, 23] width 332 height 26
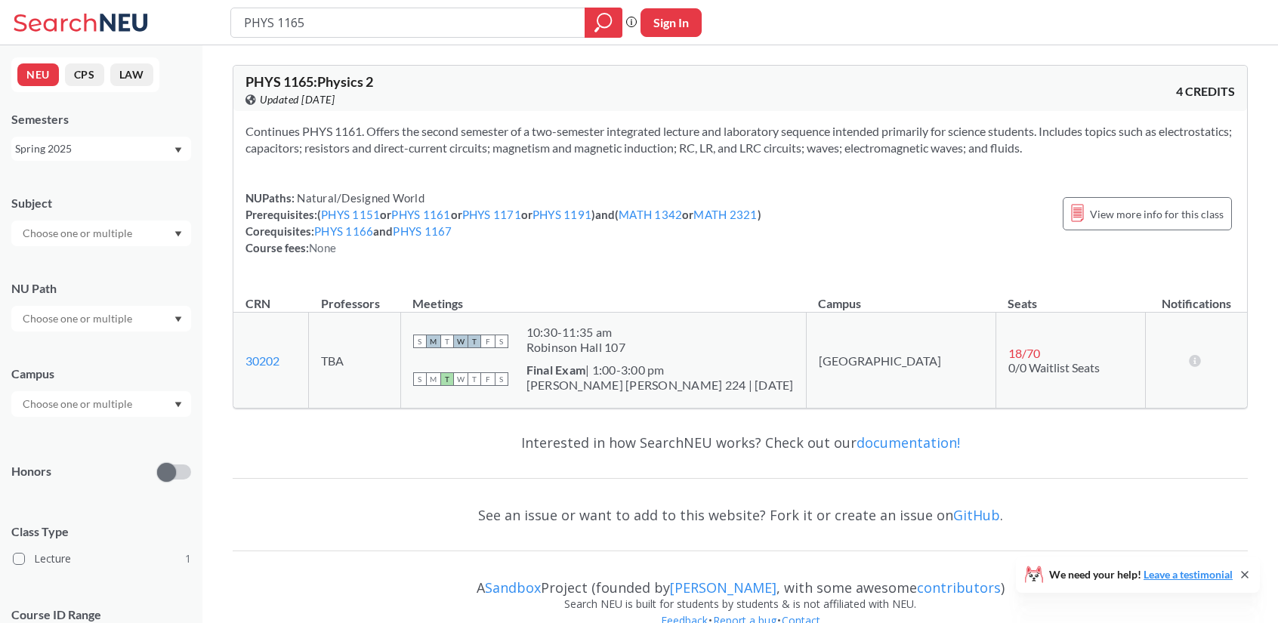
click at [142, 150] on div "Spring 2025" at bounding box center [94, 149] width 158 height 17
click at [118, 191] on div "Fall 2025" at bounding box center [101, 182] width 180 height 42
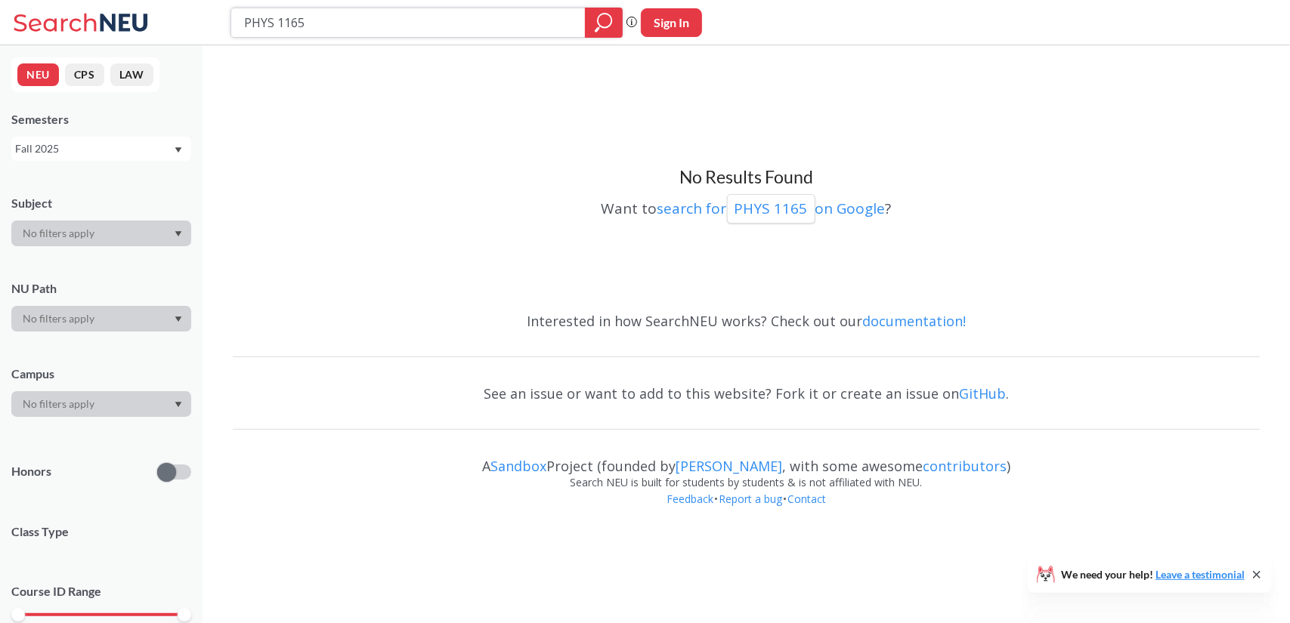
click at [343, 29] on input "PHYS 1165" at bounding box center [409, 23] width 332 height 26
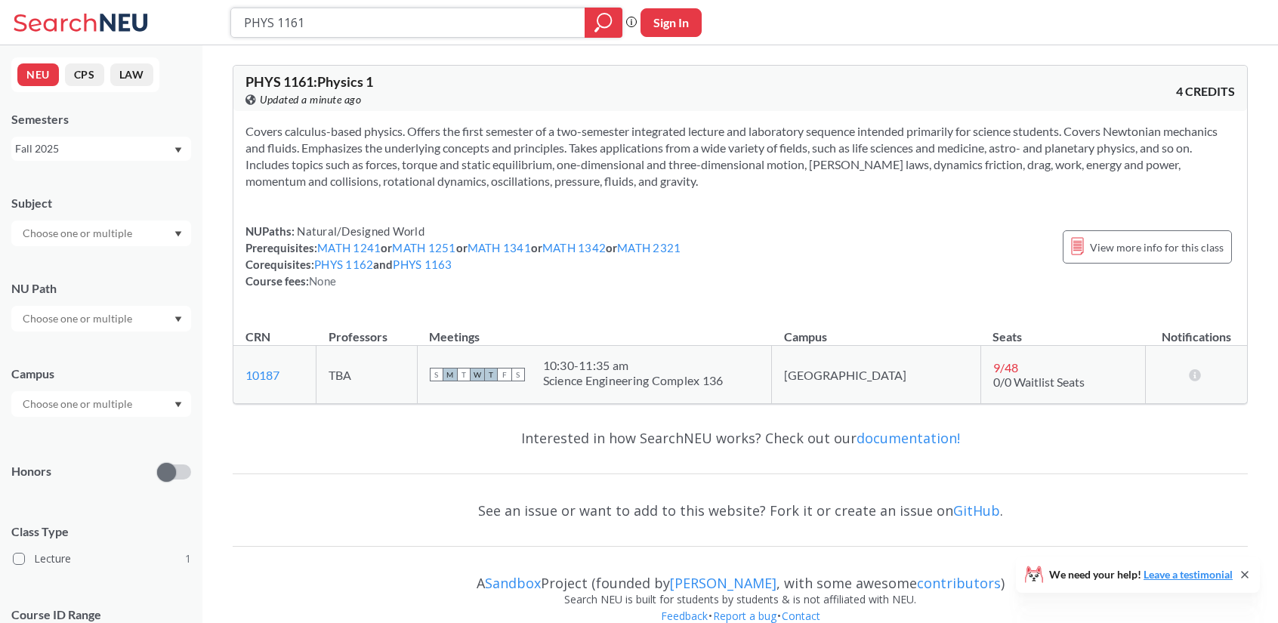
click at [366, 33] on input "PHYS 1161" at bounding box center [409, 23] width 332 height 26
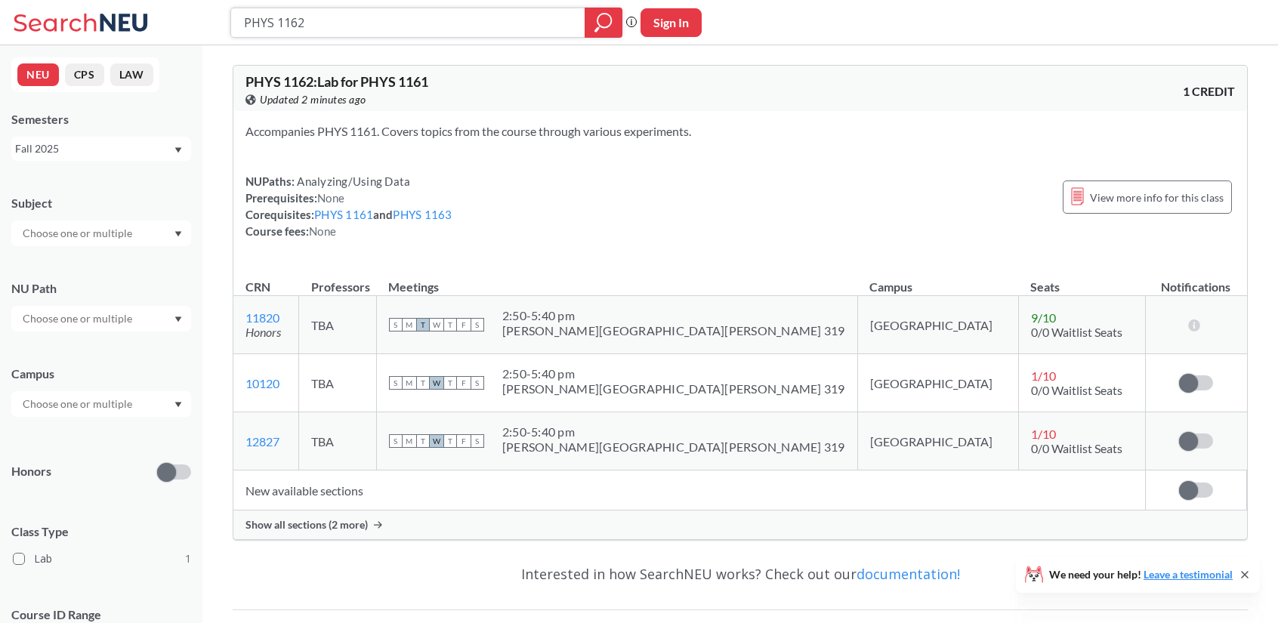
drag, startPoint x: 326, startPoint y: 27, endPoint x: 203, endPoint y: 28, distance: 123.2
click at [203, 28] on div "PHYS 1162 Phrase search guarantees the exact search appears in the results. Ex.…" at bounding box center [639, 22] width 1278 height 45
type input "BUSN 1990"
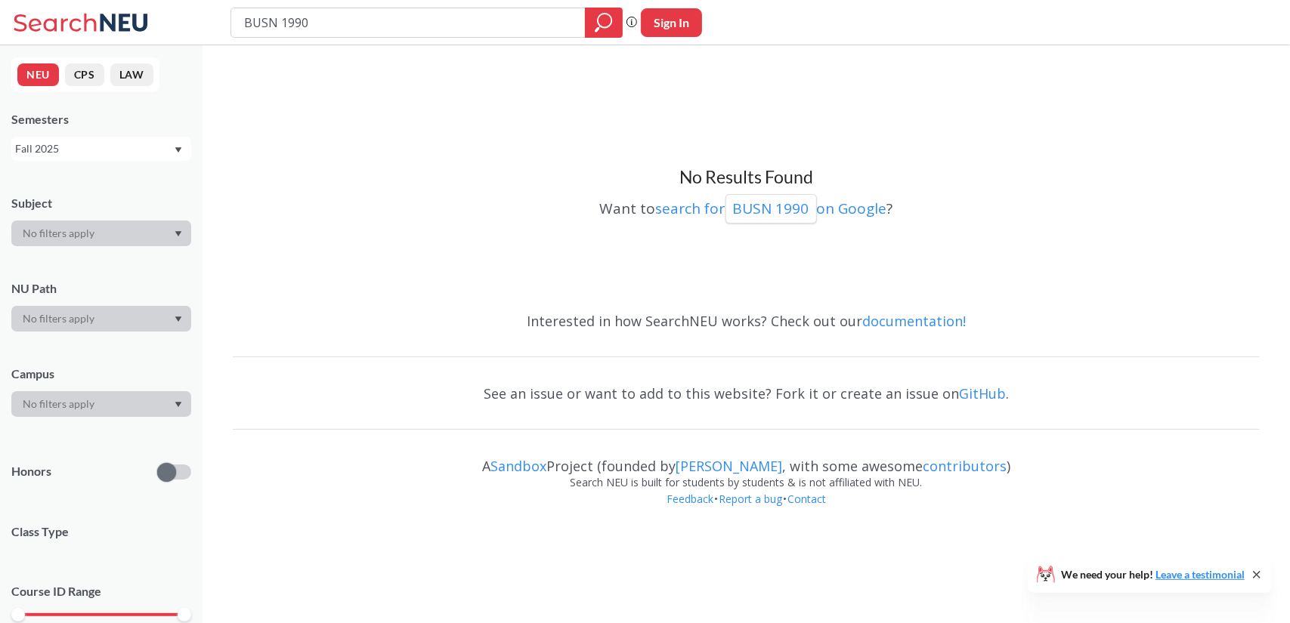
click at [88, 141] on div "Fall 2025" at bounding box center [94, 149] width 158 height 17
click at [133, 231] on div "Spring 2025" at bounding box center [105, 235] width 171 height 17
click at [119, 149] on div "Spring 2025" at bounding box center [94, 149] width 158 height 17
drag, startPoint x: 390, startPoint y: 20, endPoint x: 66, endPoint y: -34, distance: 327.9
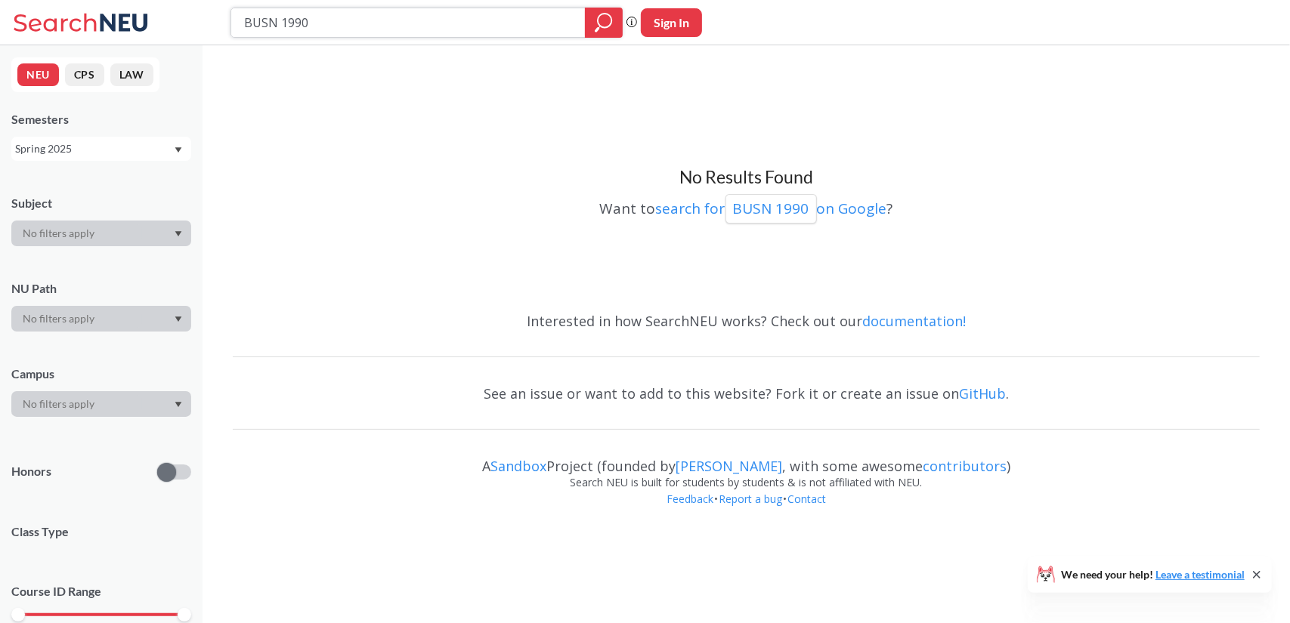
click at [66, 0] on html "BUSN 1990 Phrase search guarantees the exact search appears in the results. Ex.…" at bounding box center [645, 311] width 1290 height 623
type input "MATH 2280"
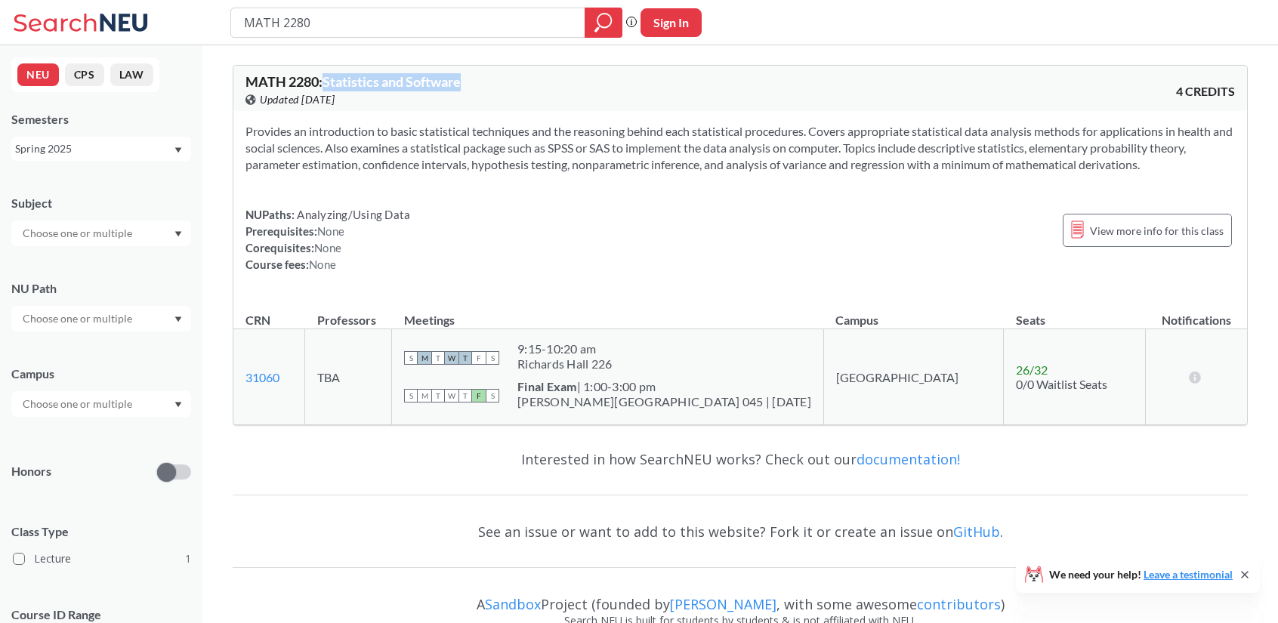
drag, startPoint x: 487, startPoint y: 81, endPoint x: 325, endPoint y: 86, distance: 161.8
click at [325, 86] on div "MATH 2280 : Statistics and Software View this course on Banner. Updated 4 month…" at bounding box center [493, 91] width 495 height 33
copy span "Statistics and Software"
